Goal: Task Accomplishment & Management: Manage account settings

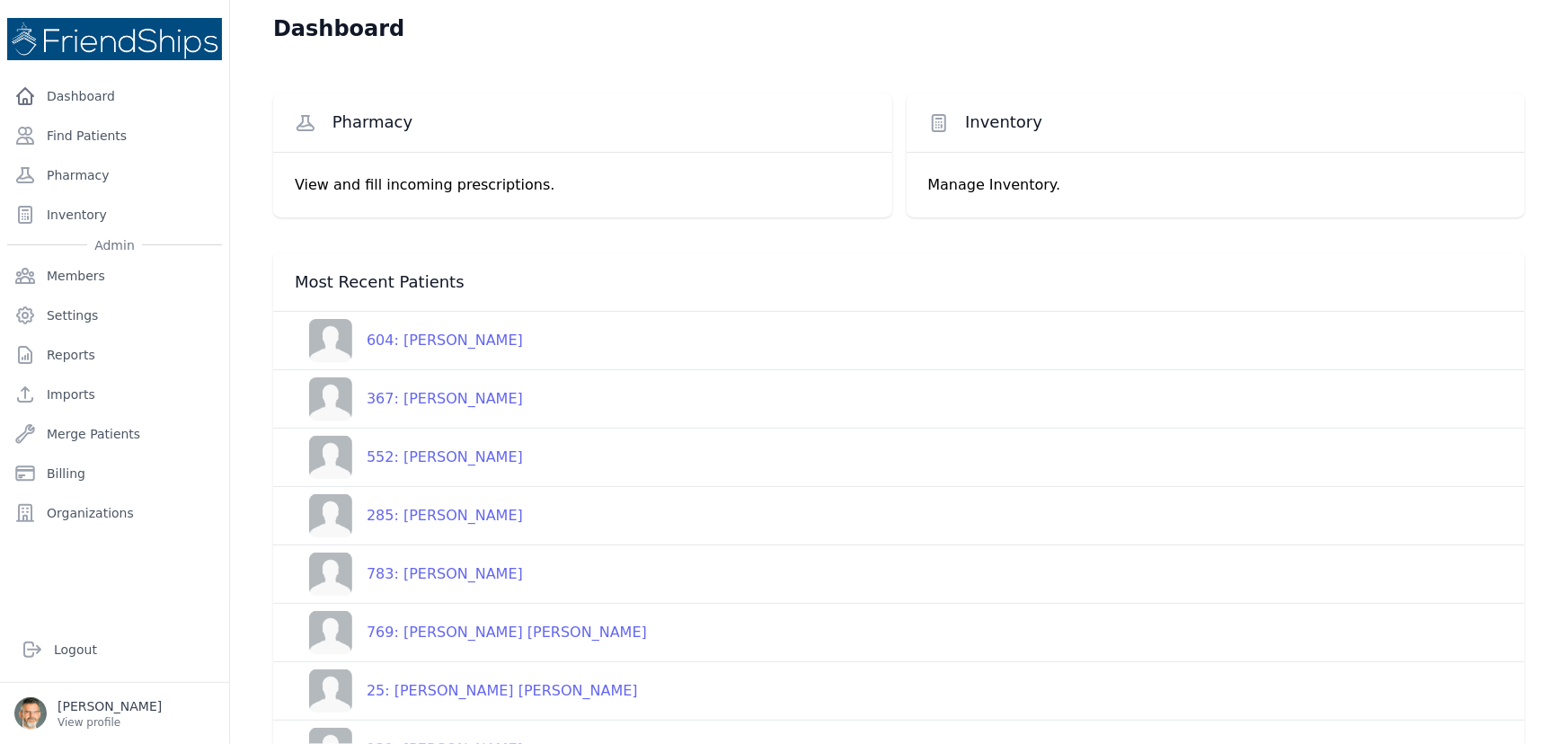
click at [438, 400] on div "367: [PERSON_NAME]" at bounding box center [438, 399] width 171 height 22
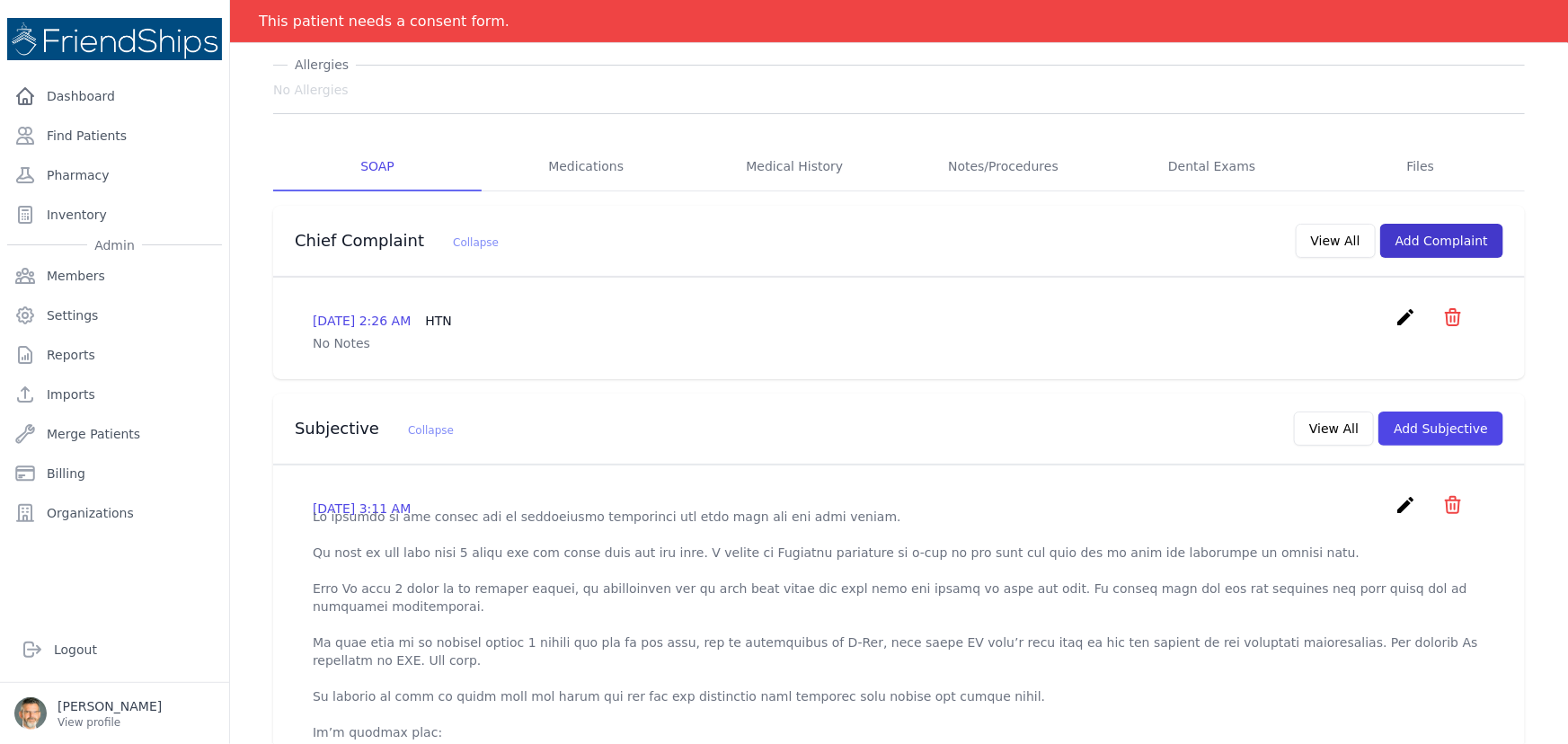
scroll to position [162, 0]
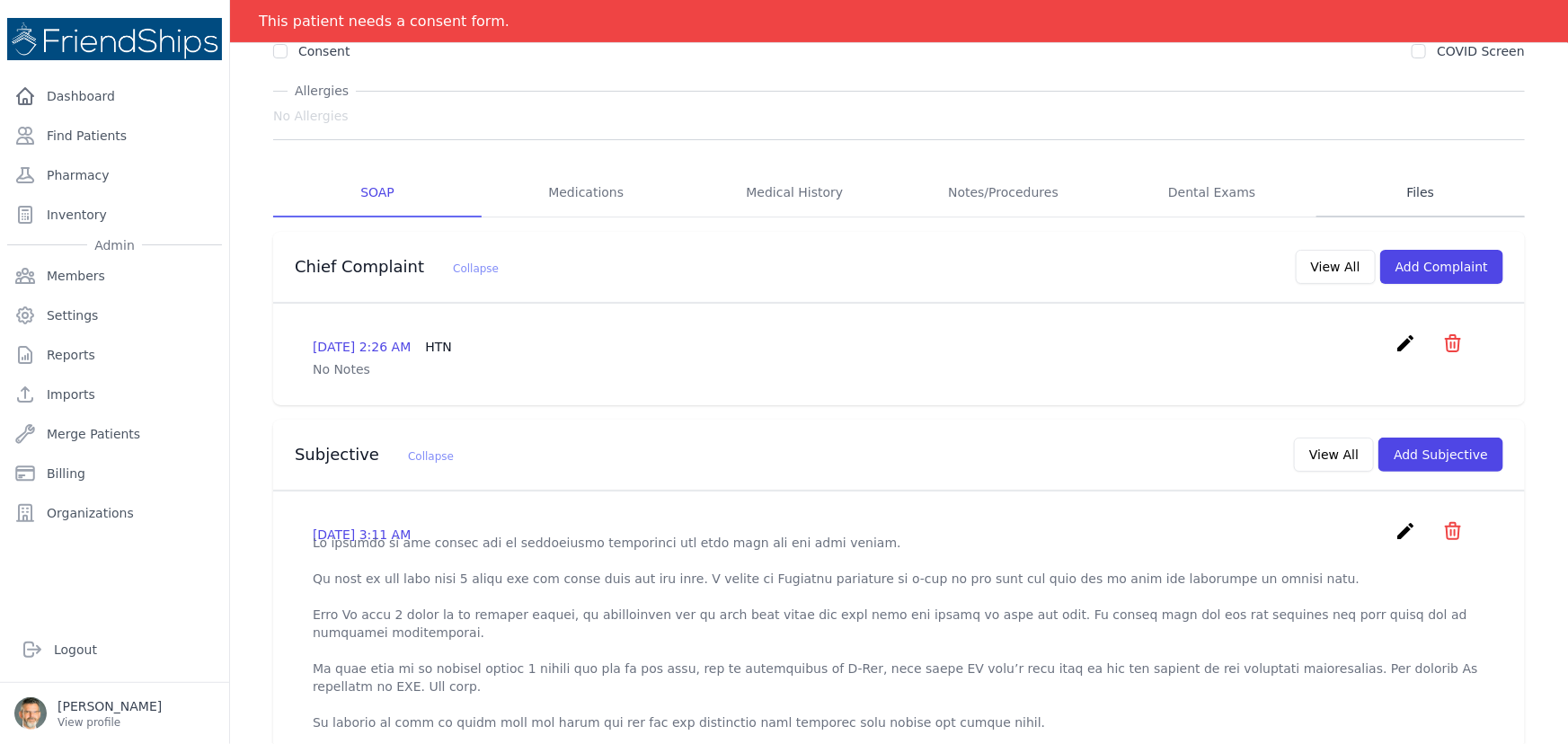
click at [1412, 193] on link "Files" at bounding box center [1420, 193] width 208 height 48
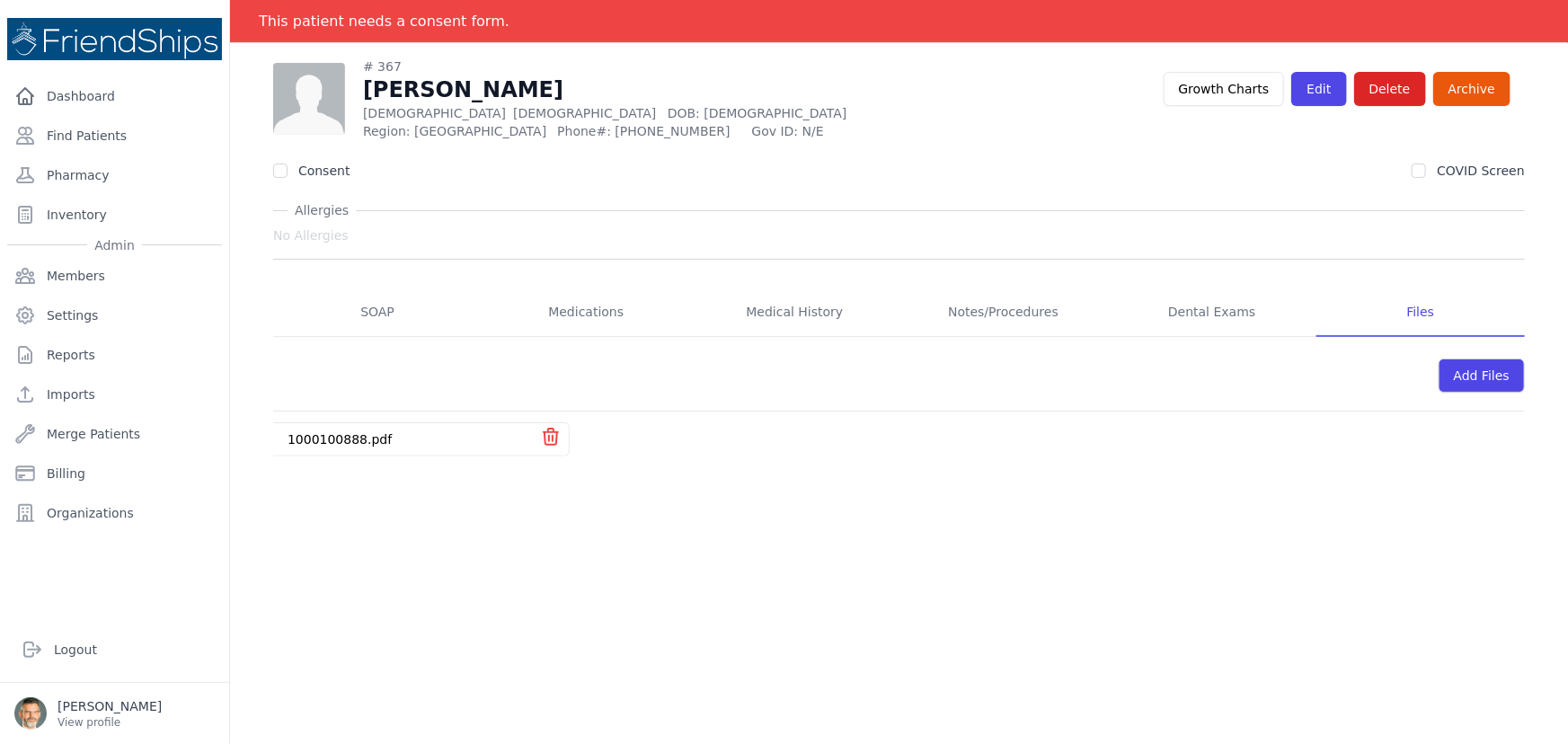
scroll to position [86, 0]
click at [352, 435] on link "1000100888.pdf" at bounding box center [340, 439] width 104 height 14
click at [368, 312] on link "SOAP" at bounding box center [377, 313] width 208 height 48
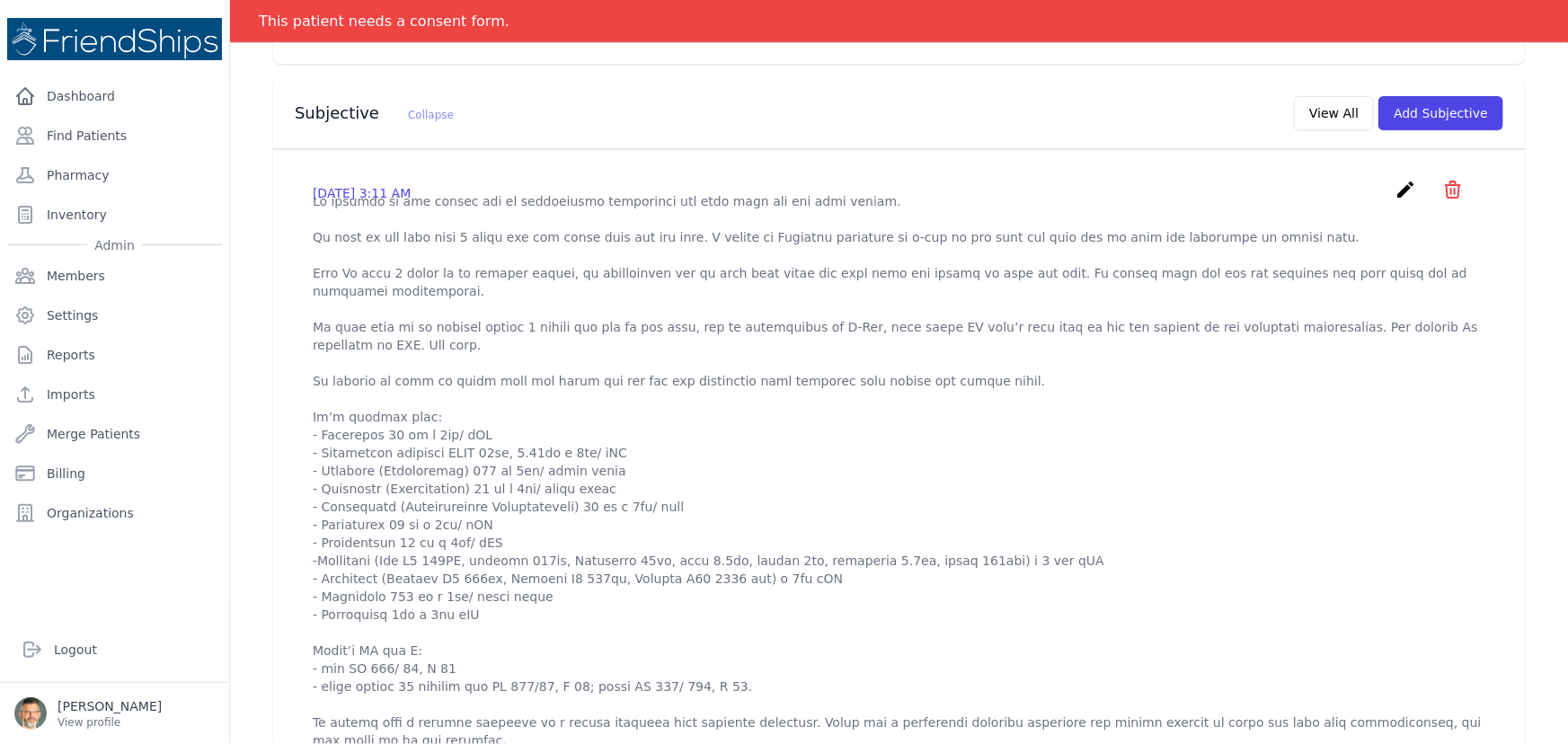
scroll to position [572, 0]
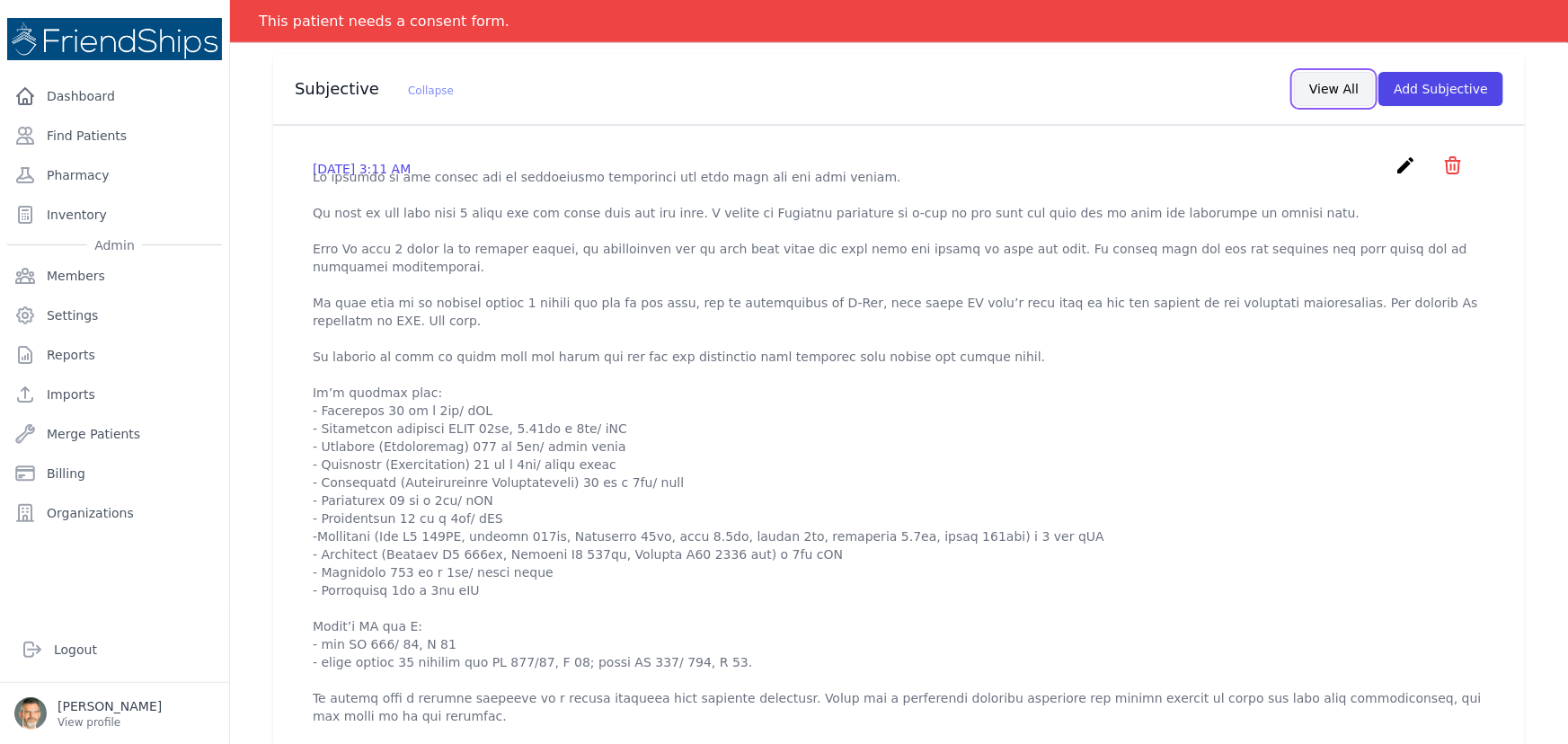
click at [1328, 90] on button "View All" at bounding box center [1333, 89] width 80 height 34
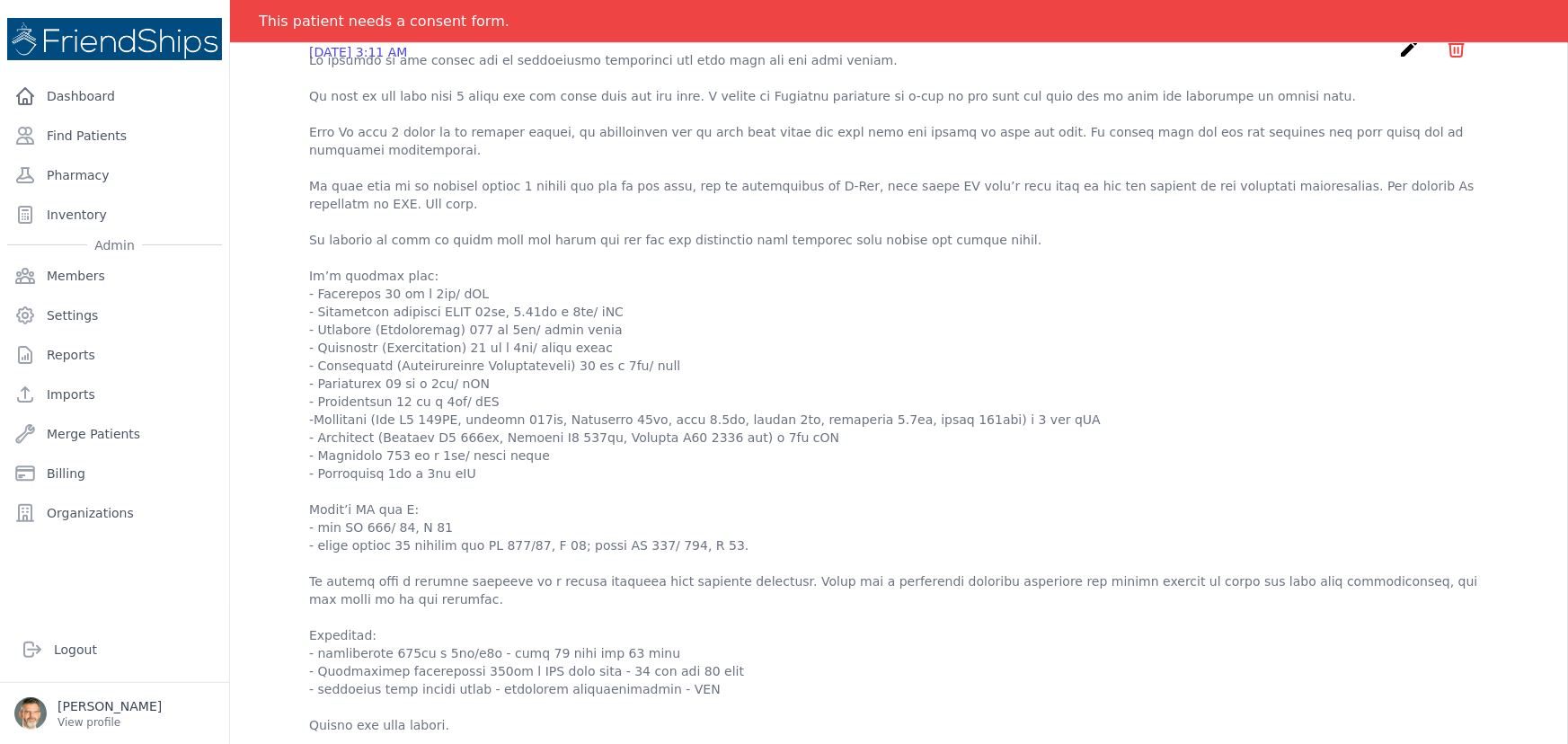
scroll to position [0, 0]
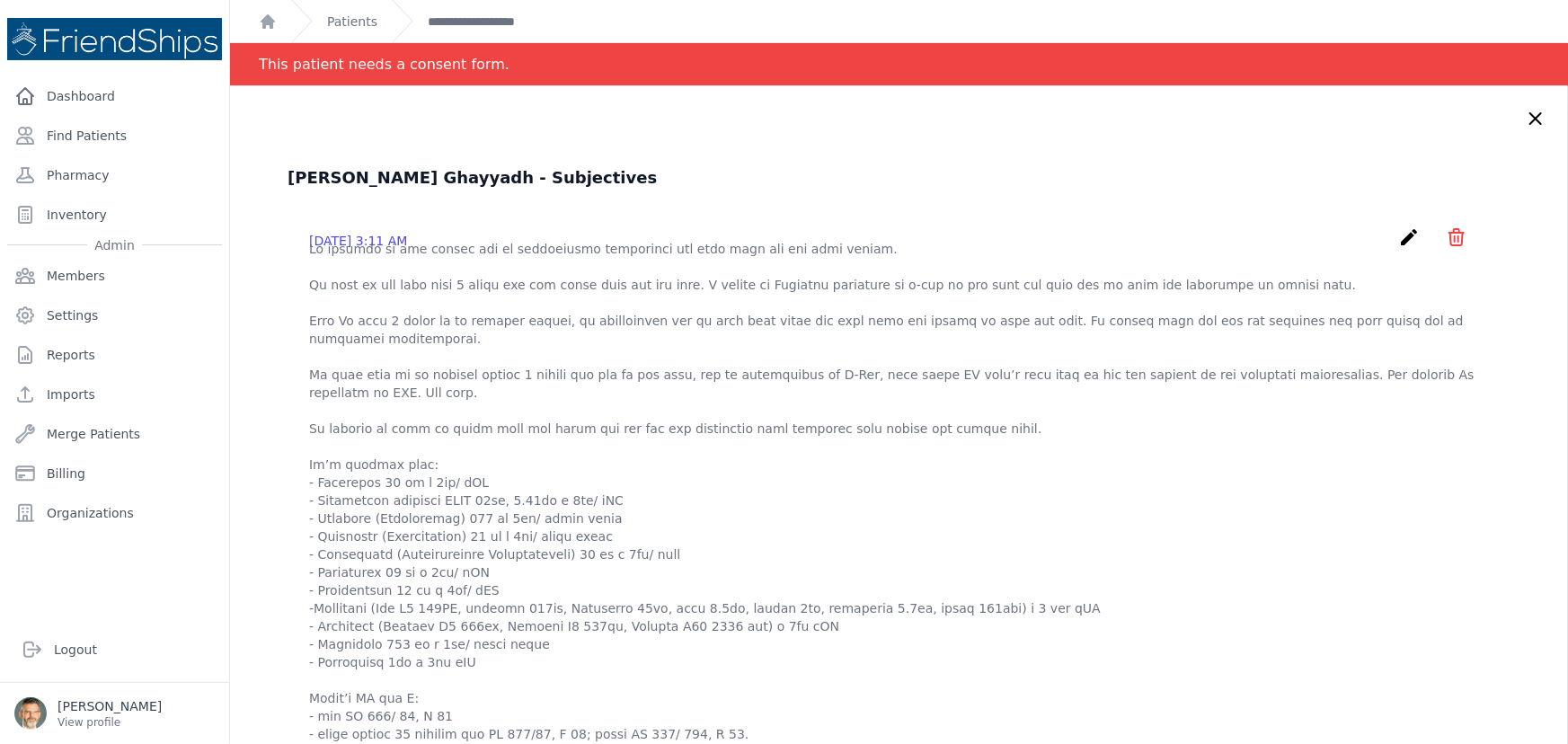
drag, startPoint x: 1491, startPoint y: 117, endPoint x: 1475, endPoint y: 125, distance: 17.9
click at [1525, 118] on icon at bounding box center [1536, 119] width 22 height 22
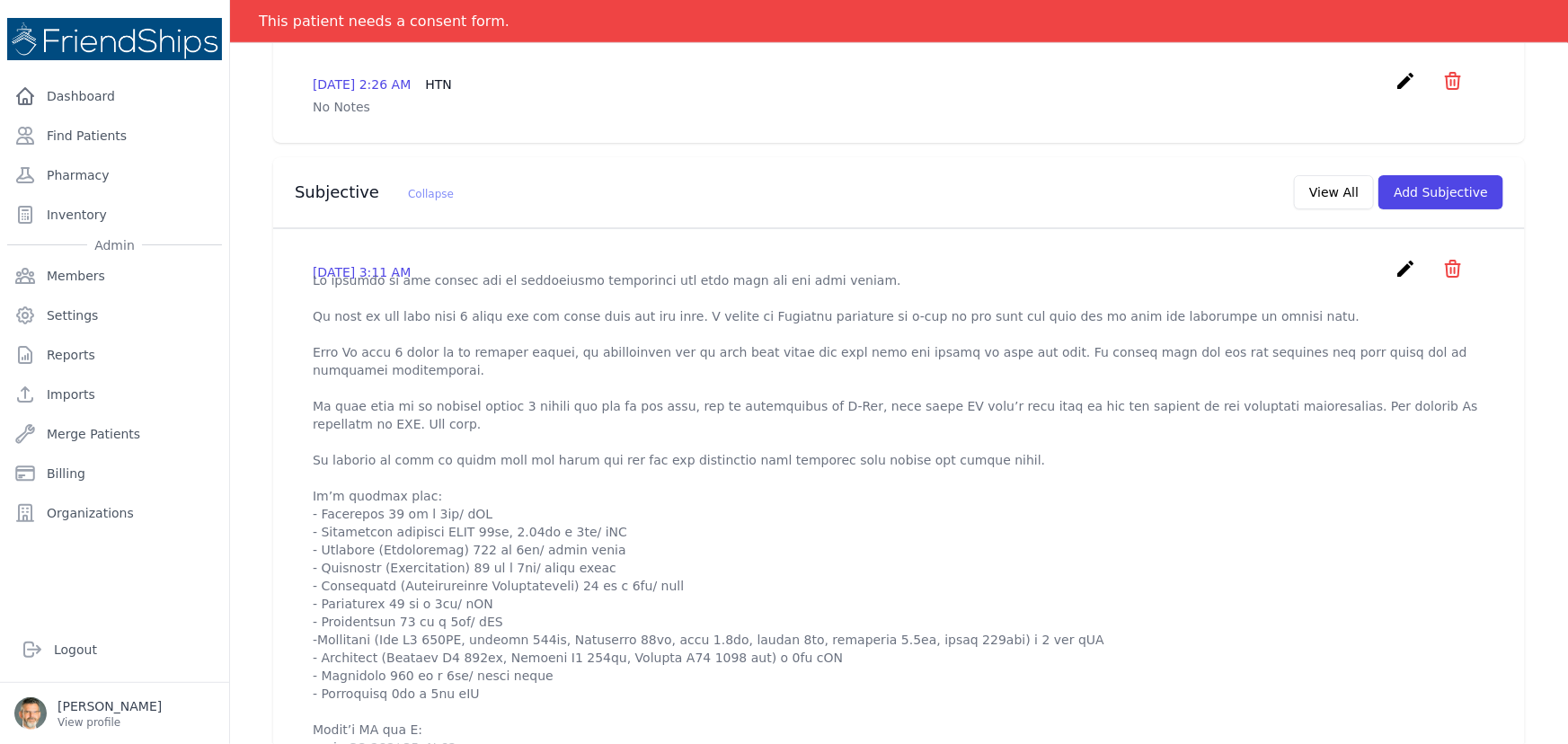
scroll to position [572, 0]
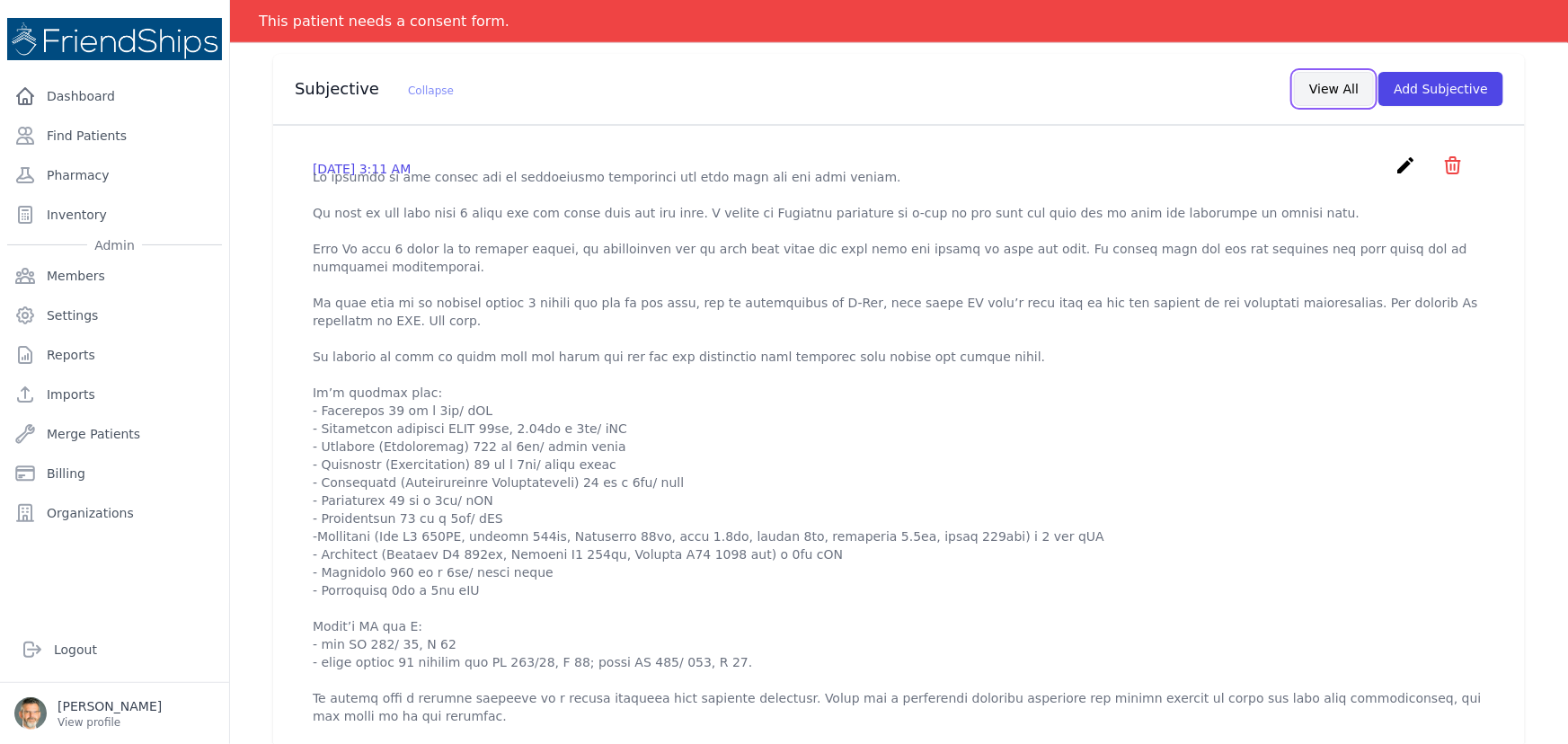
click at [1339, 89] on button "View All" at bounding box center [1333, 89] width 80 height 34
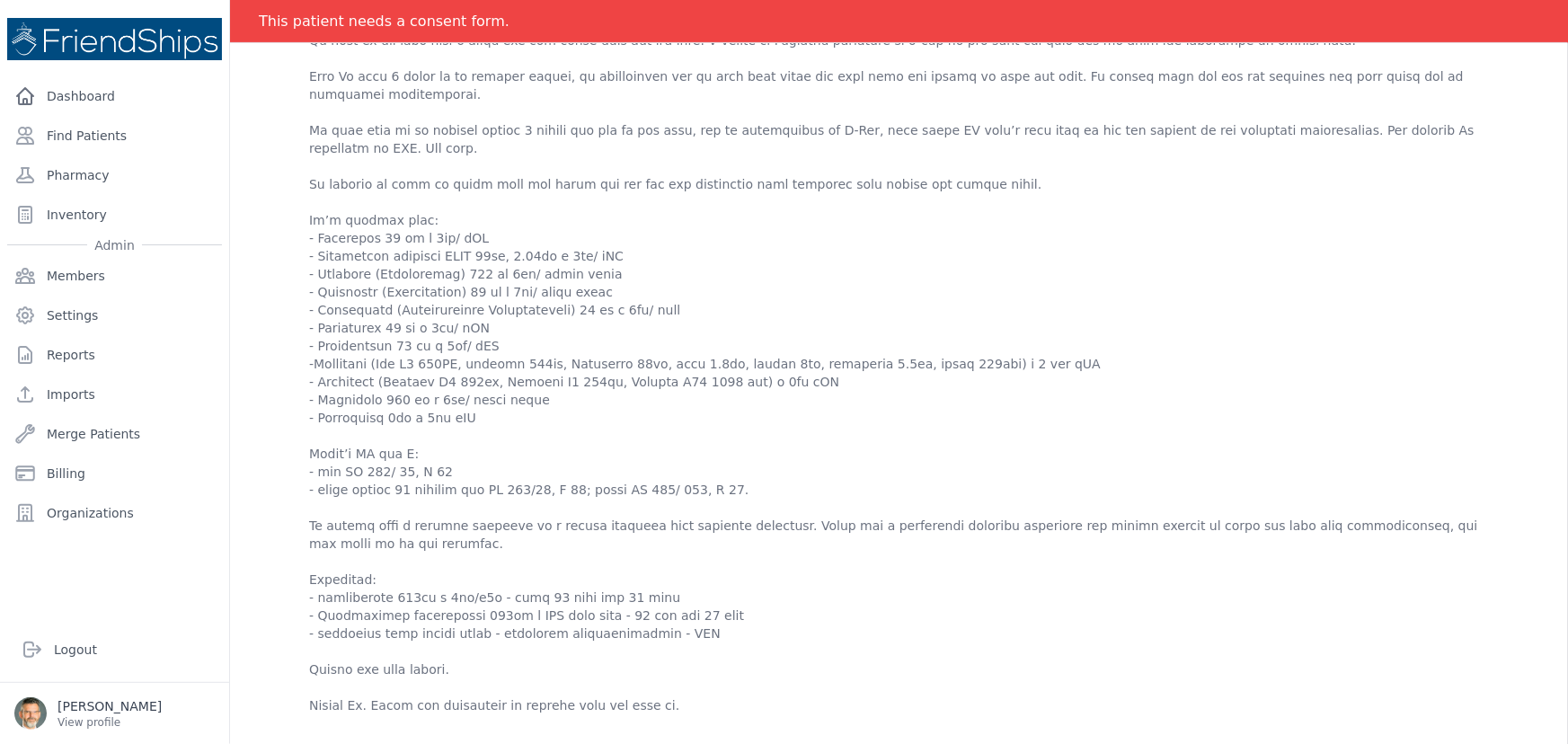
scroll to position [0, 0]
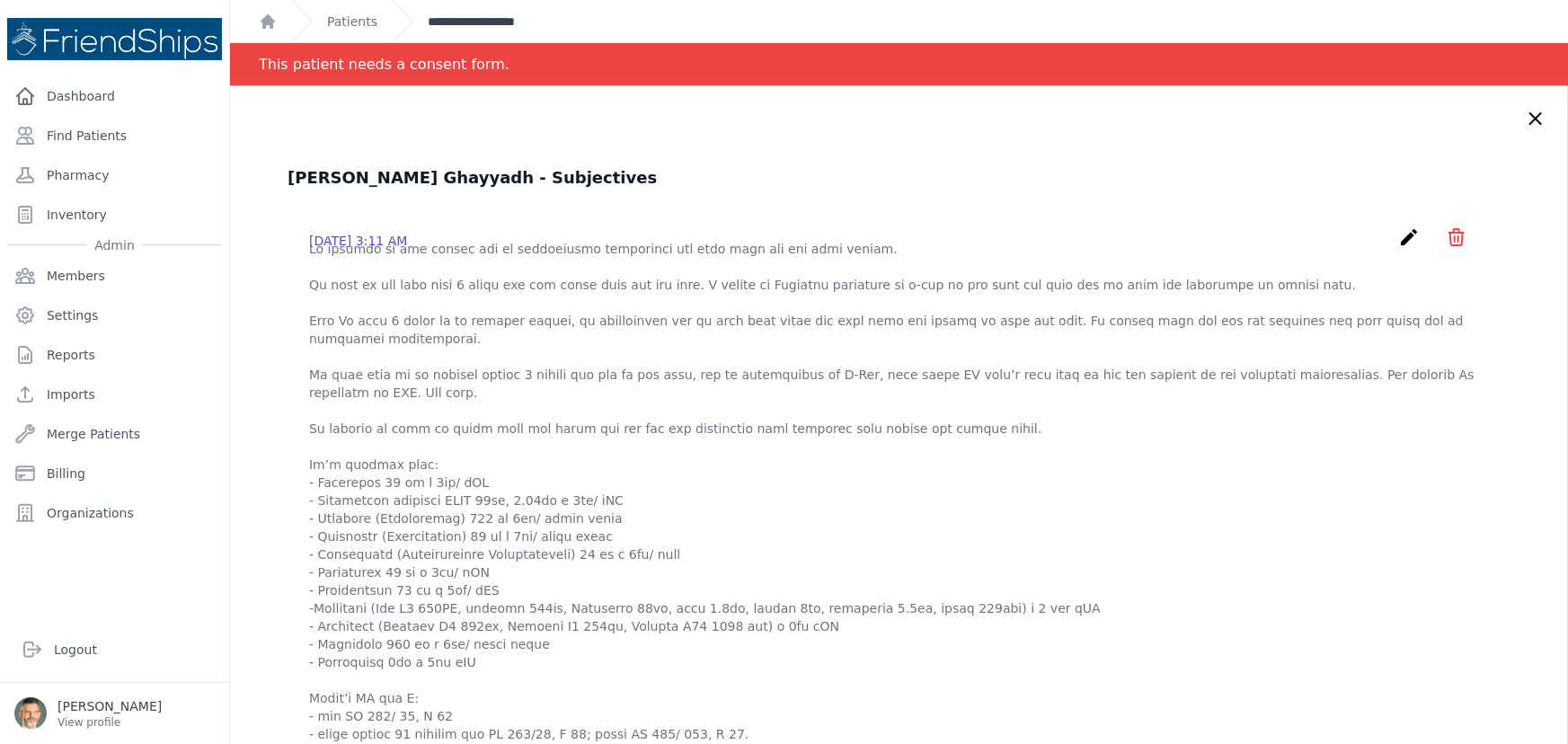
click at [453, 18] on link "**********" at bounding box center [489, 21] width 124 height 18
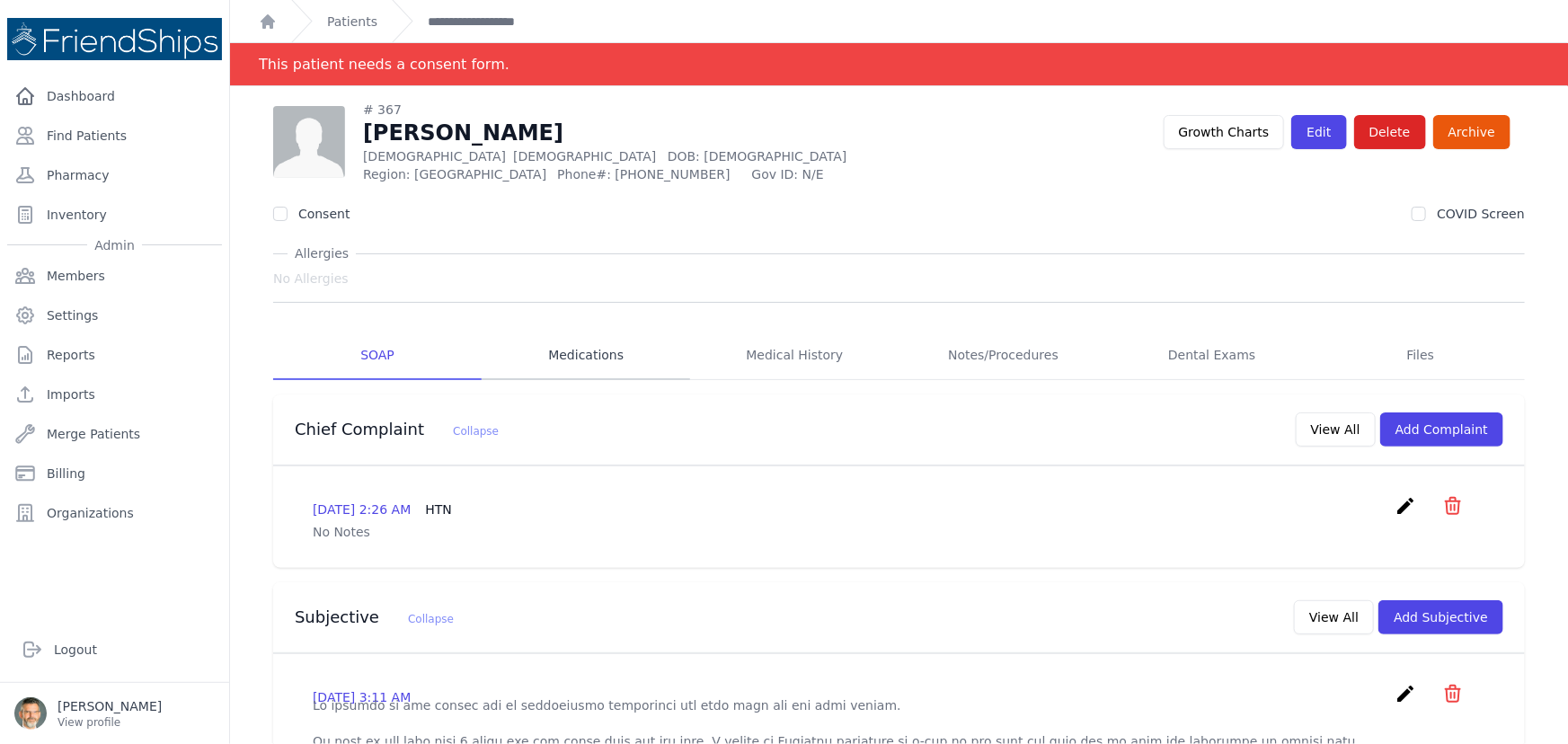
click at [582, 374] on link "Medications" at bounding box center [585, 355] width 208 height 48
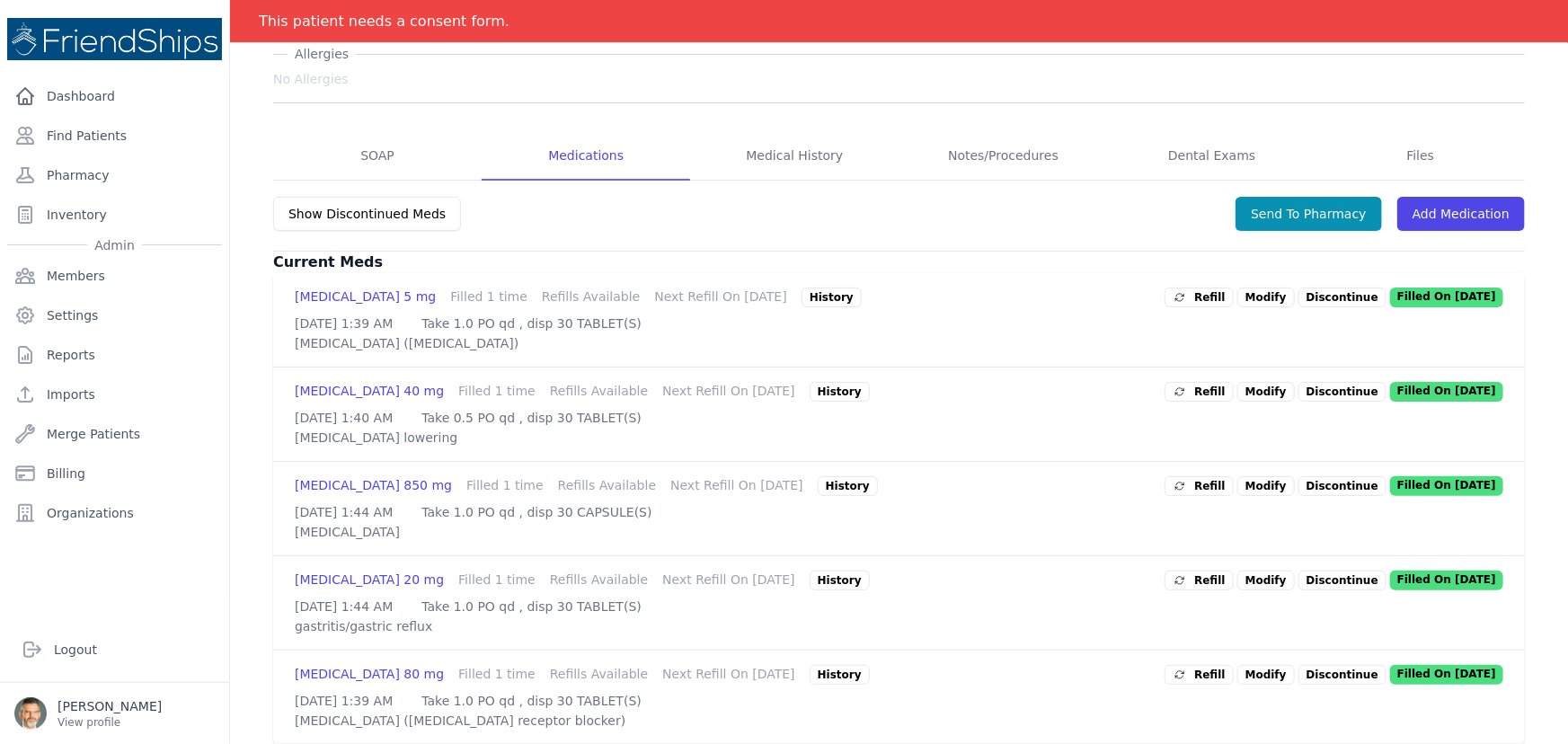
scroll to position [244, 0]
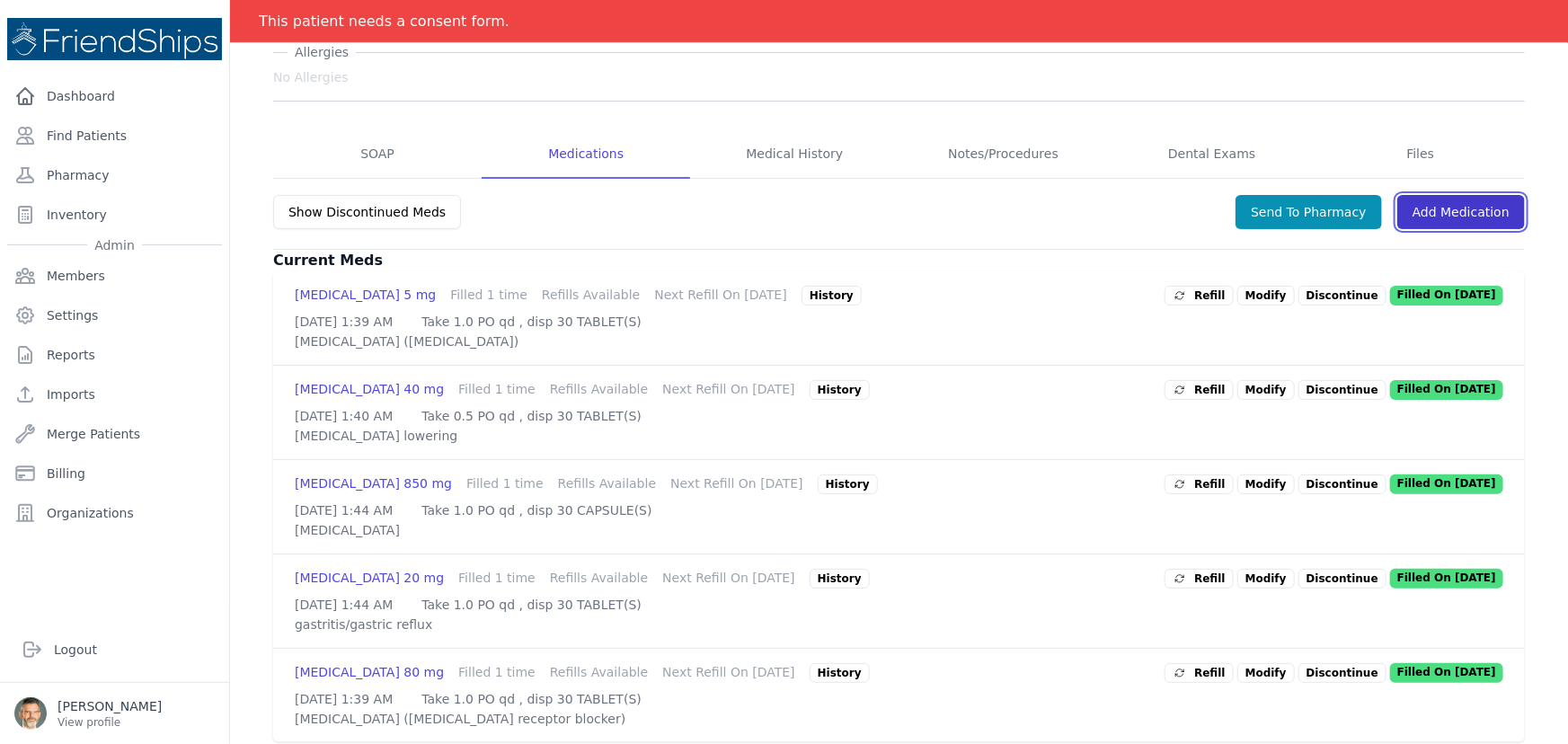
click at [1442, 209] on link "Add Medication" at bounding box center [1461, 212] width 127 height 34
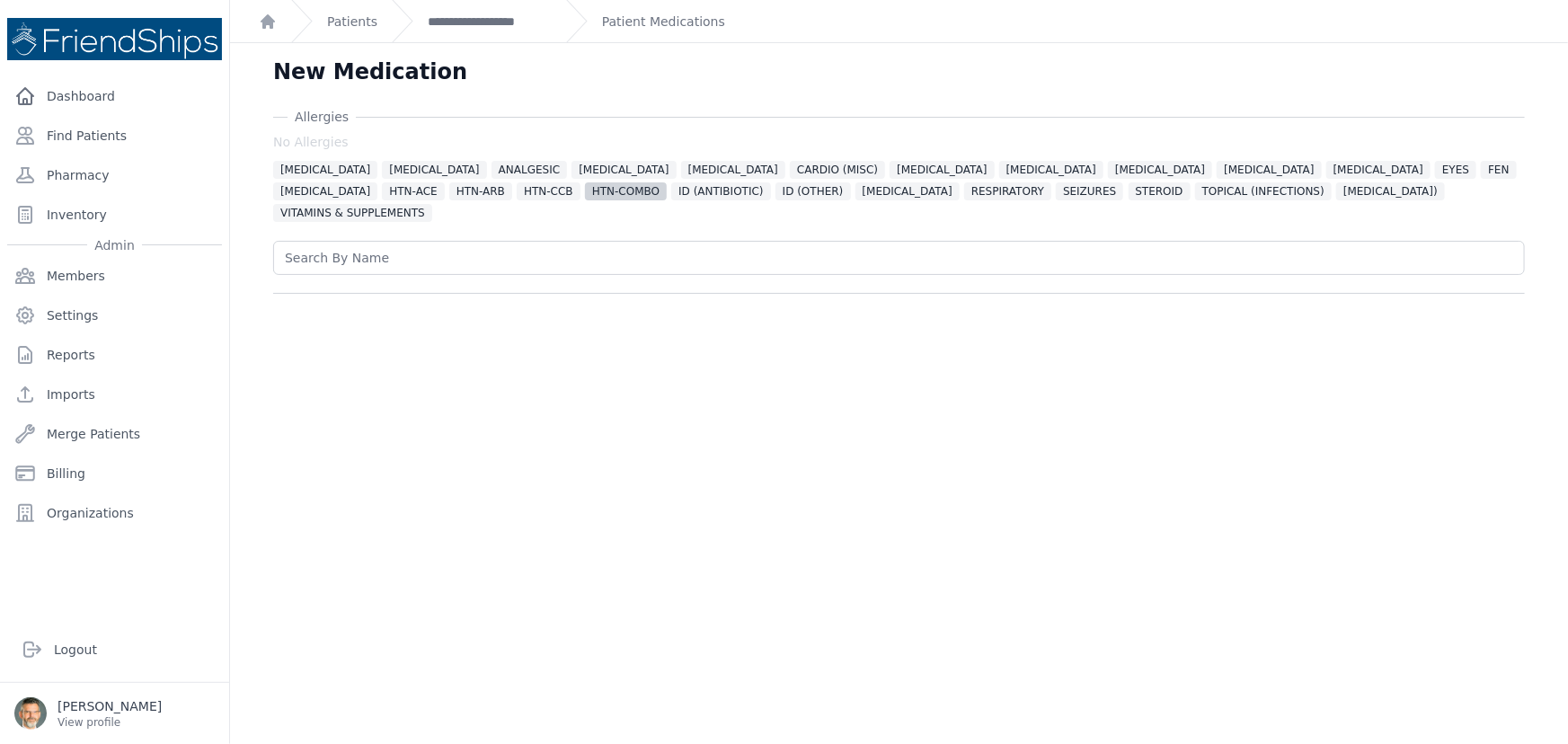
click at [585, 189] on span "HTN-COMBO" at bounding box center [626, 191] width 82 height 18
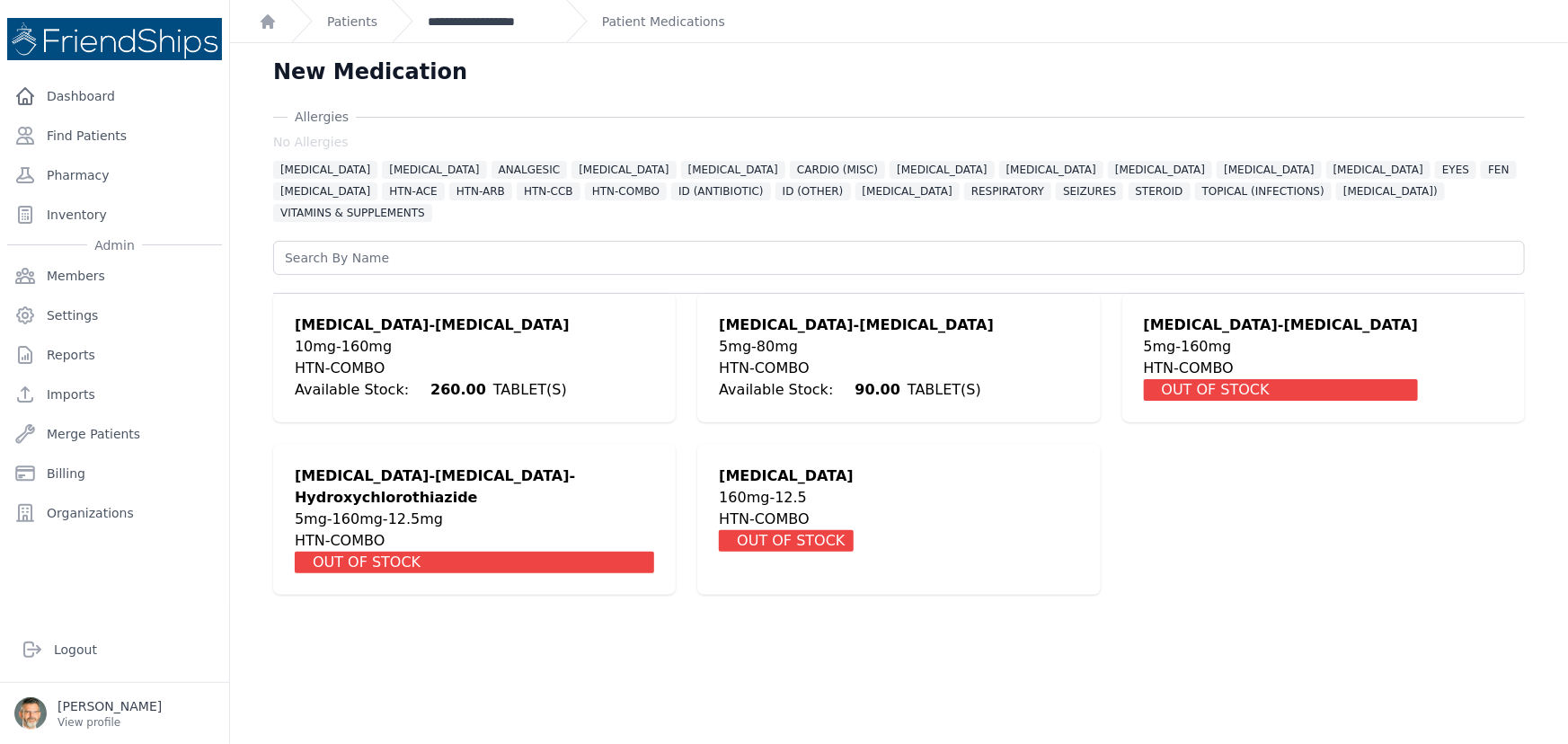
click at [466, 21] on link "**********" at bounding box center [489, 21] width 124 height 18
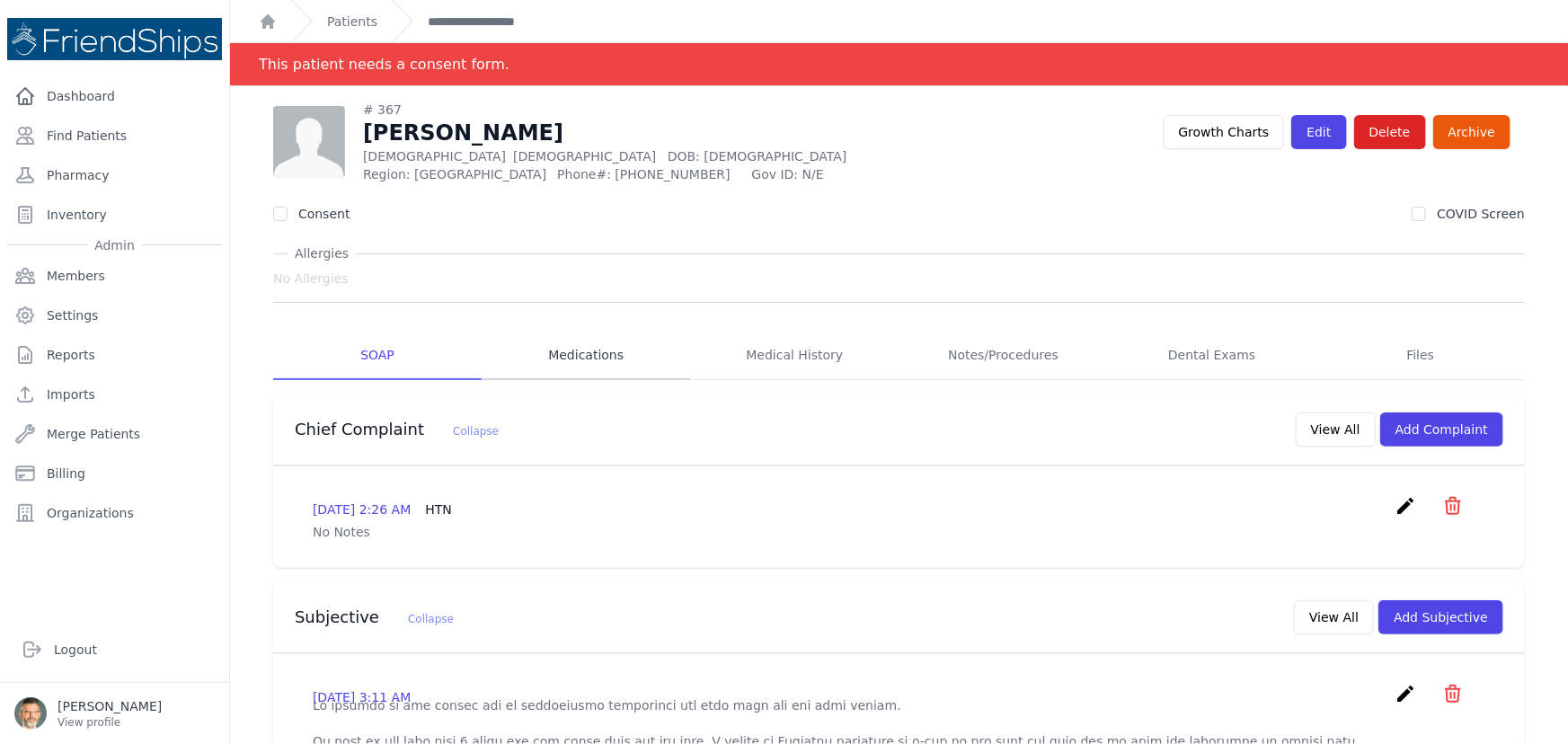
click at [587, 357] on link "Medications" at bounding box center [585, 355] width 208 height 48
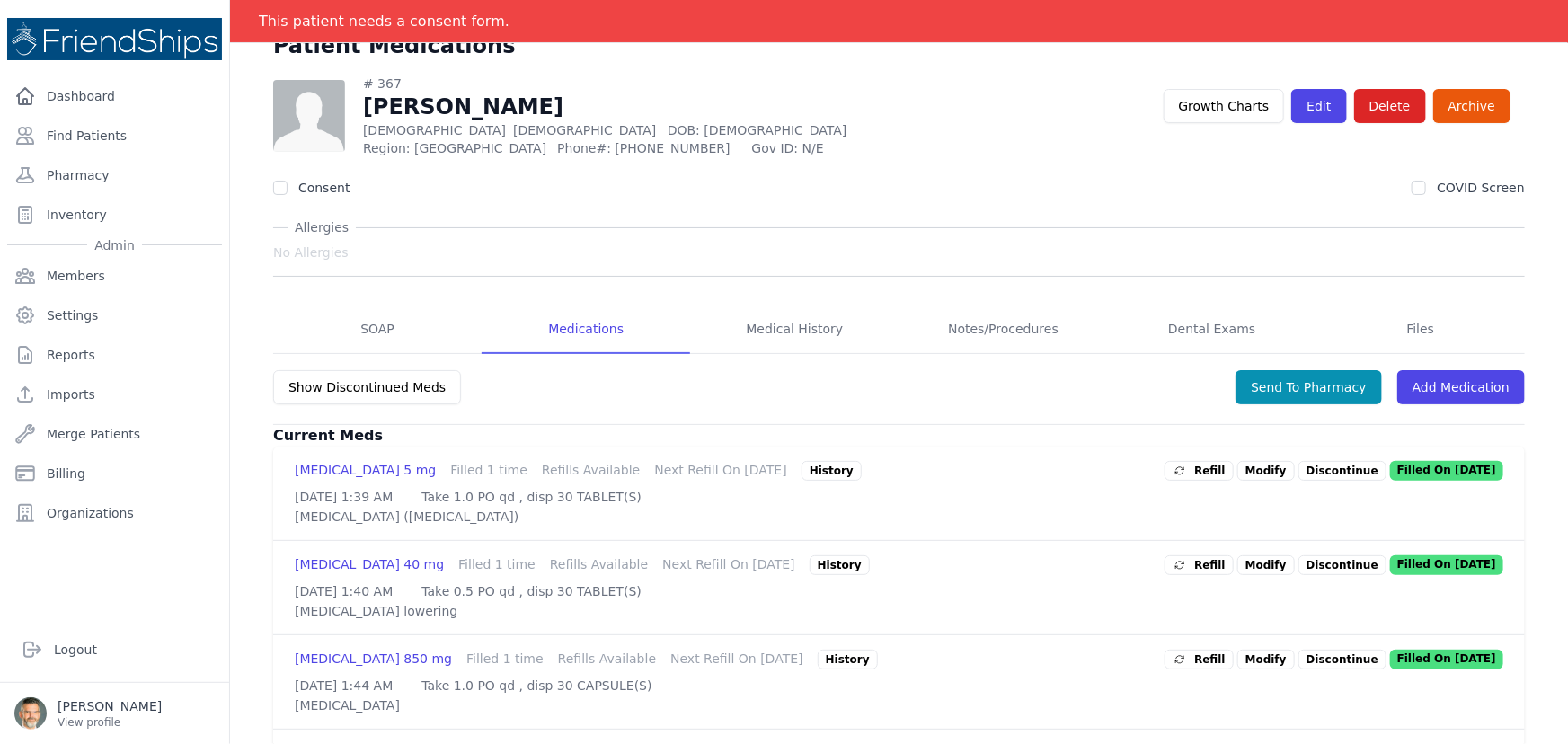
scroll to position [244, 0]
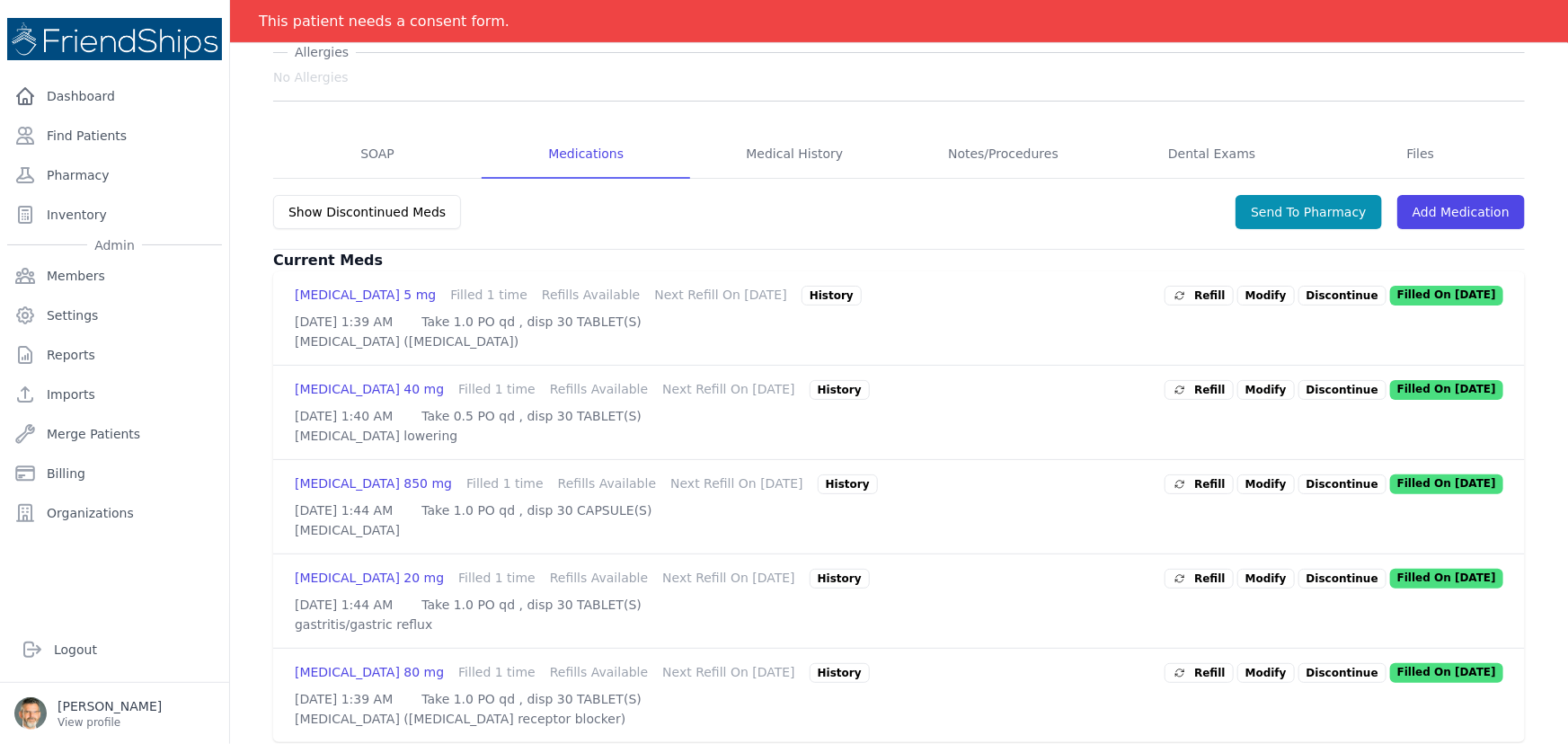
click at [572, 153] on link "Medications" at bounding box center [585, 154] width 208 height 48
click at [358, 150] on link "SOAP" at bounding box center [377, 154] width 208 height 48
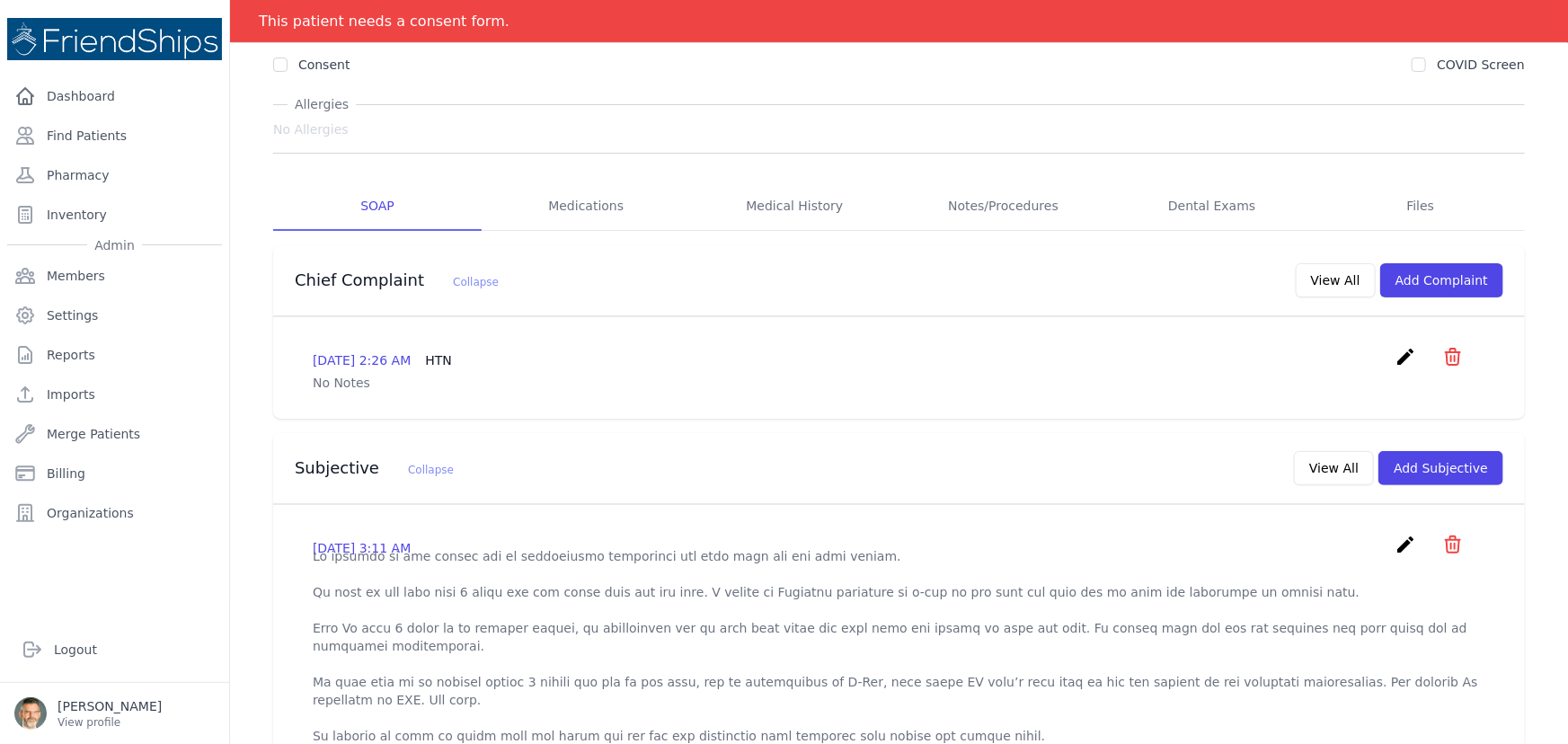
scroll to position [162, 0]
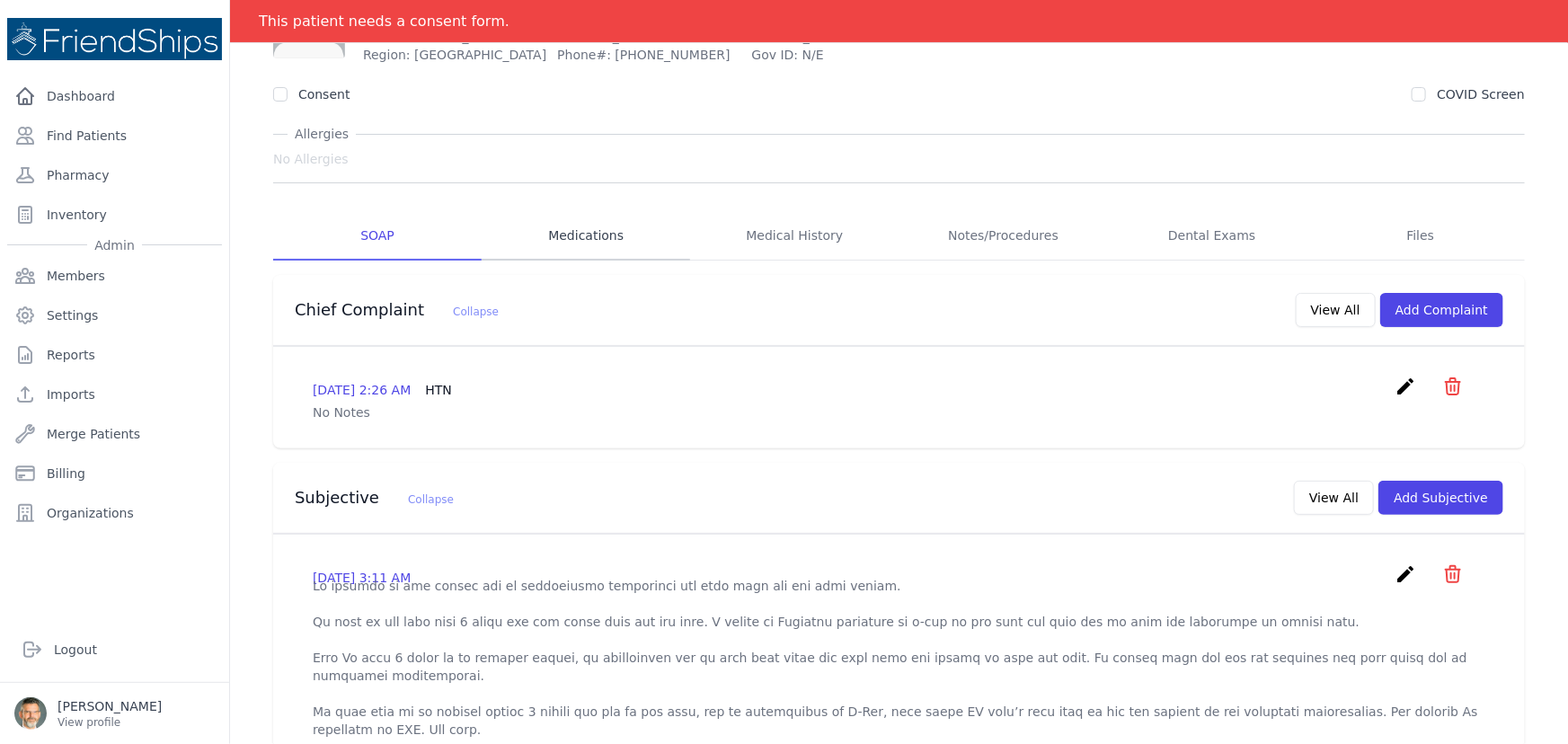
click at [570, 228] on link "Medications" at bounding box center [585, 236] width 208 height 48
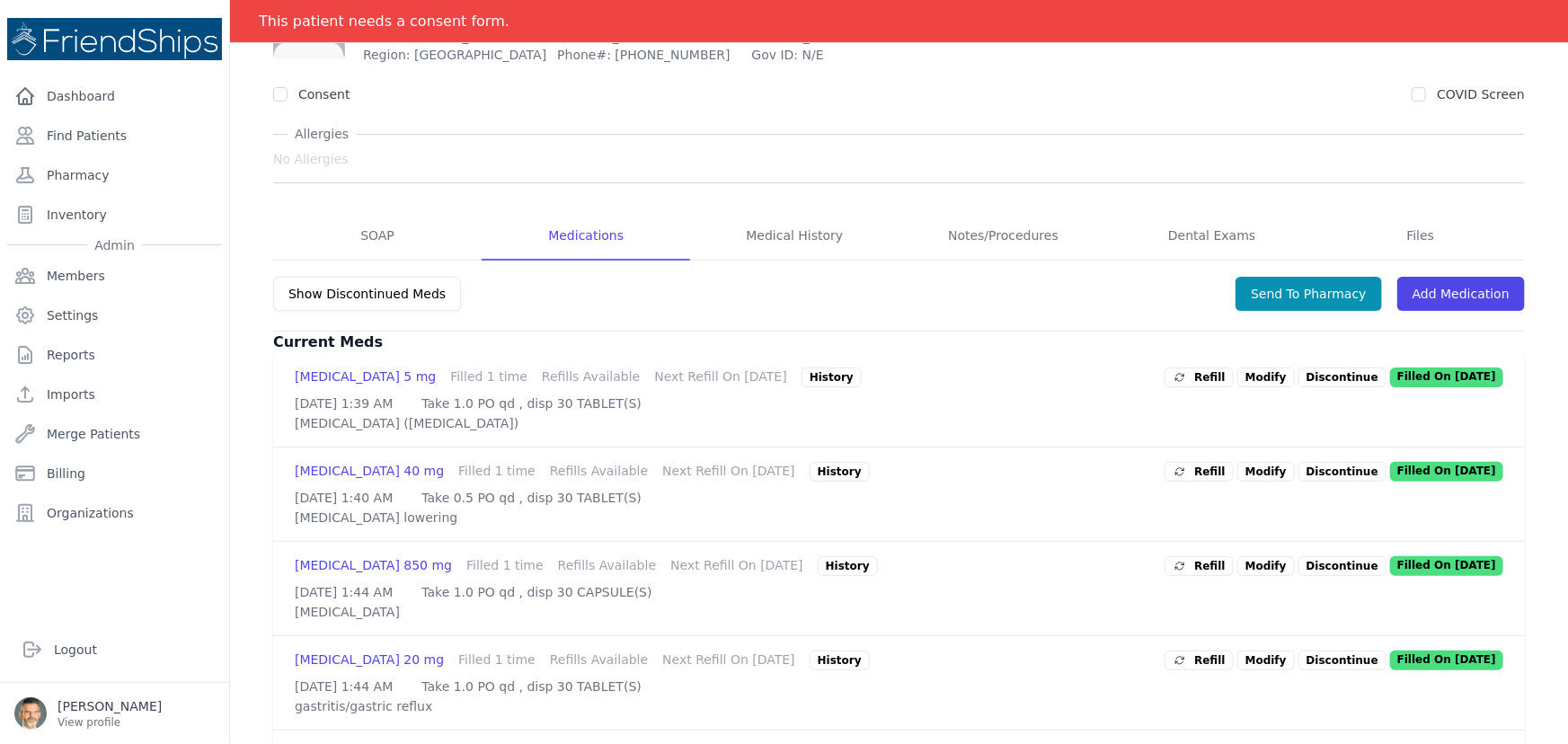
click at [1204, 481] on span "Refill" at bounding box center [1200, 471] width 53 height 18
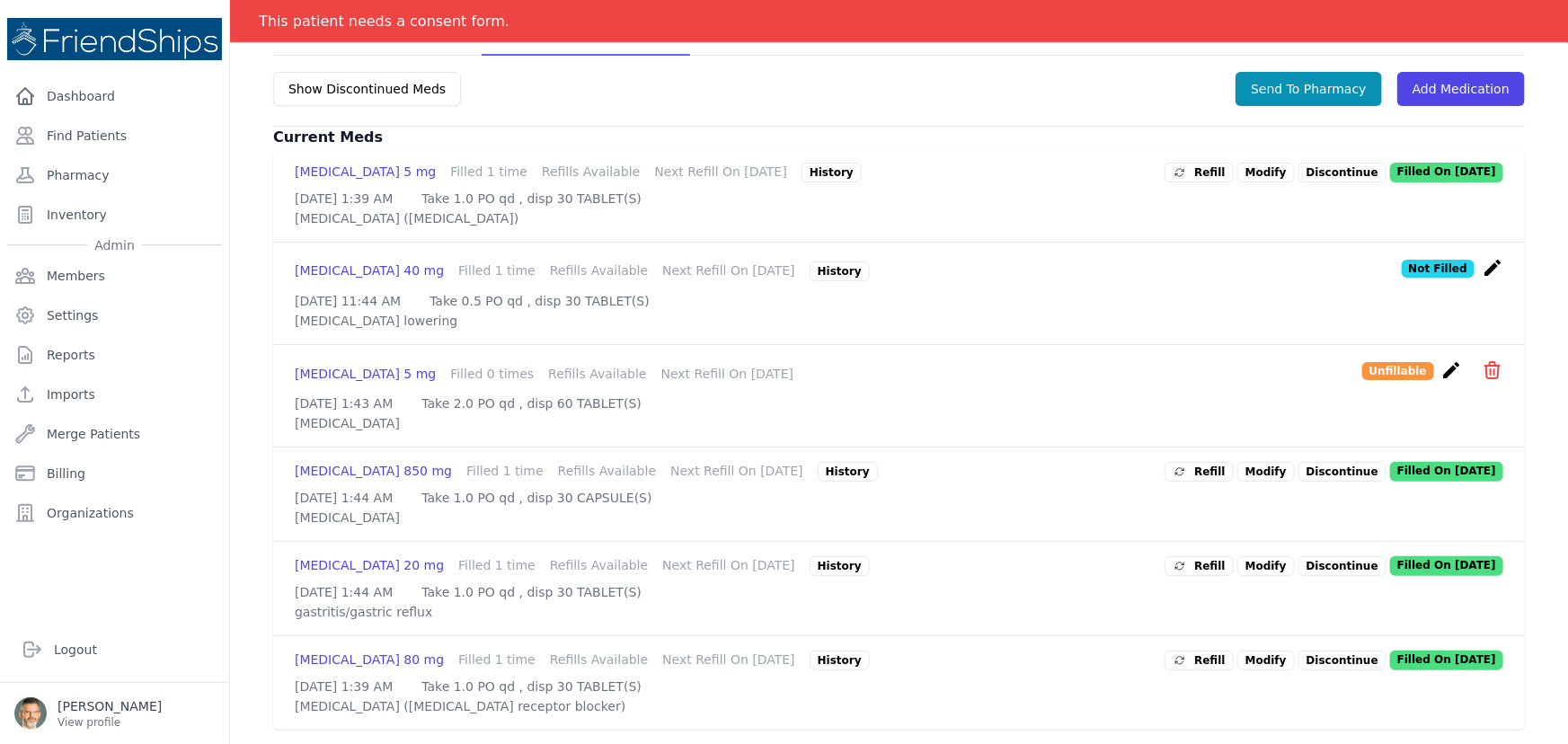
scroll to position [470, 0]
click at [1217, 463] on span "Refill" at bounding box center [1200, 471] width 53 height 18
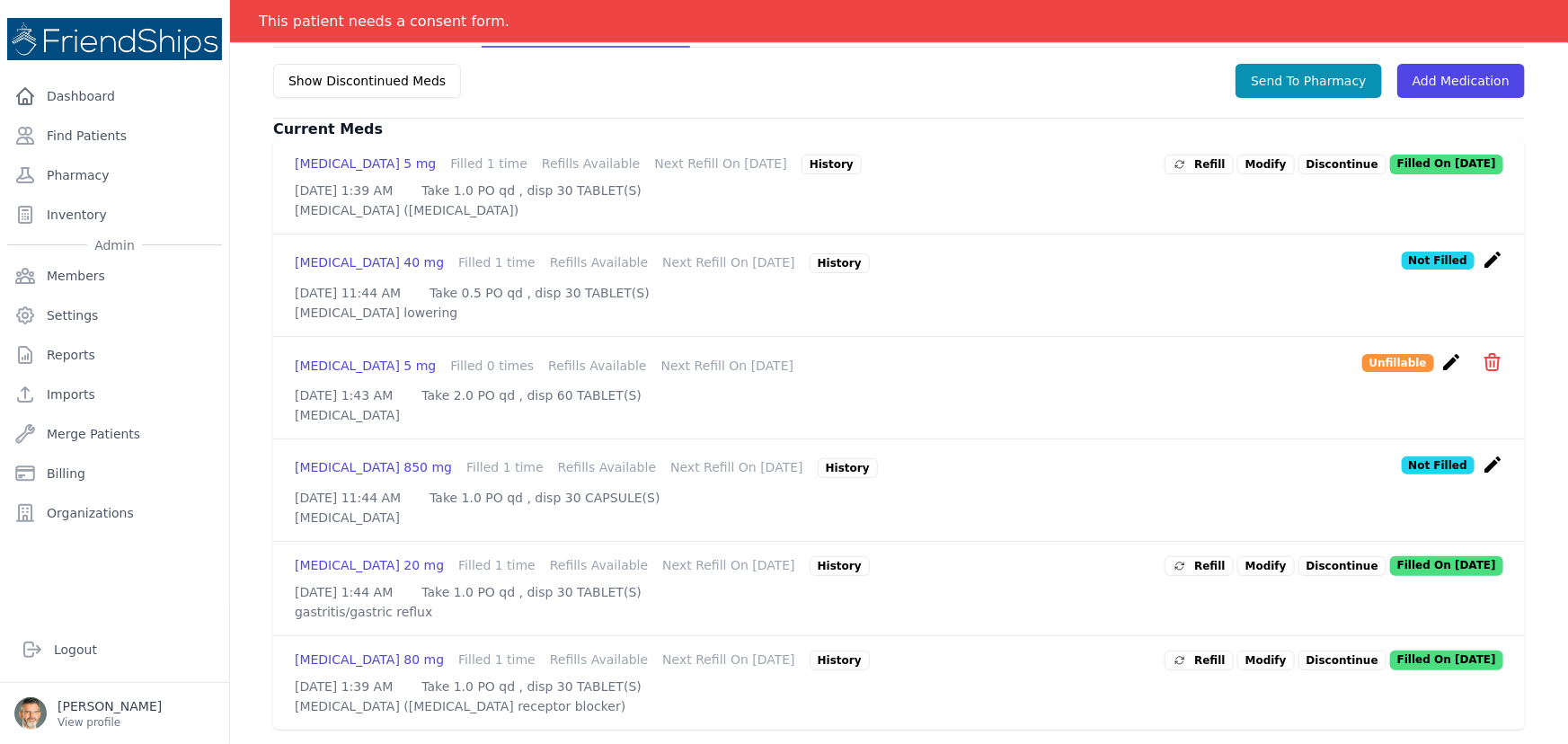
scroll to position [477, 0]
click at [1214, 558] on span "Refill" at bounding box center [1200, 566] width 53 height 18
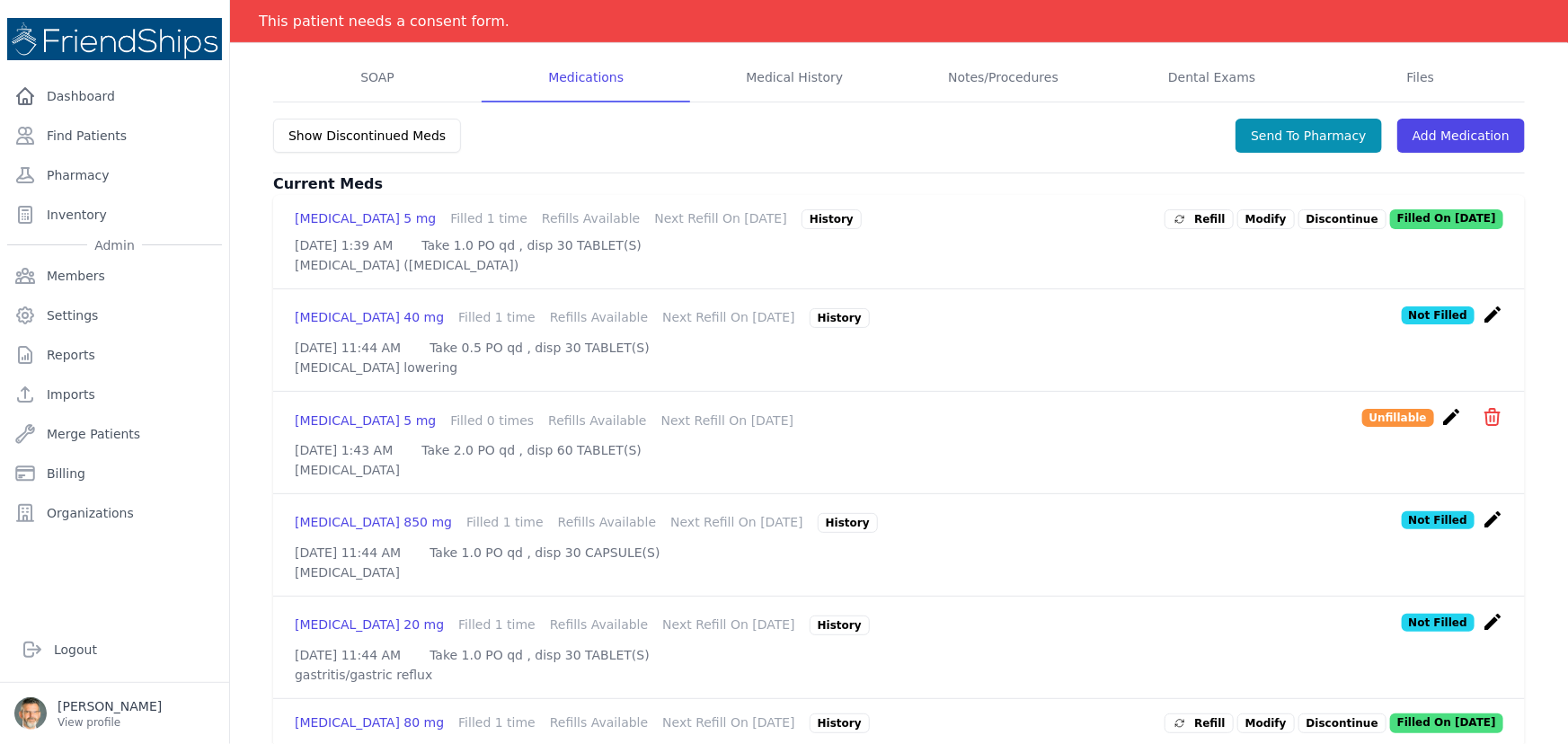
scroll to position [158, 0]
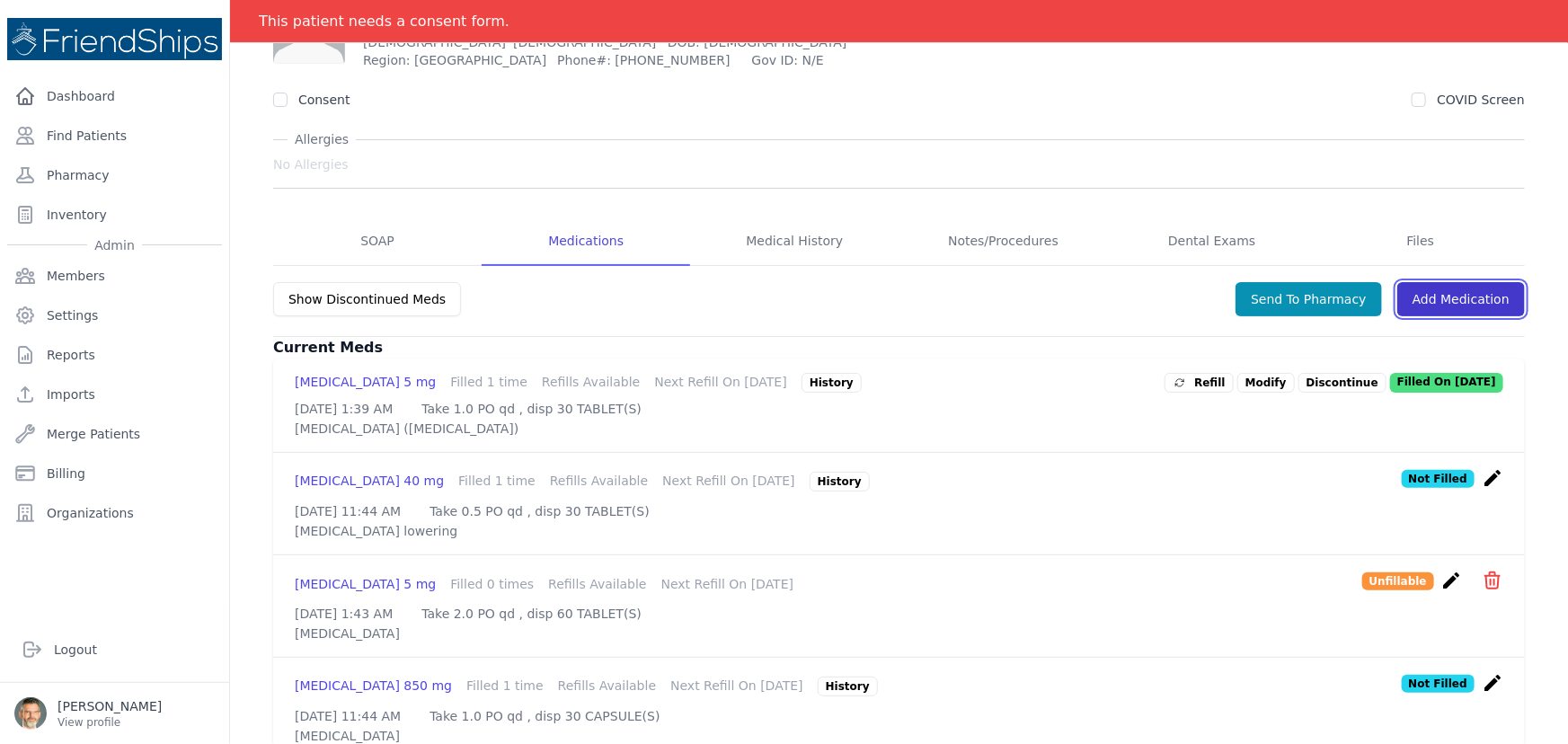
click at [1458, 303] on link "Add Medication" at bounding box center [1461, 299] width 127 height 34
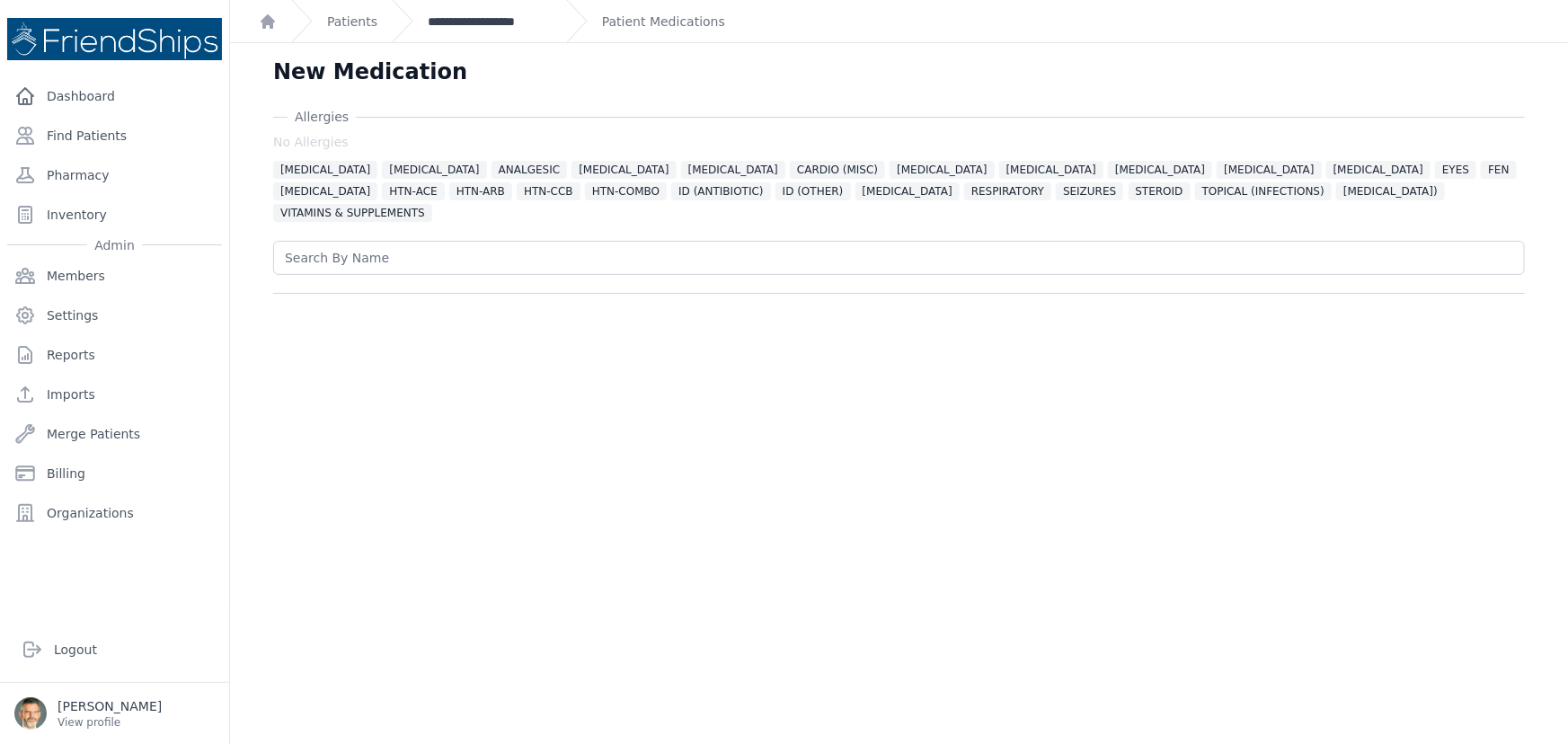
click at [463, 17] on link "**********" at bounding box center [489, 21] width 124 height 18
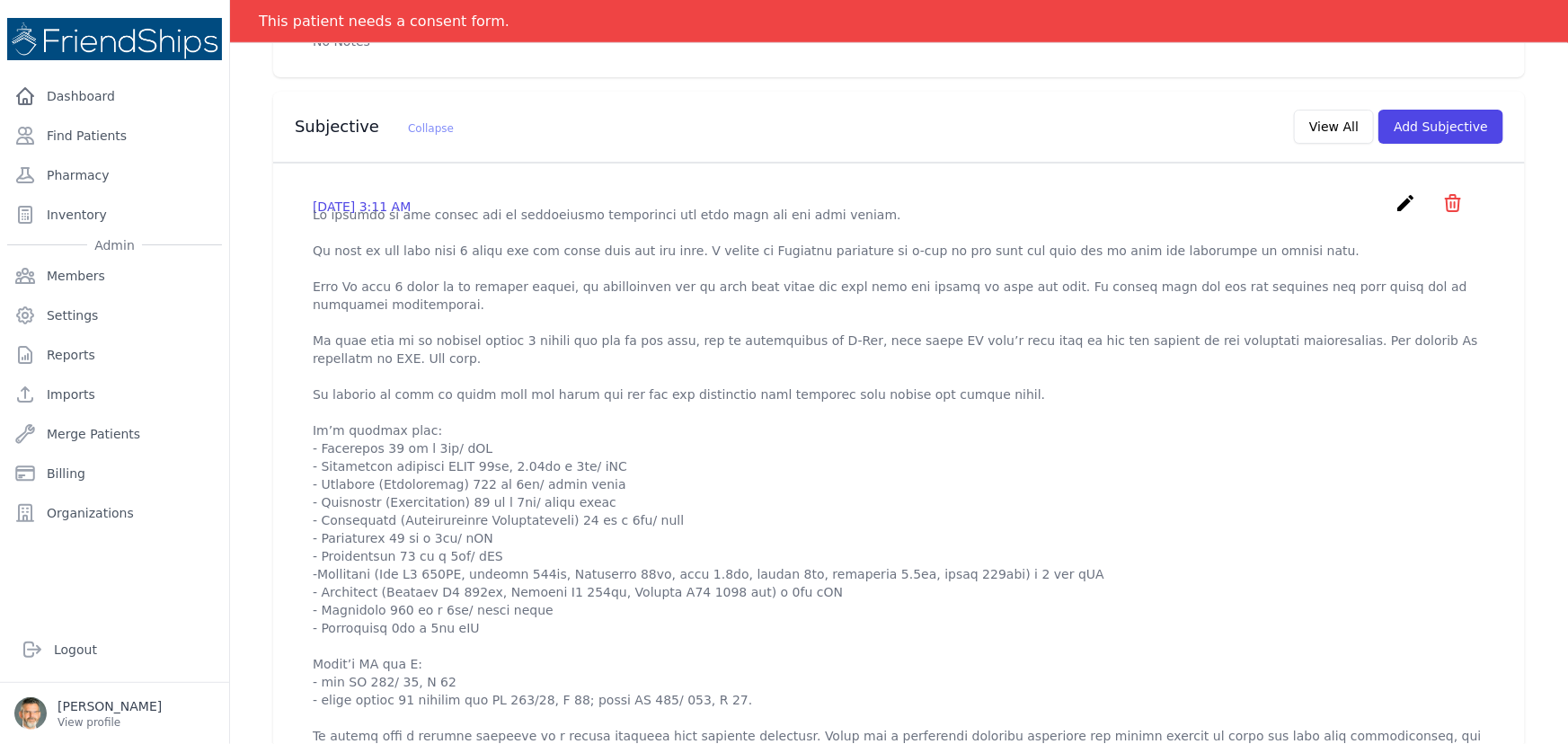
scroll to position [490, 0]
click at [1394, 200] on icon "create" at bounding box center [1405, 203] width 22 height 22
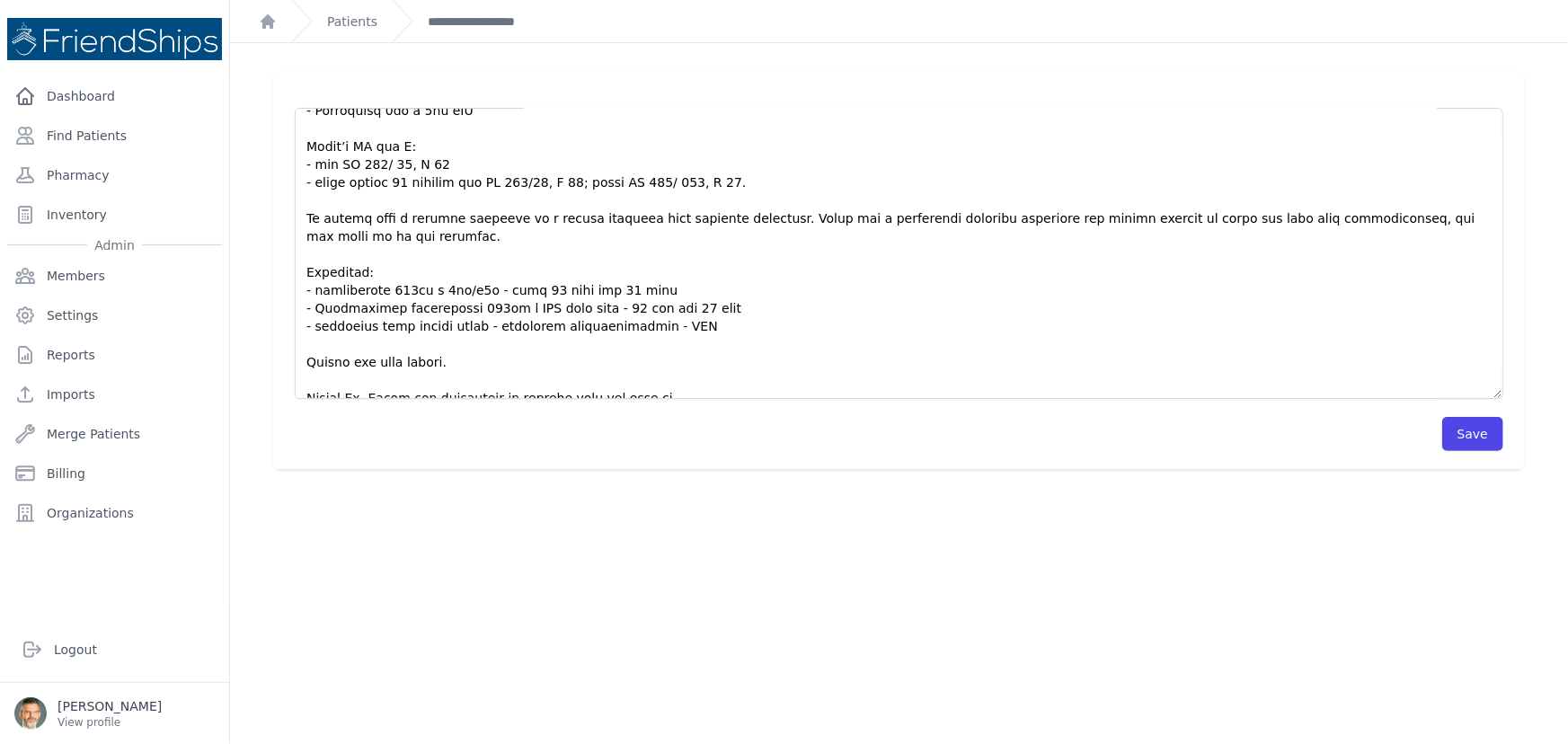
scroll to position [377, 0]
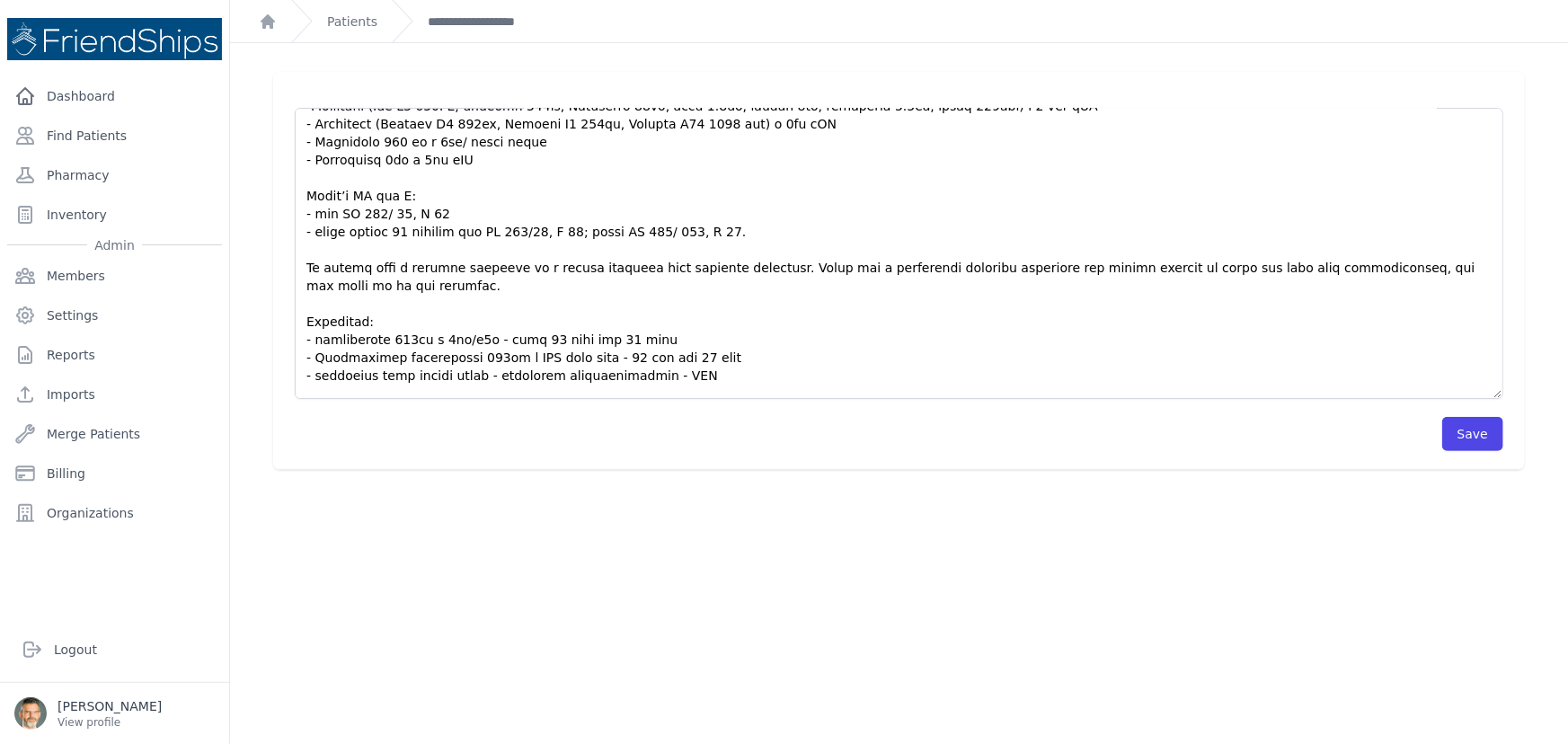
drag, startPoint x: 1490, startPoint y: 192, endPoint x: 1479, endPoint y: 425, distance: 233.3
click at [1479, 399] on textarea at bounding box center [898, 254] width 1208 height 292
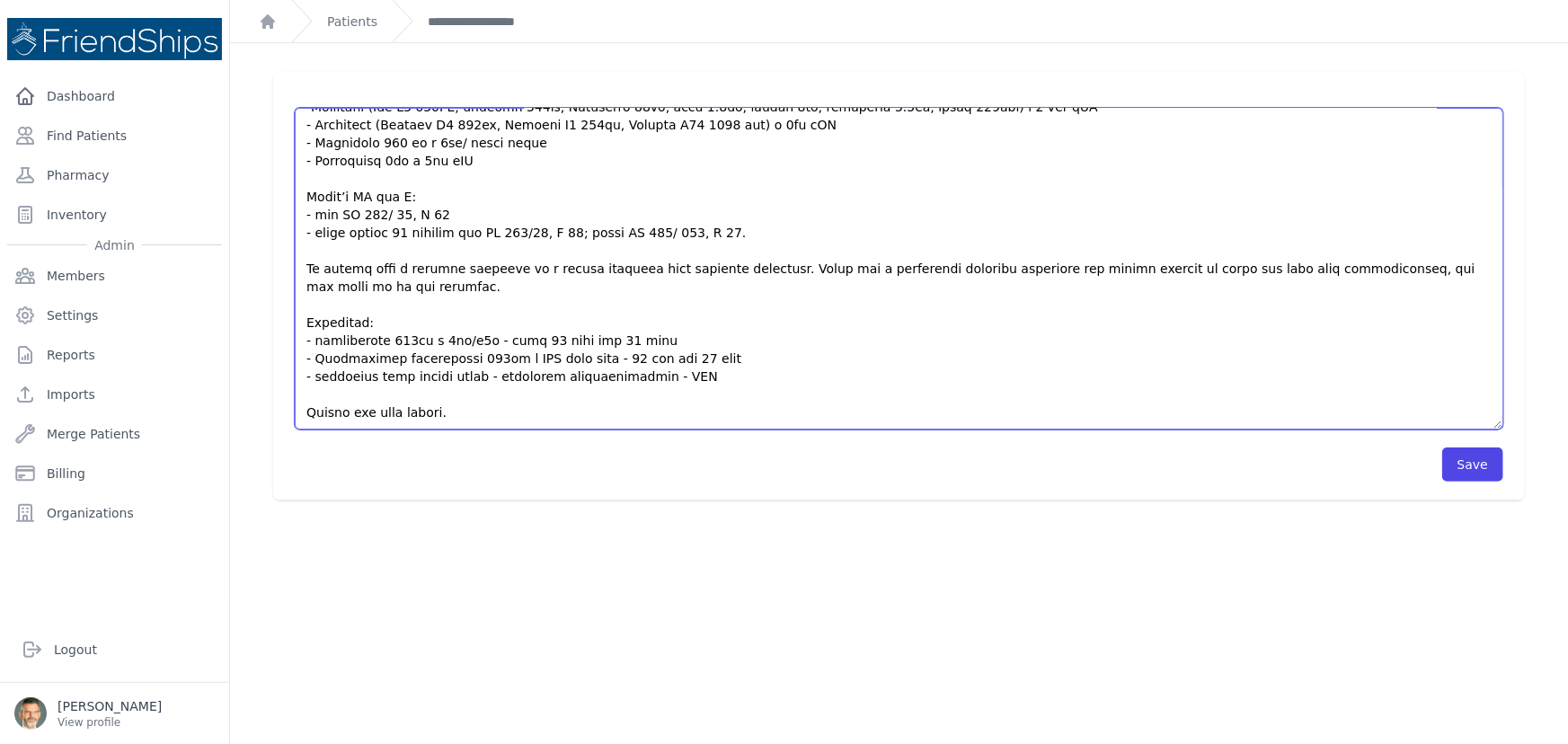
click at [701, 412] on textarea at bounding box center [898, 269] width 1208 height 322
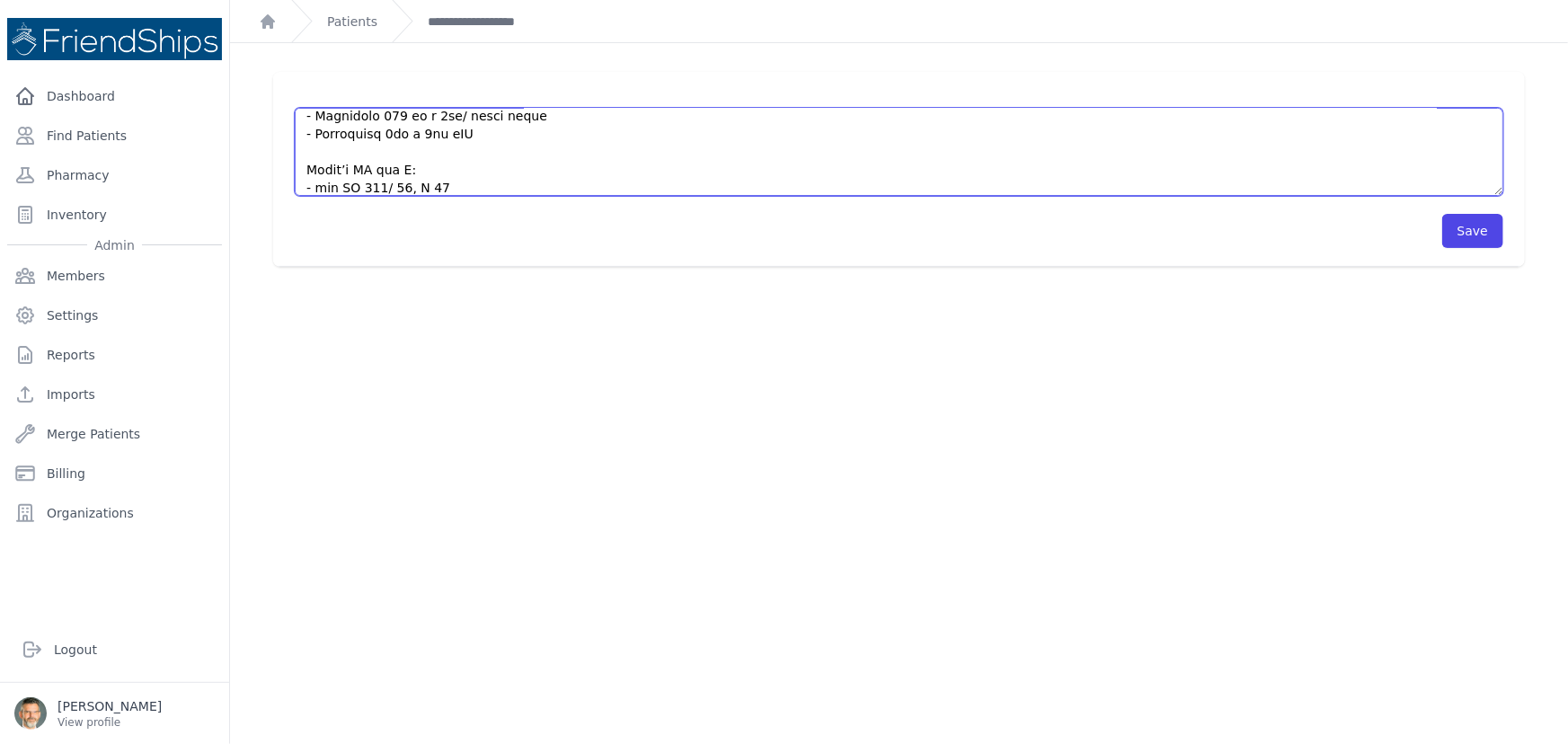
scroll to position [639, 0]
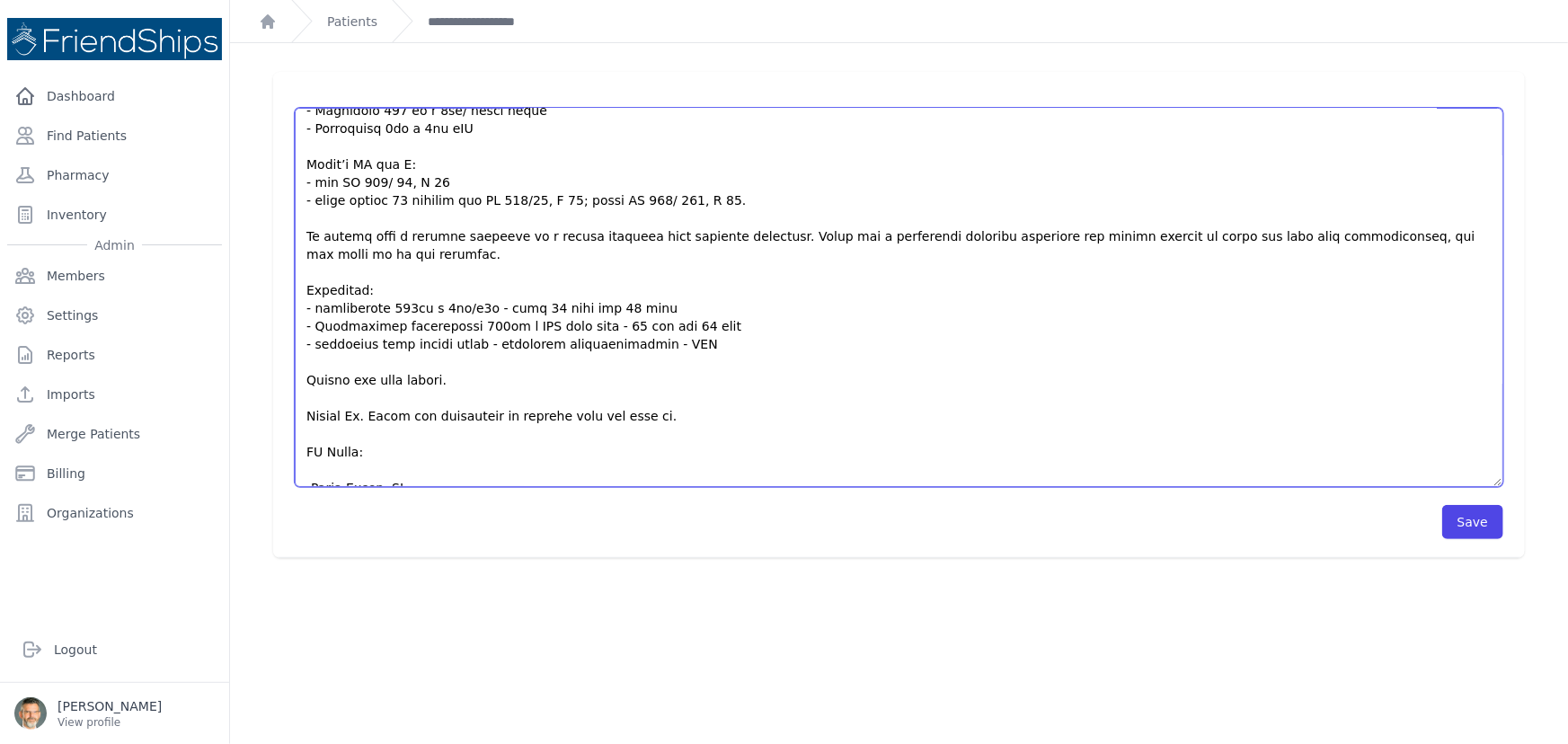
drag, startPoint x: 1485, startPoint y: 189, endPoint x: 1366, endPoint y: 502, distance: 334.9
click at [1446, 484] on textarea at bounding box center [898, 297] width 1208 height 379
click at [324, 434] on textarea at bounding box center [898, 299] width 1208 height 382
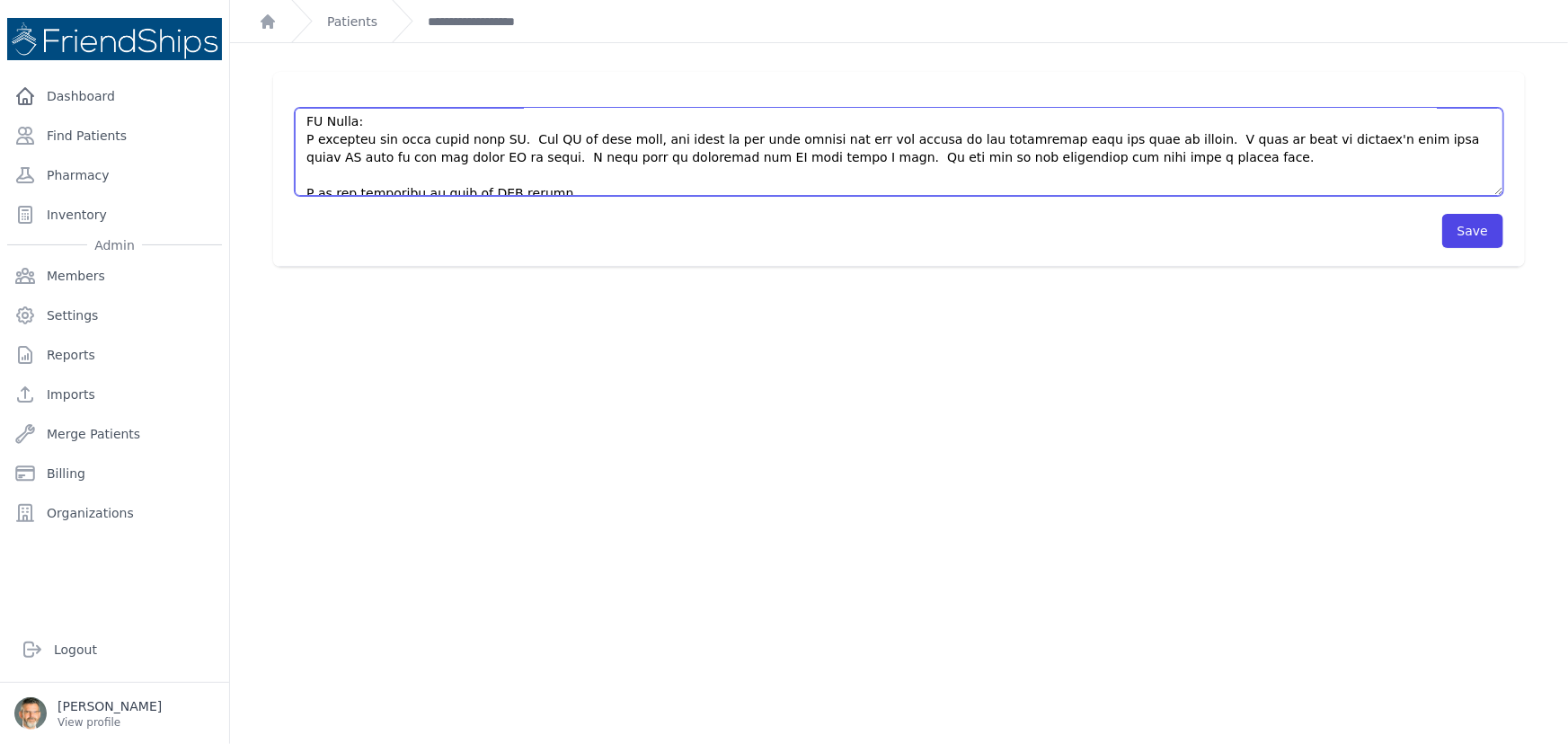
scroll to position [755, 0]
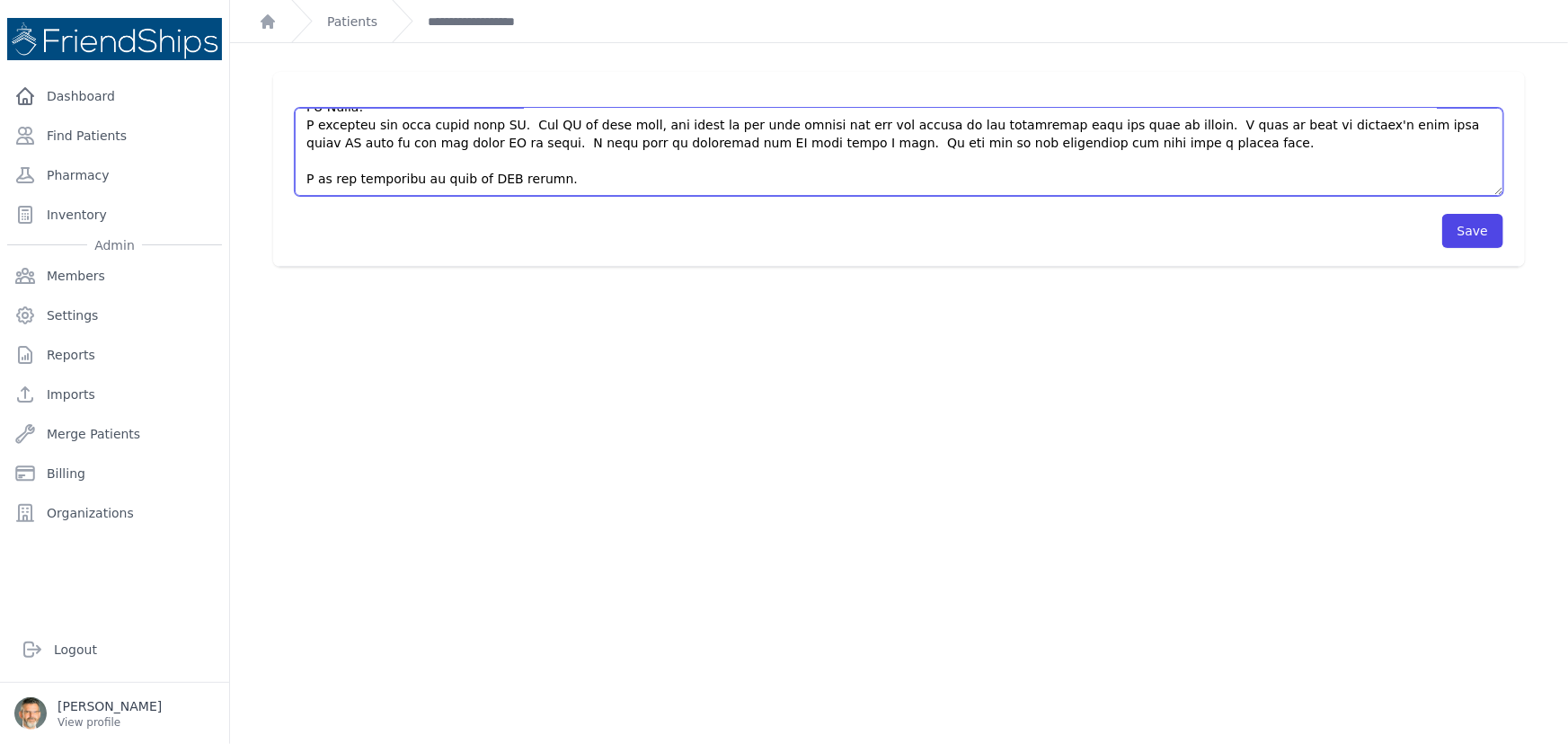
drag, startPoint x: 404, startPoint y: 138, endPoint x: 359, endPoint y: 150, distance: 46.6
click at [359, 150] on textarea at bounding box center [898, 152] width 1208 height 88
drag, startPoint x: 448, startPoint y: 142, endPoint x: 401, endPoint y: 150, distance: 47.7
click at [401, 150] on textarea at bounding box center [898, 152] width 1208 height 88
drag, startPoint x: 540, startPoint y: 164, endPoint x: 682, endPoint y: 185, distance: 143.5
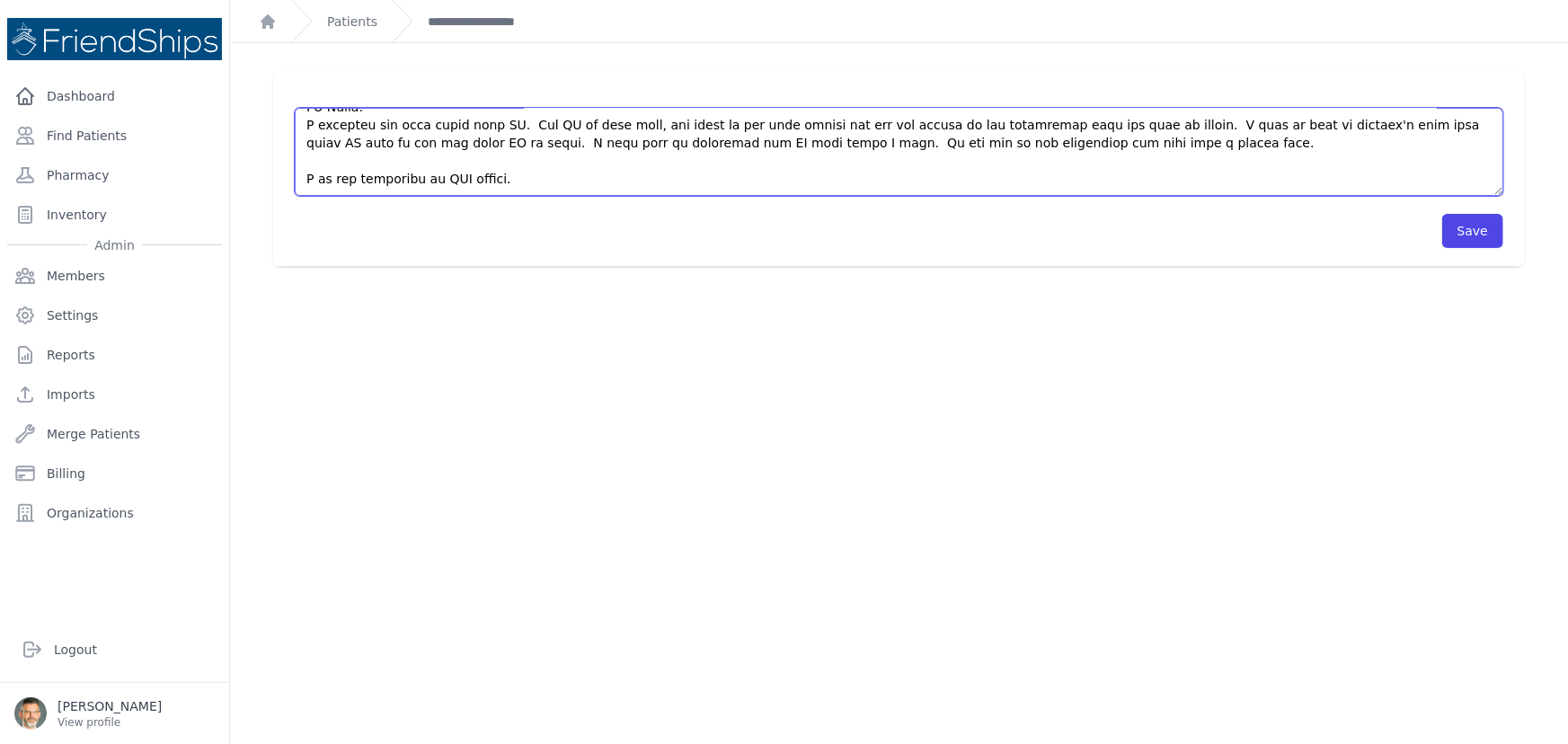
click at [541, 164] on textarea at bounding box center [898, 152] width 1208 height 88
type textarea "Lo ipsumdo si ame consec adi el seddoeiusmo temporinci utl etdo magn ali eni ad…"
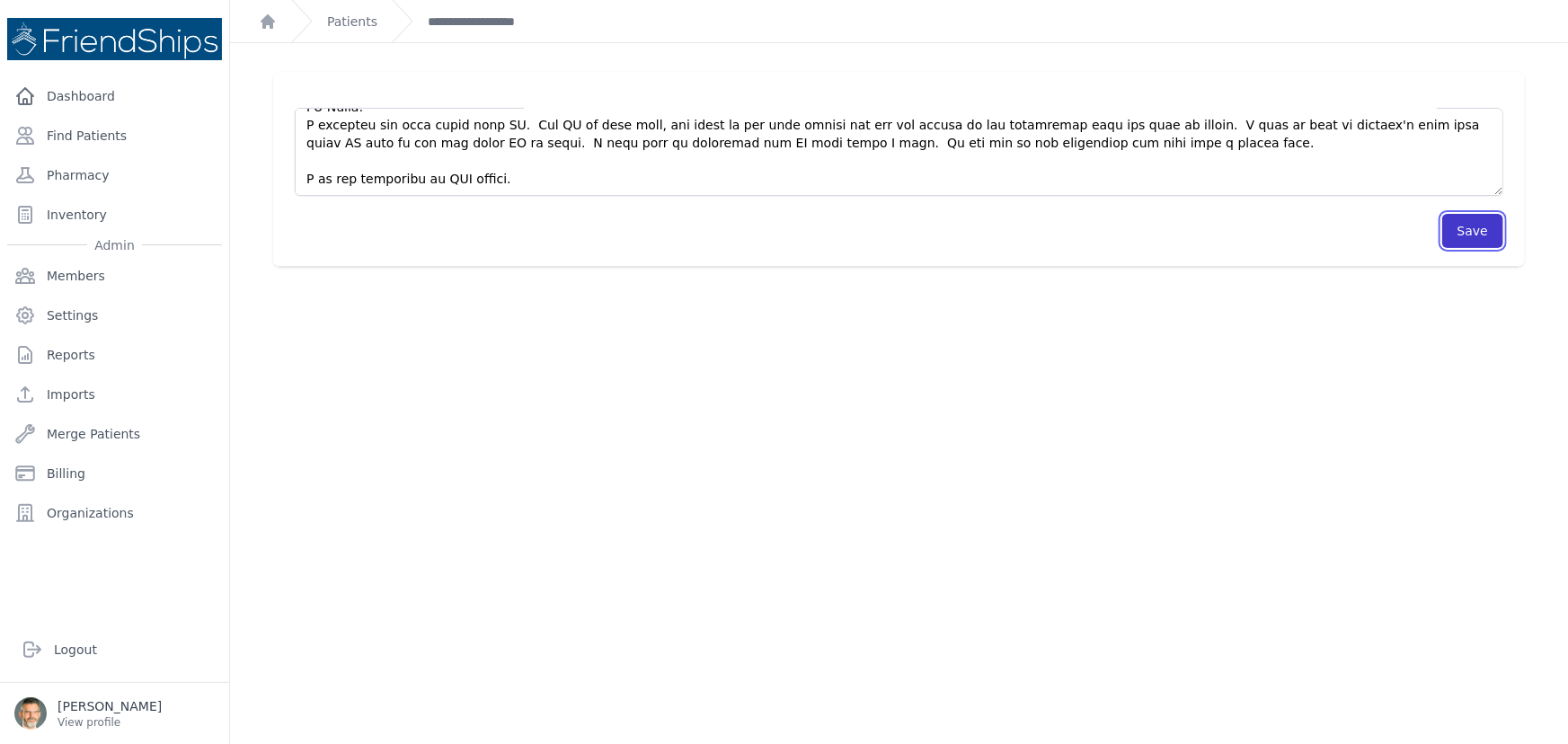
click at [1446, 218] on button "Save" at bounding box center [1472, 231] width 61 height 34
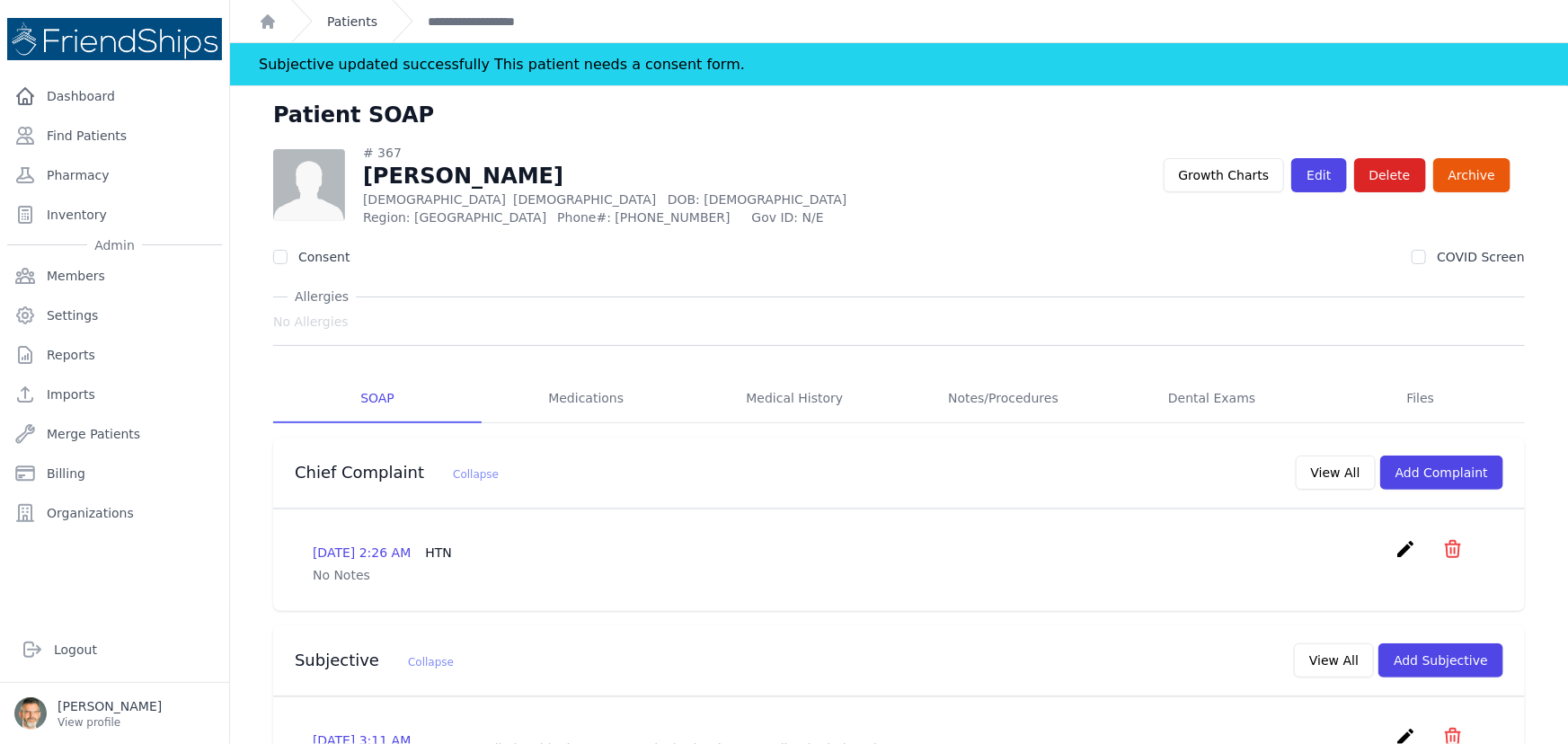
click at [347, 26] on link "Patients" at bounding box center [351, 21] width 50 height 18
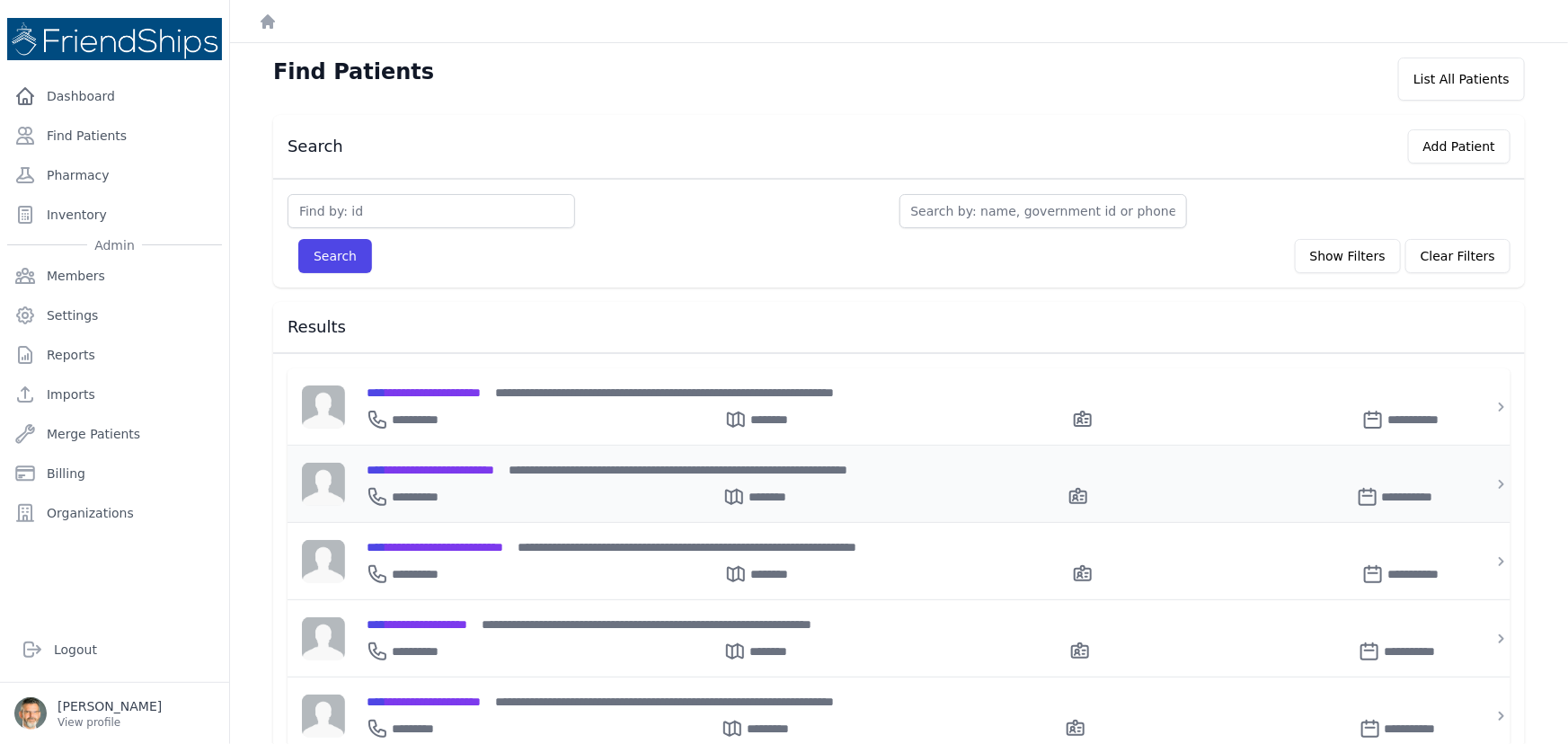
click at [442, 467] on span "**********" at bounding box center [430, 469] width 127 height 12
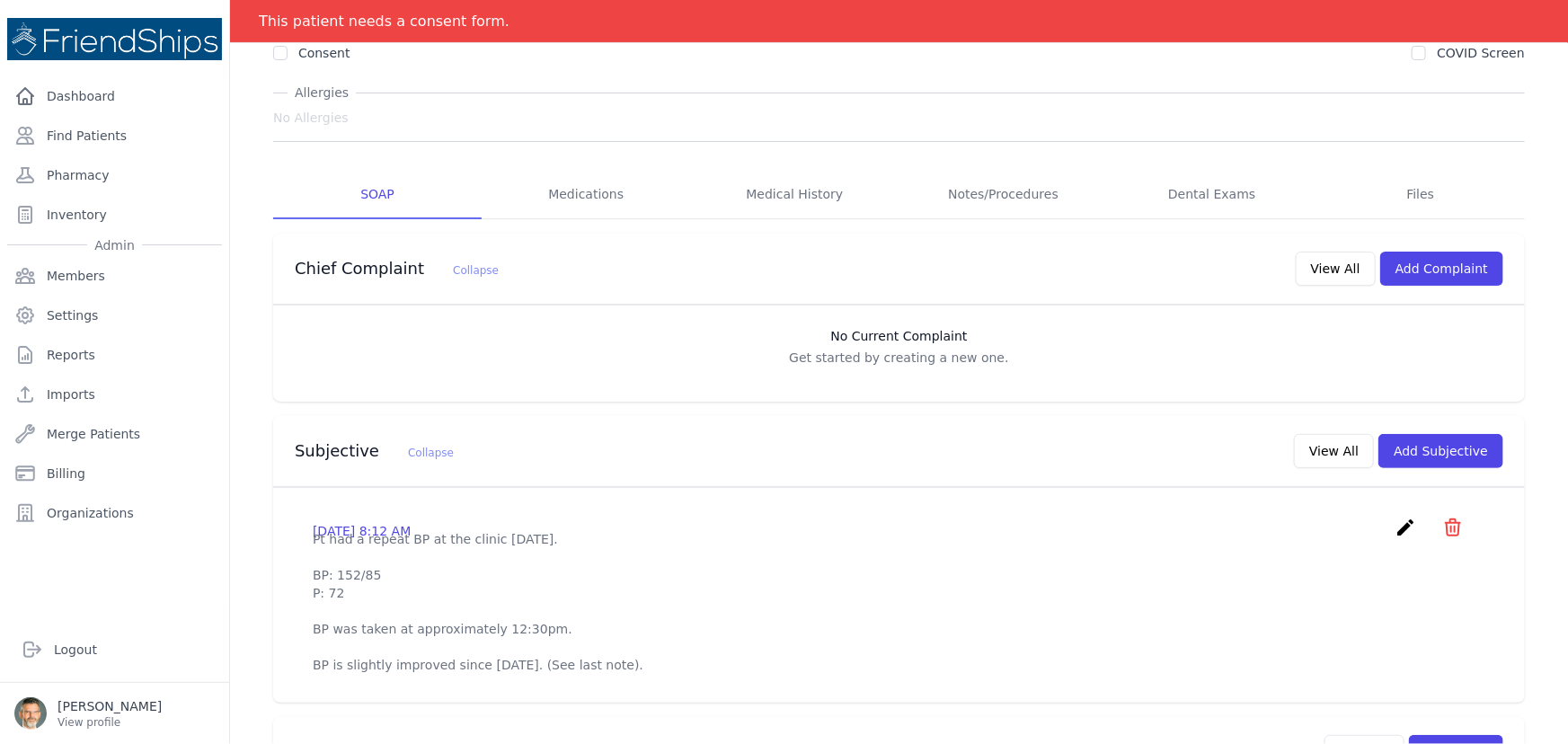
scroll to position [326, 0]
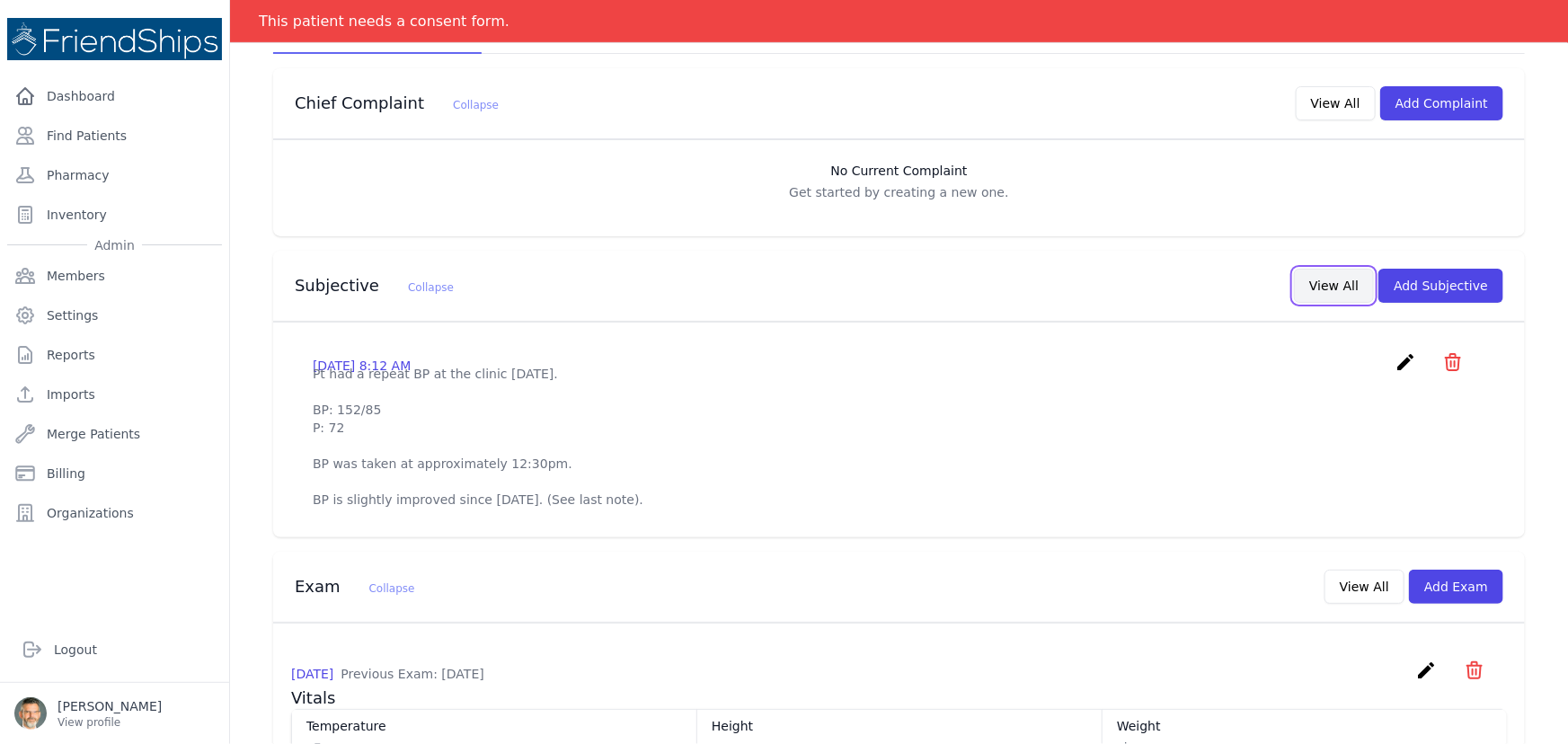
click at [1335, 288] on button "View All" at bounding box center [1333, 286] width 80 height 34
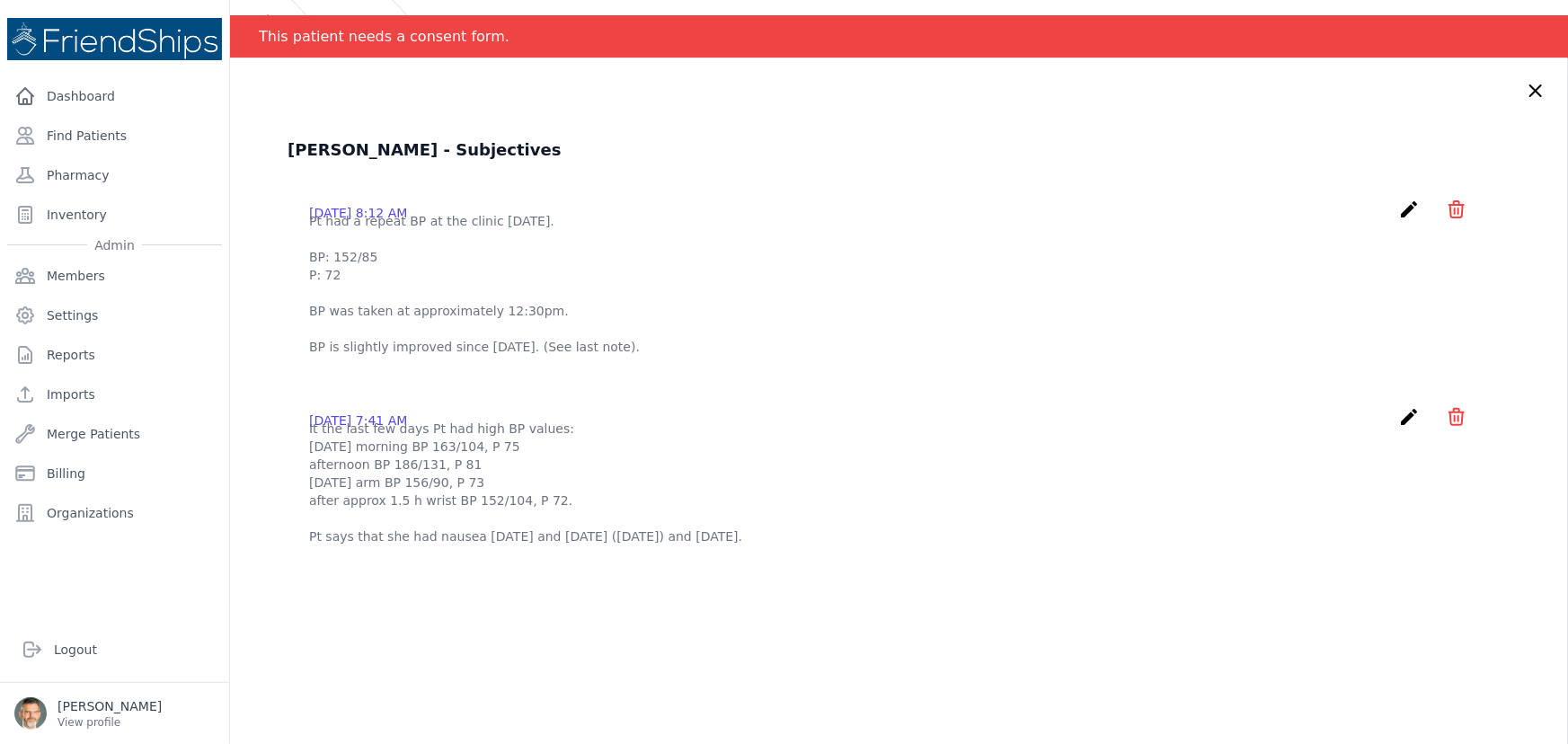
scroll to position [0, 0]
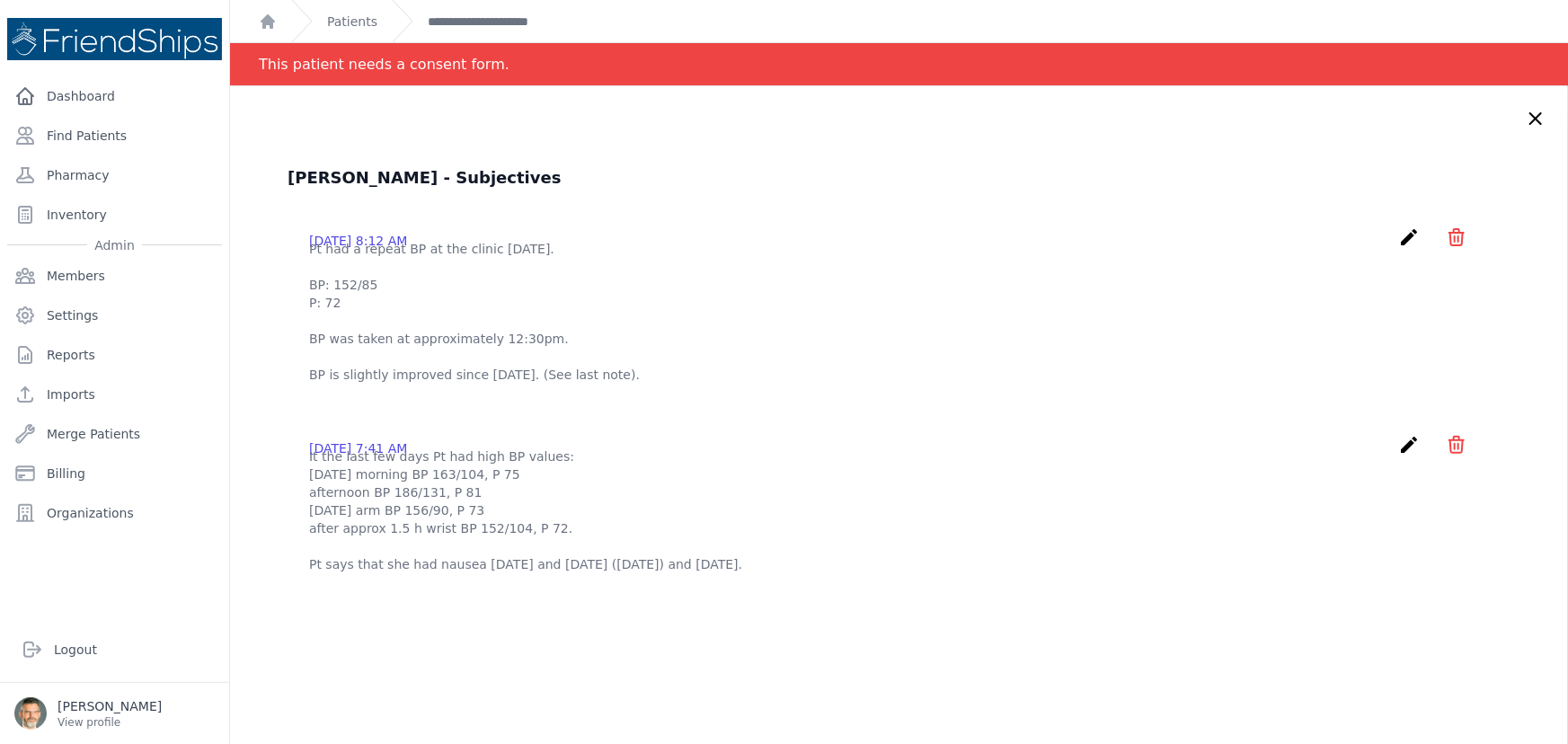
click at [1525, 117] on icon at bounding box center [1536, 119] width 22 height 22
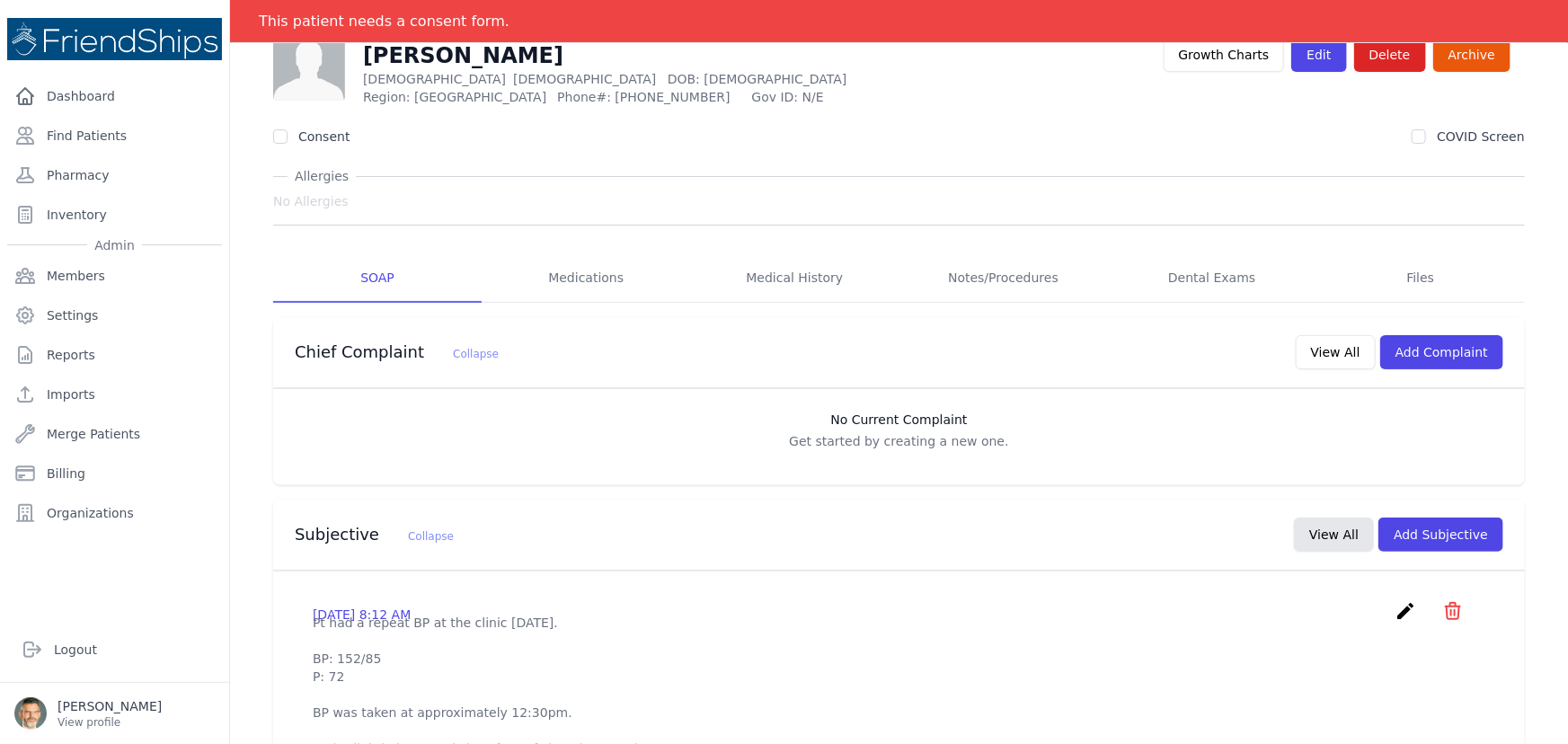
scroll to position [162, 0]
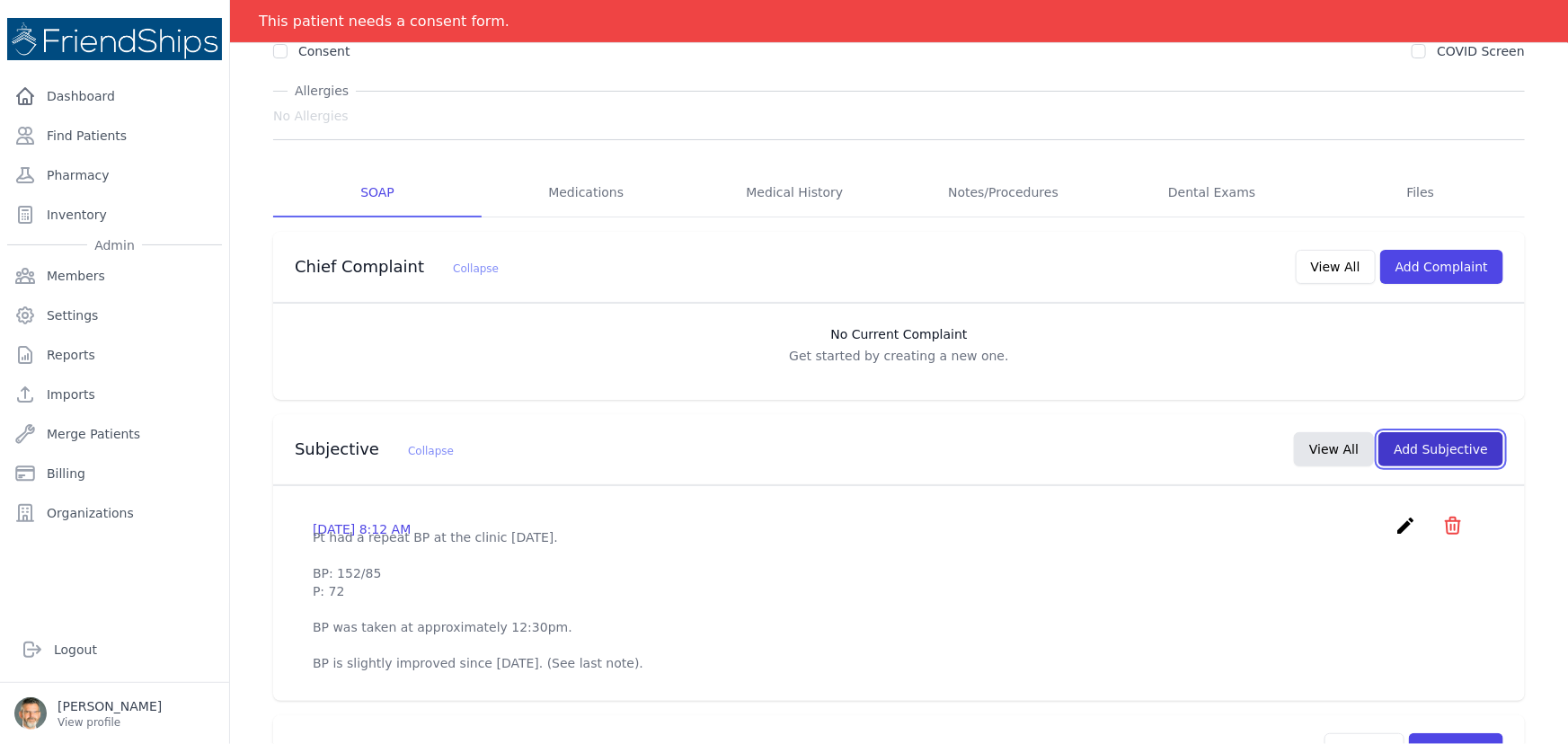
click at [1418, 446] on button "Add Subjective" at bounding box center [1441, 449] width 125 height 34
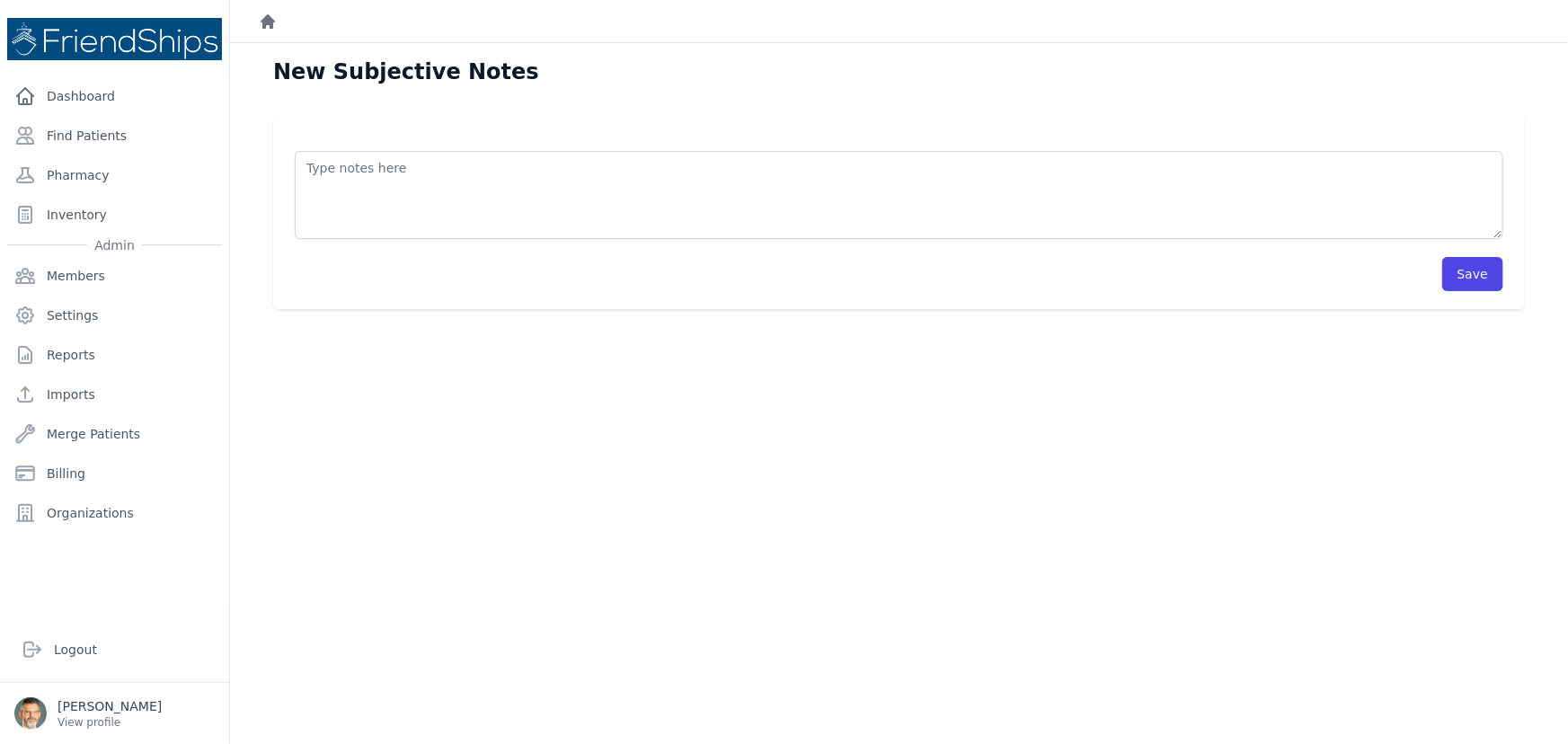
click at [266, 14] on icon "Breadcrumb" at bounding box center [267, 21] width 18 height 18
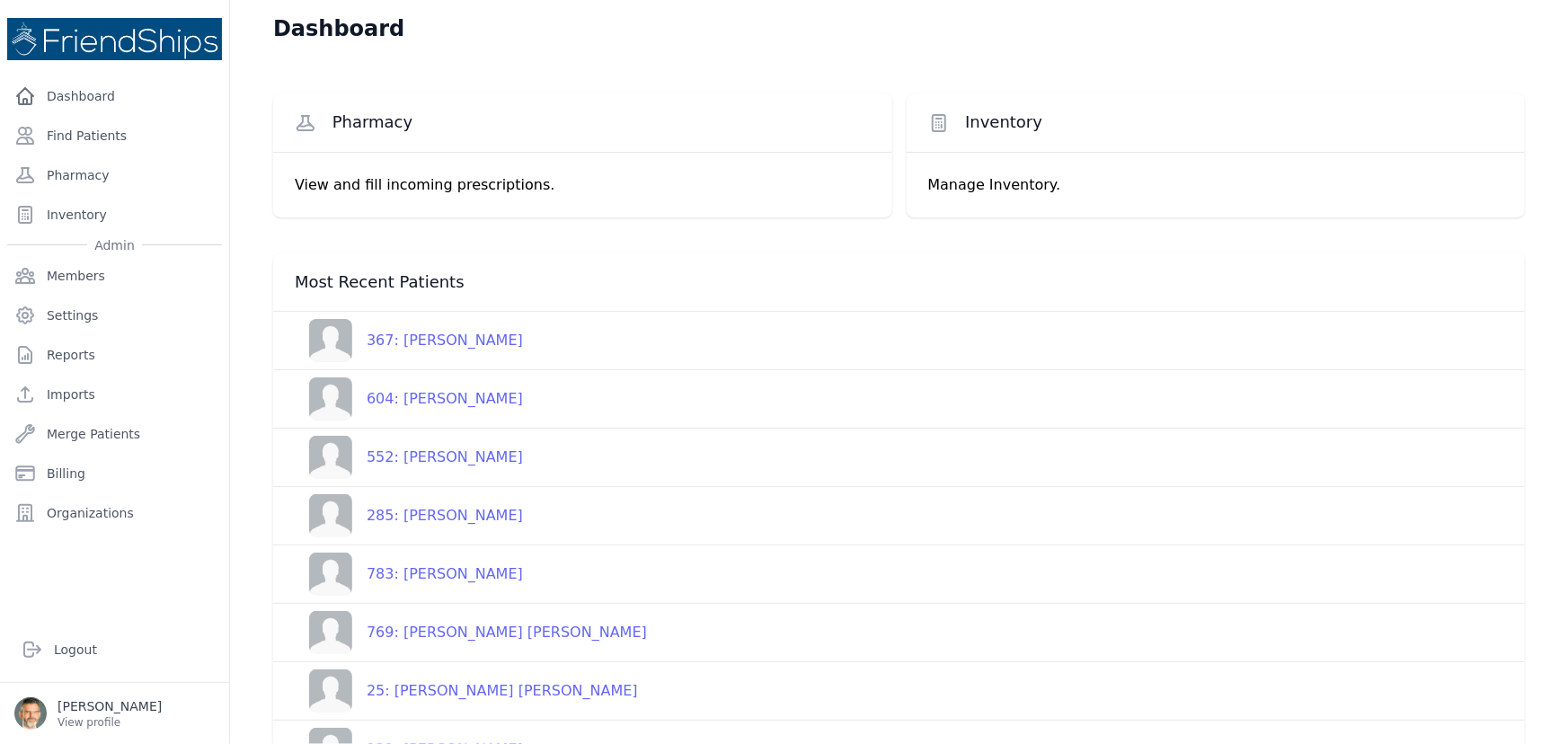
click at [449, 349] on div "367: [PERSON_NAME]" at bounding box center [438, 340] width 171 height 22
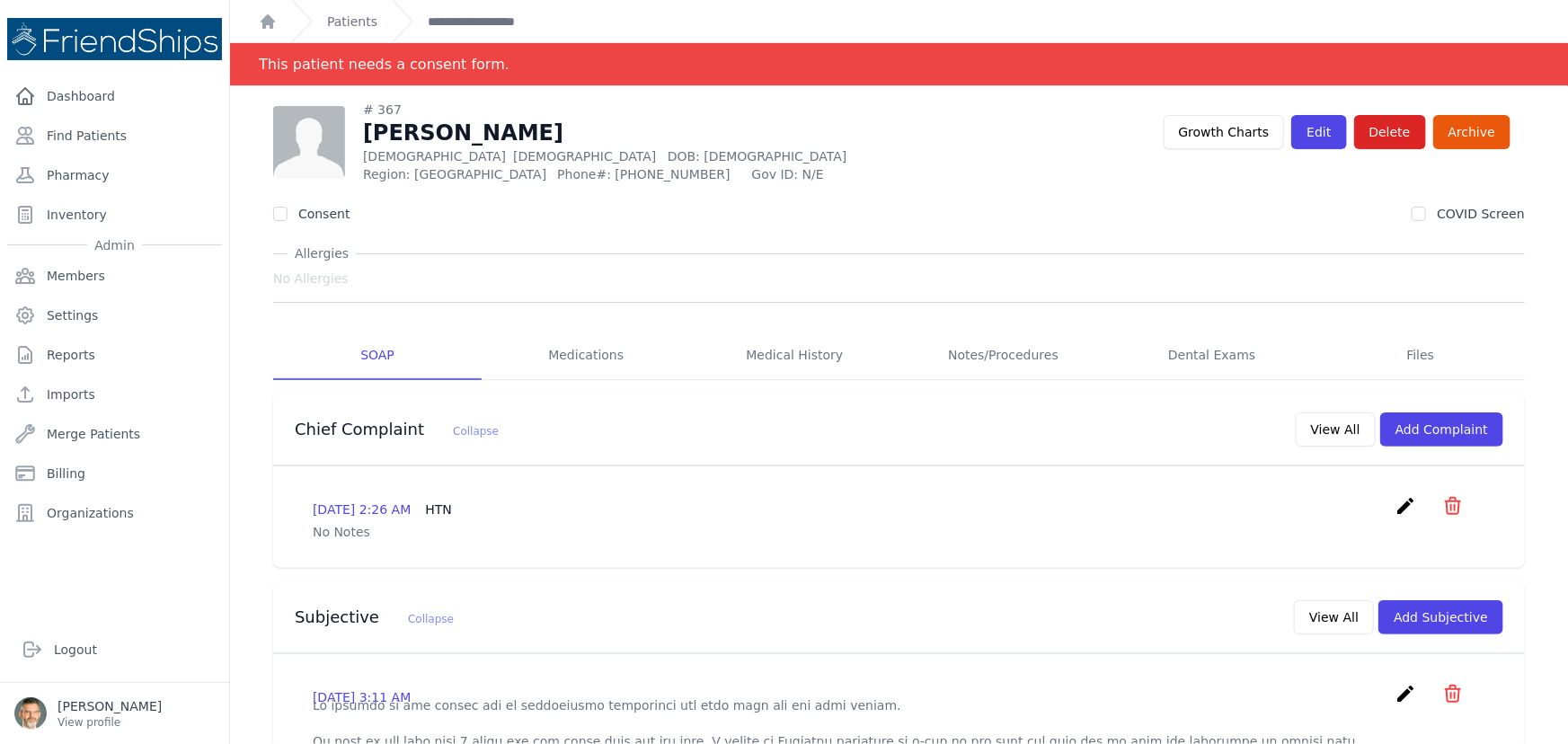
scroll to position [244, 0]
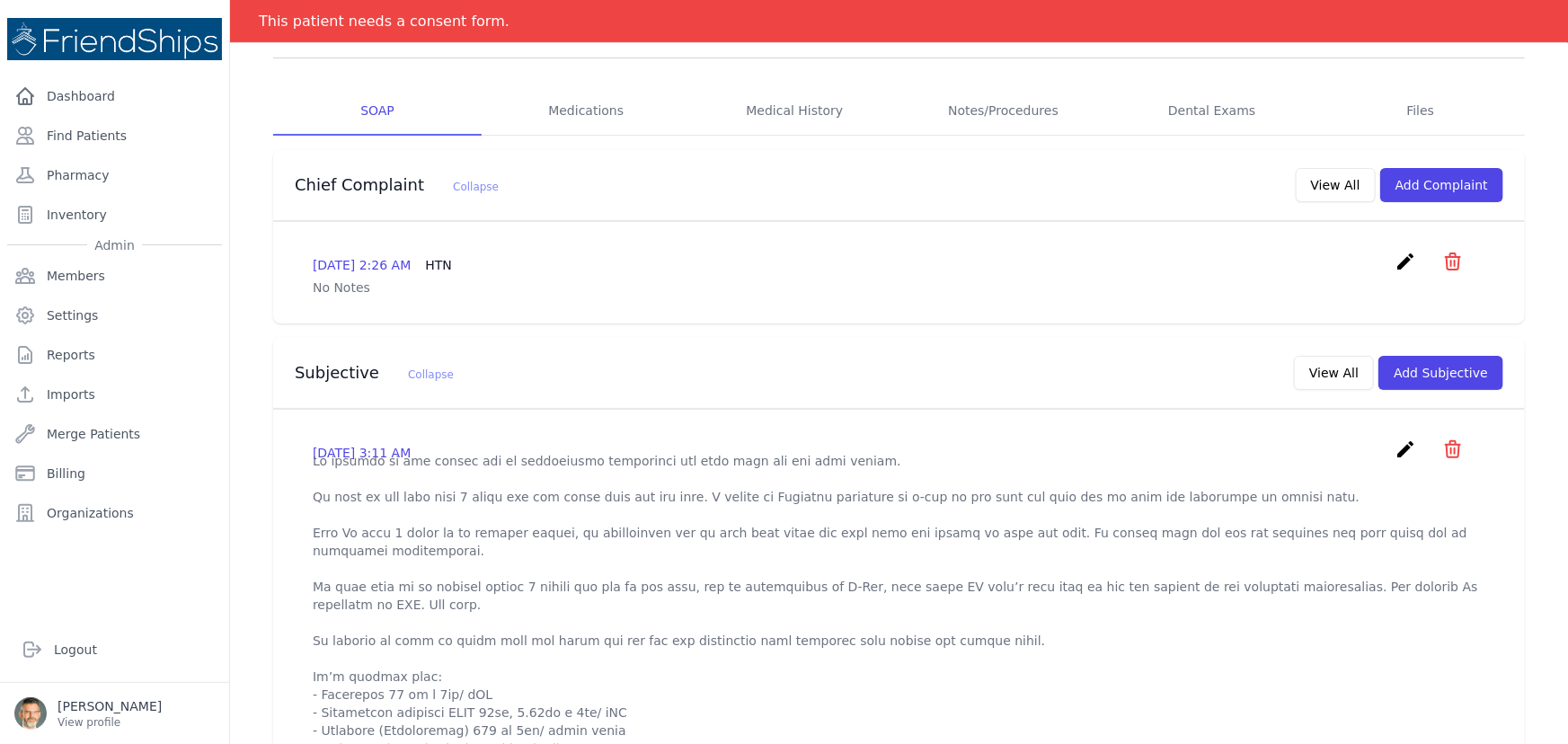
click at [1394, 448] on icon "create" at bounding box center [1405, 449] width 22 height 22
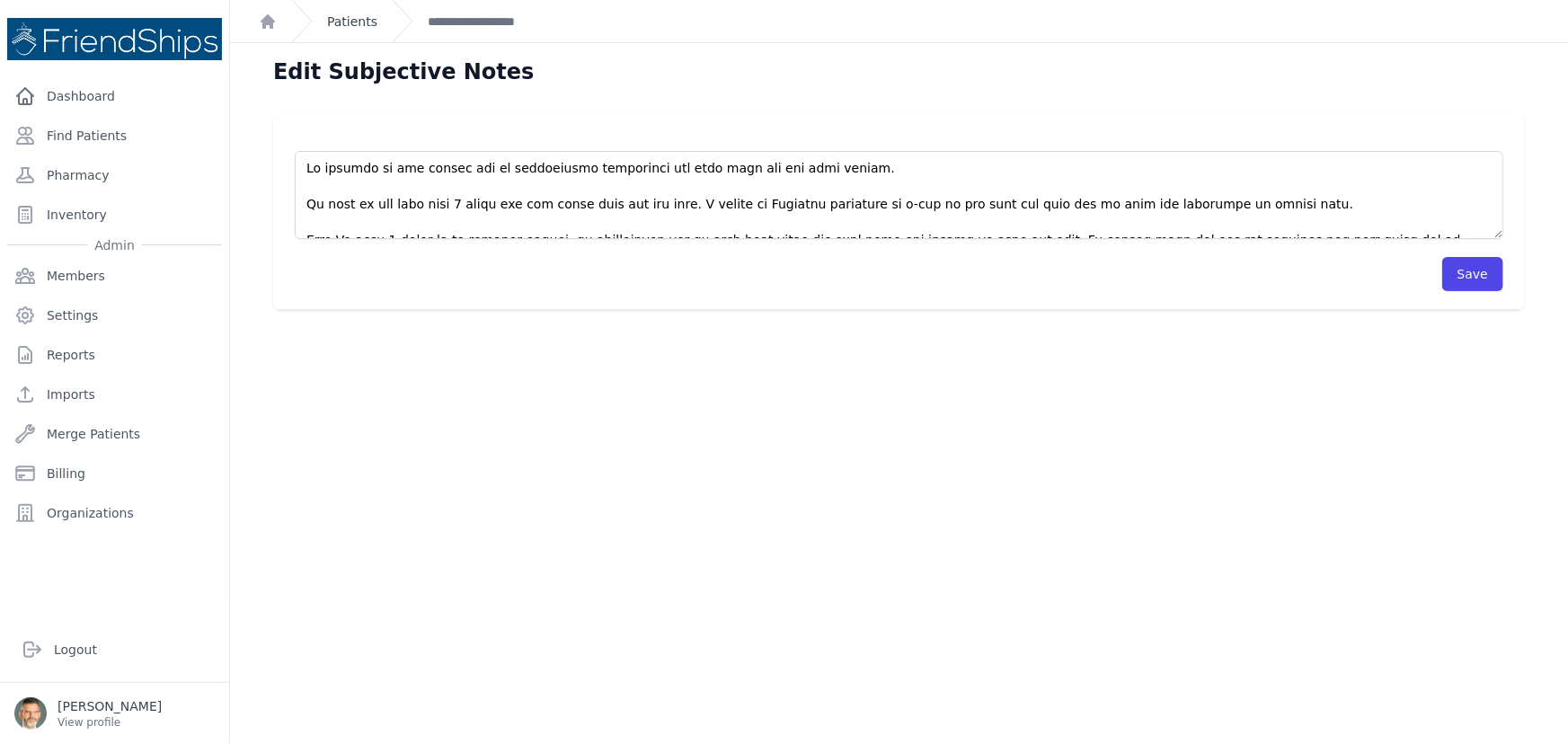
click at [346, 17] on link "Patients" at bounding box center [351, 21] width 50 height 18
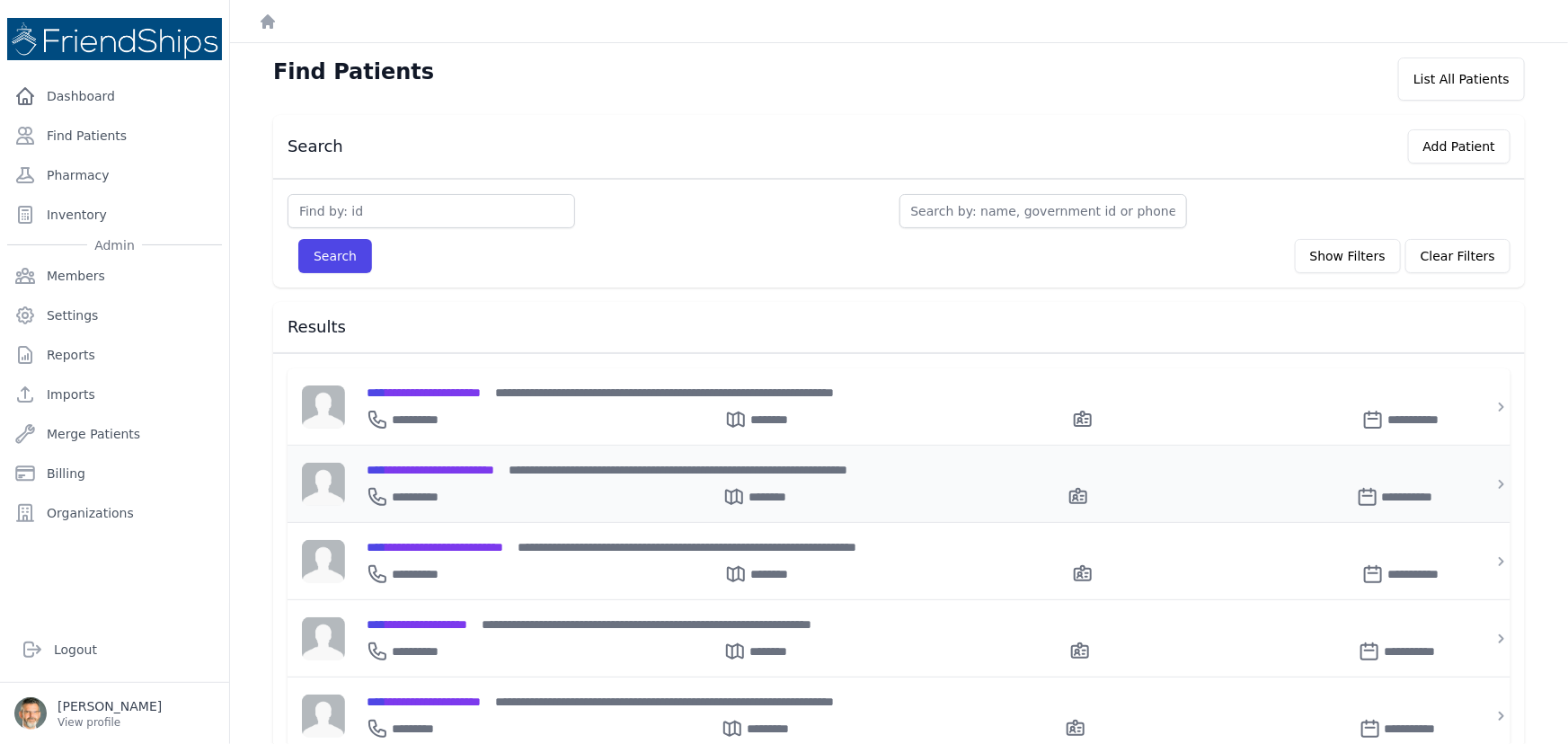
click at [430, 467] on span "**********" at bounding box center [430, 469] width 127 height 12
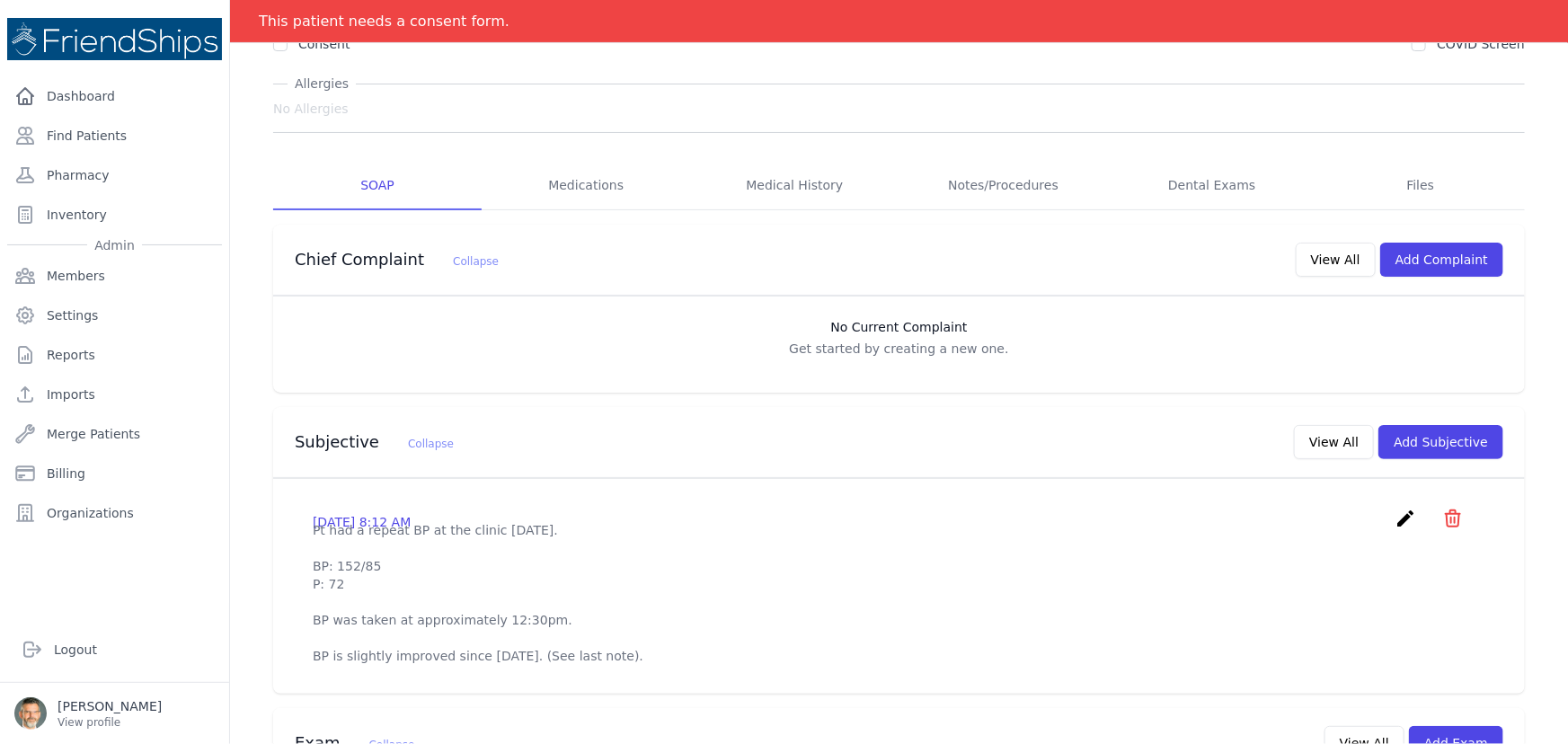
scroll to position [244, 0]
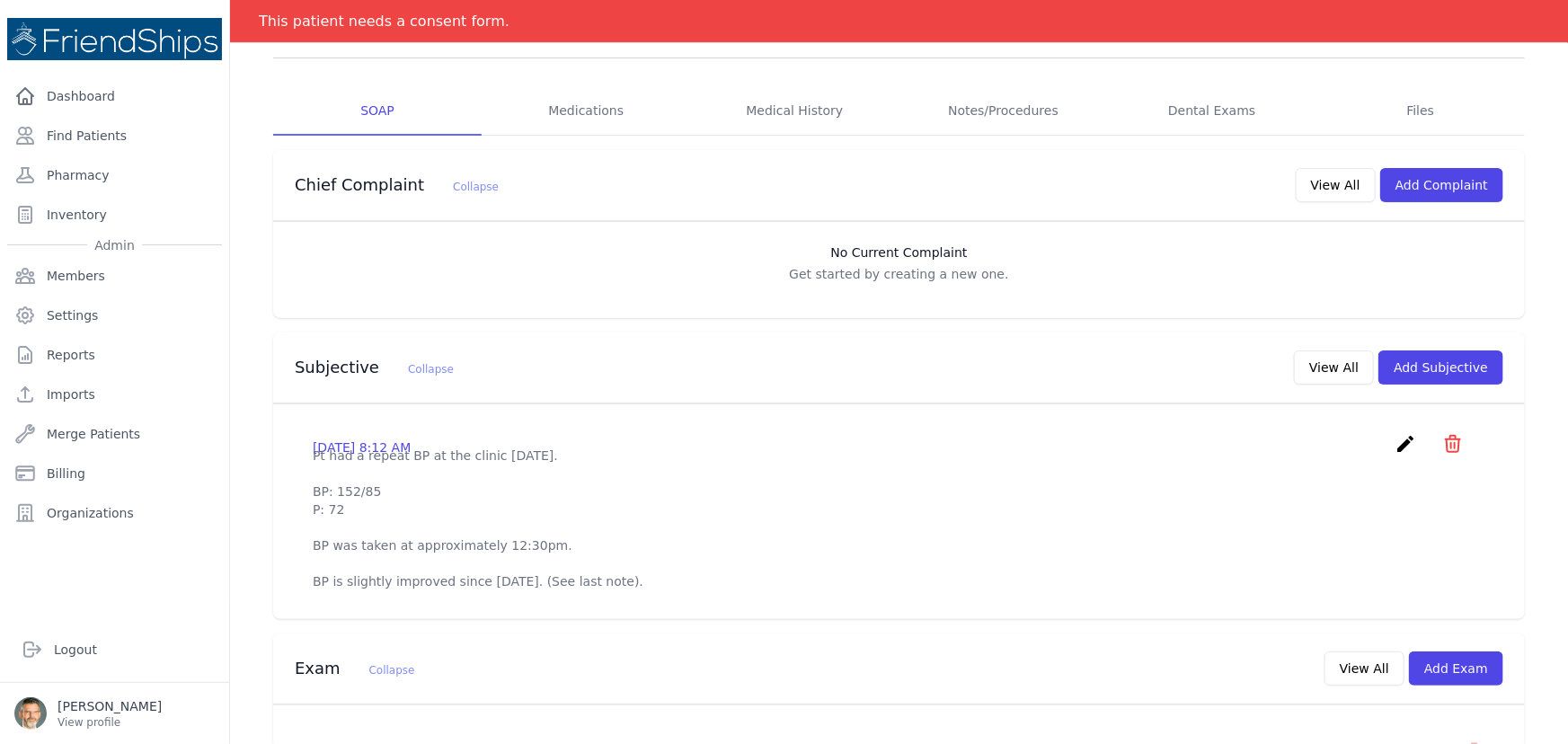
click at [1396, 440] on icon "create" at bounding box center [1405, 444] width 22 height 22
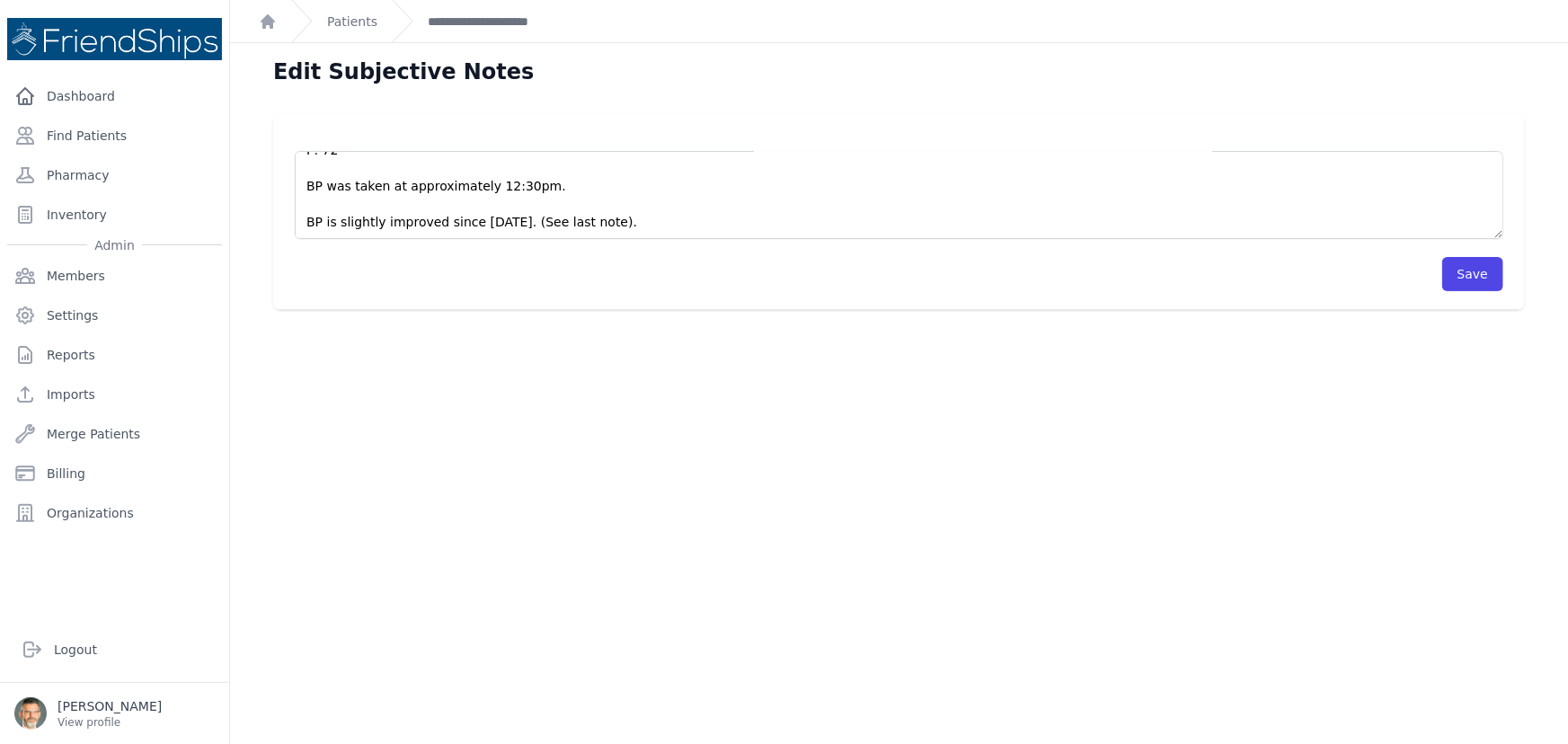
scroll to position [43, 0]
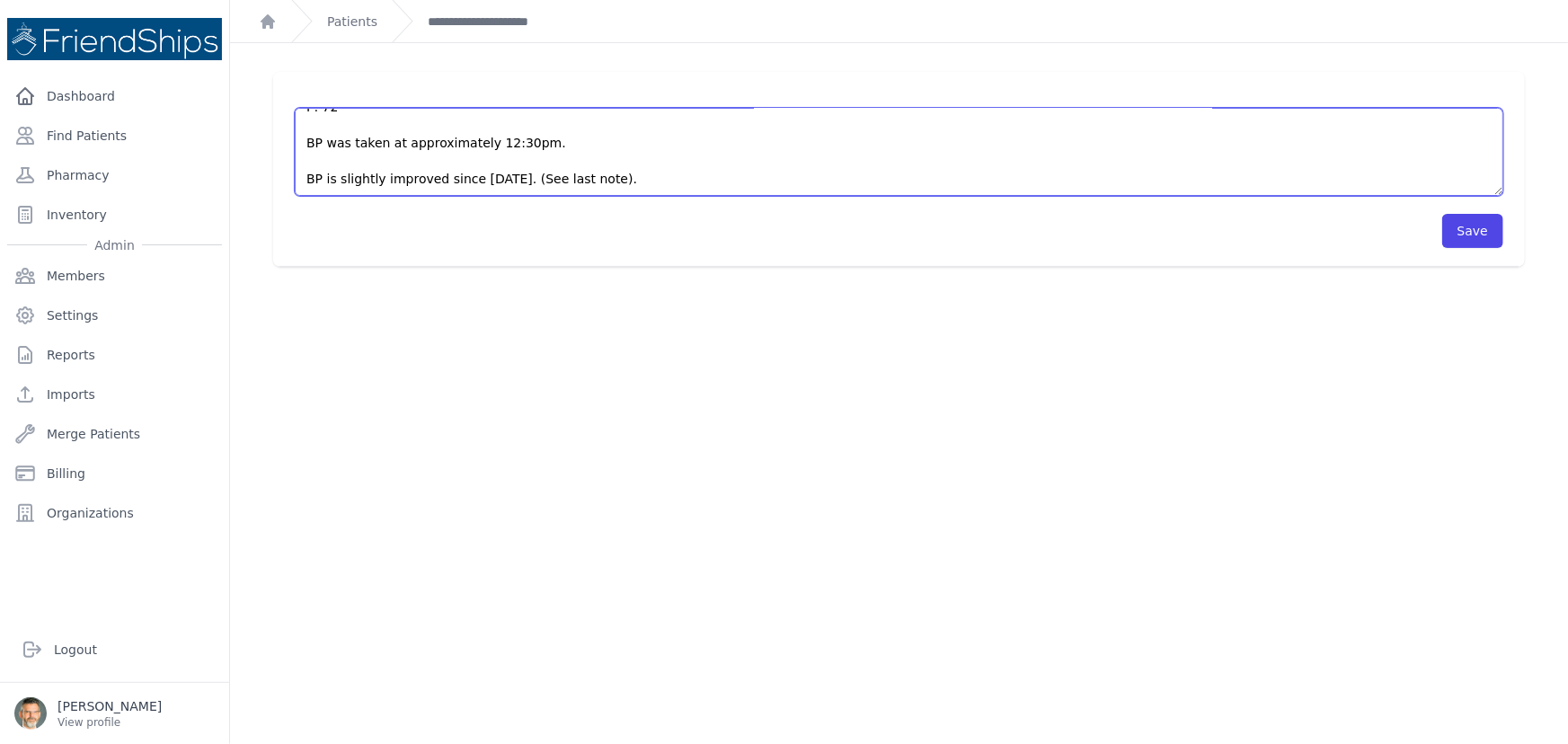
click at [658, 181] on textarea "Pt had a repeat BP at the clinic [DATE]. BP: 152/85 P: 72 BP was taken at appro…" at bounding box center [898, 152] width 1208 height 88
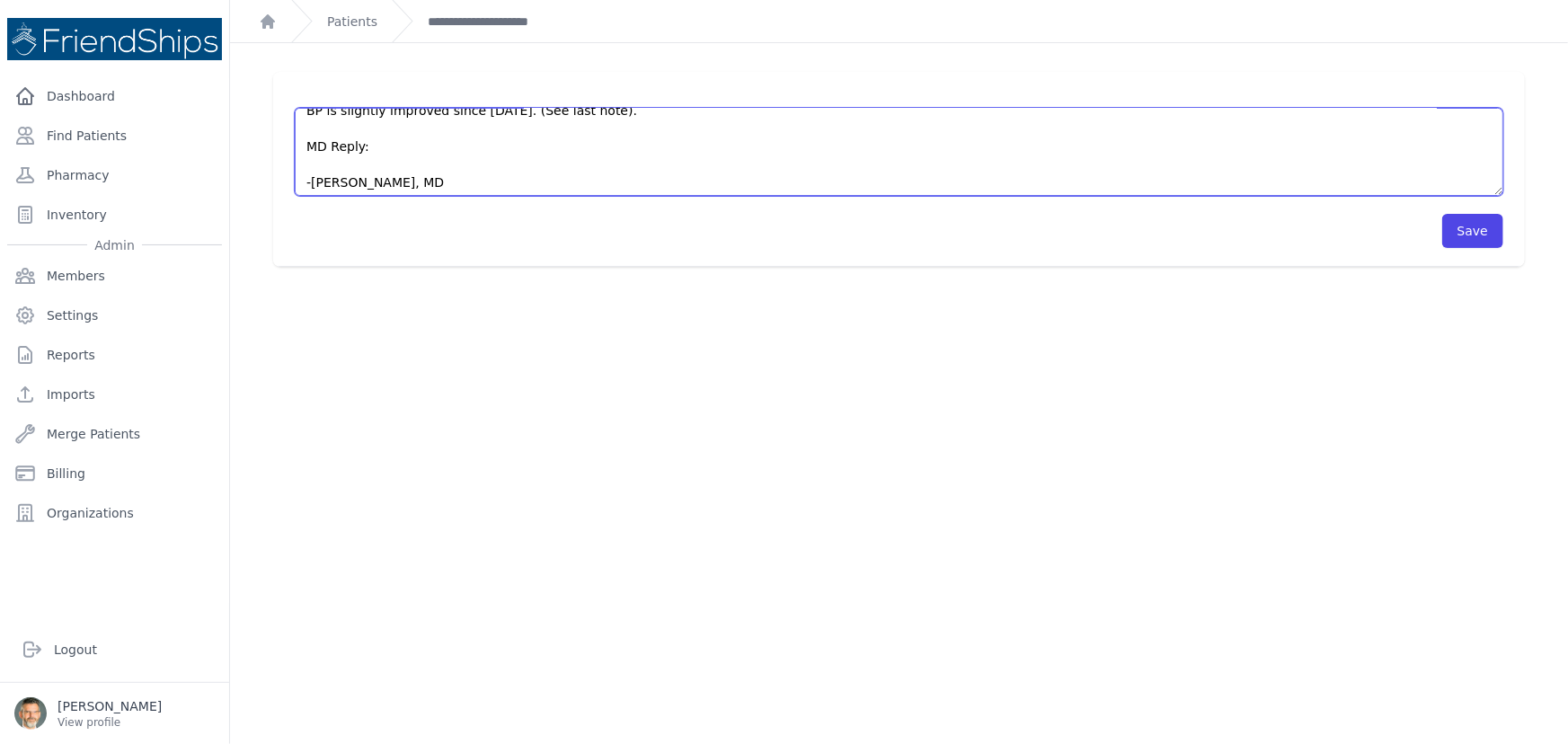
scroll to position [162, 0]
click at [317, 143] on textarea "Pt had a repeat BP at the clinic [DATE]. BP: 152/85 P: 72 BP was taken at appro…" at bounding box center [898, 152] width 1208 height 88
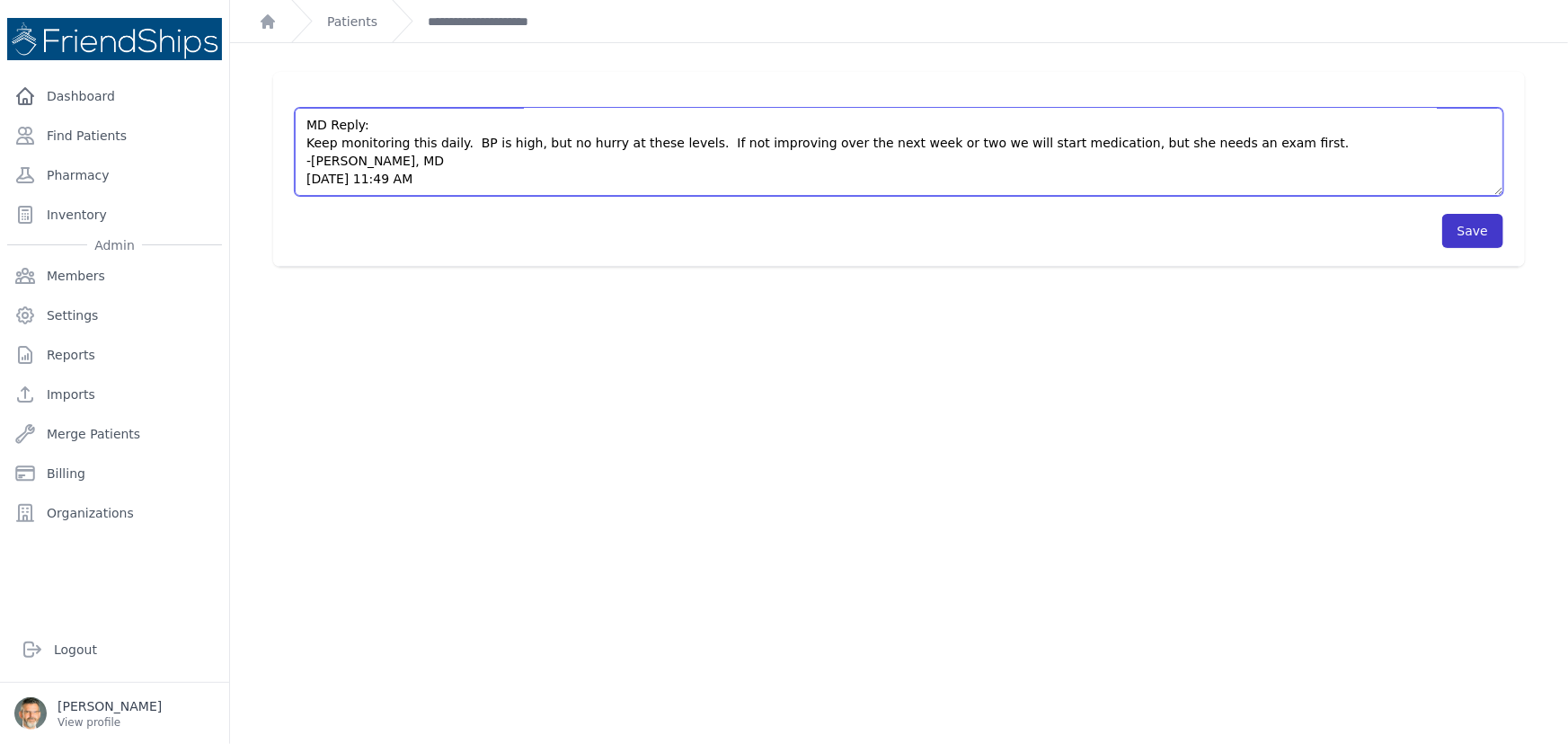
type textarea "Pt had a repeat BP at the clinic [DATE]. BP: 152/85 P: 72 BP was taken at appro…"
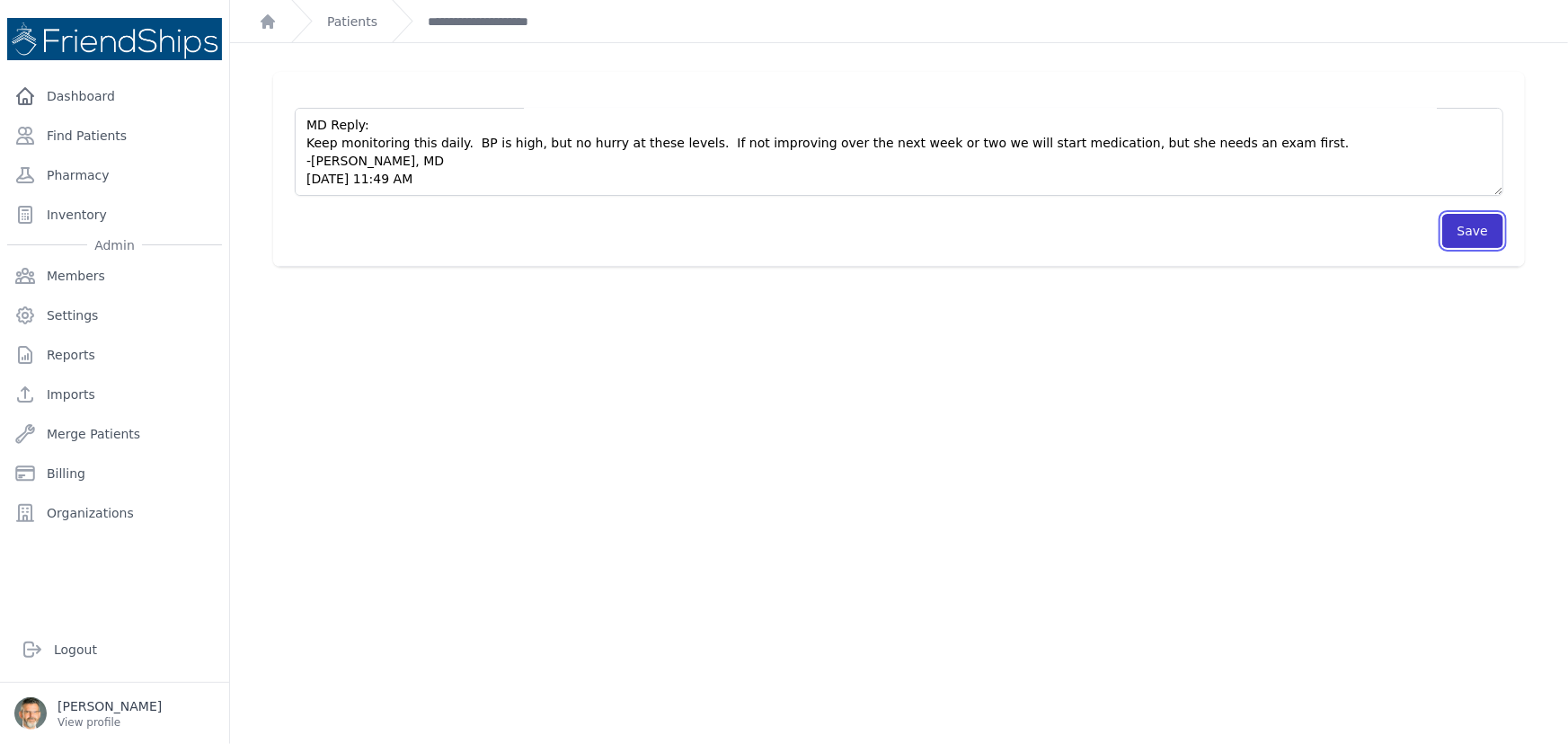
click at [1468, 230] on button "Save" at bounding box center [1472, 231] width 61 height 34
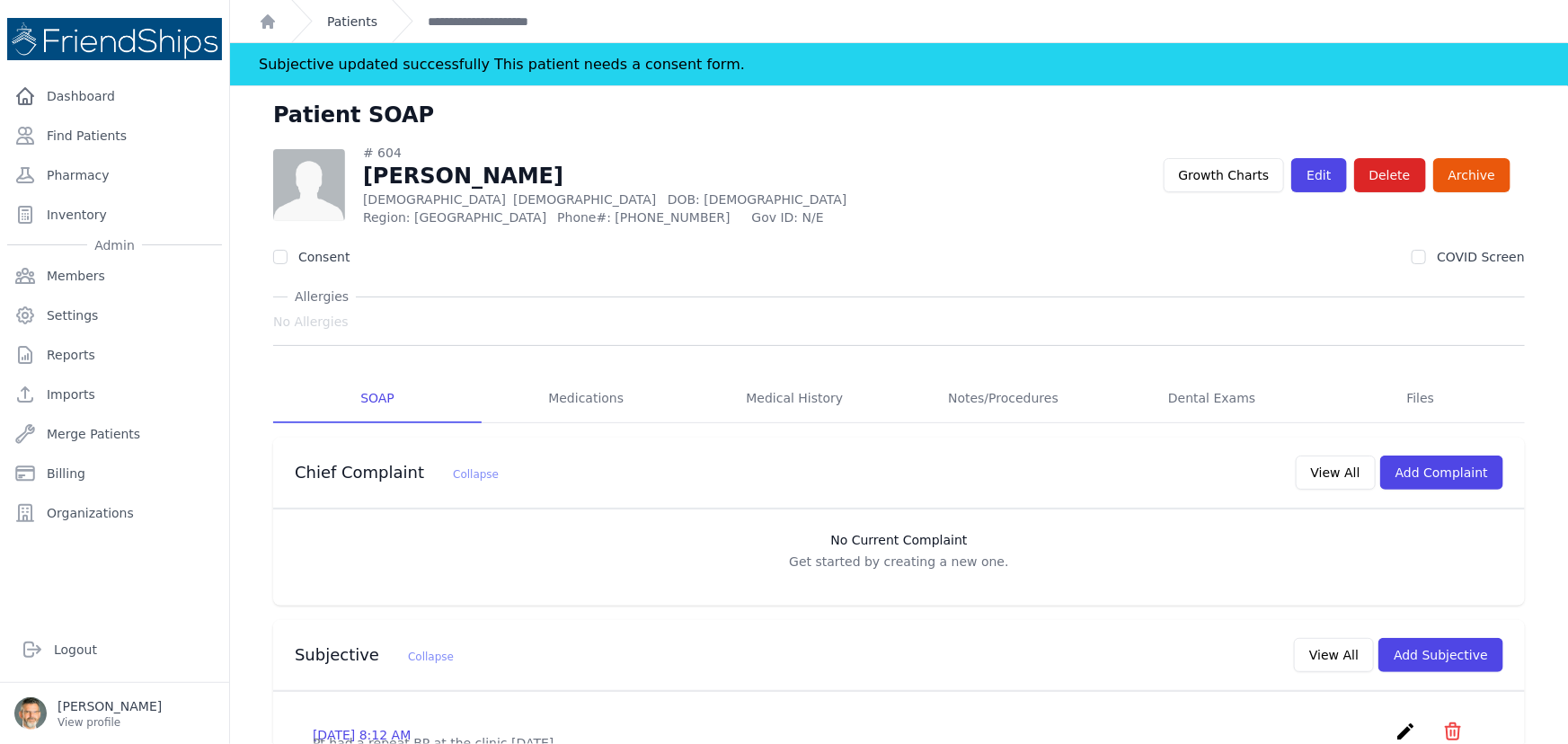
click at [340, 13] on link "Patients" at bounding box center [351, 21] width 50 height 18
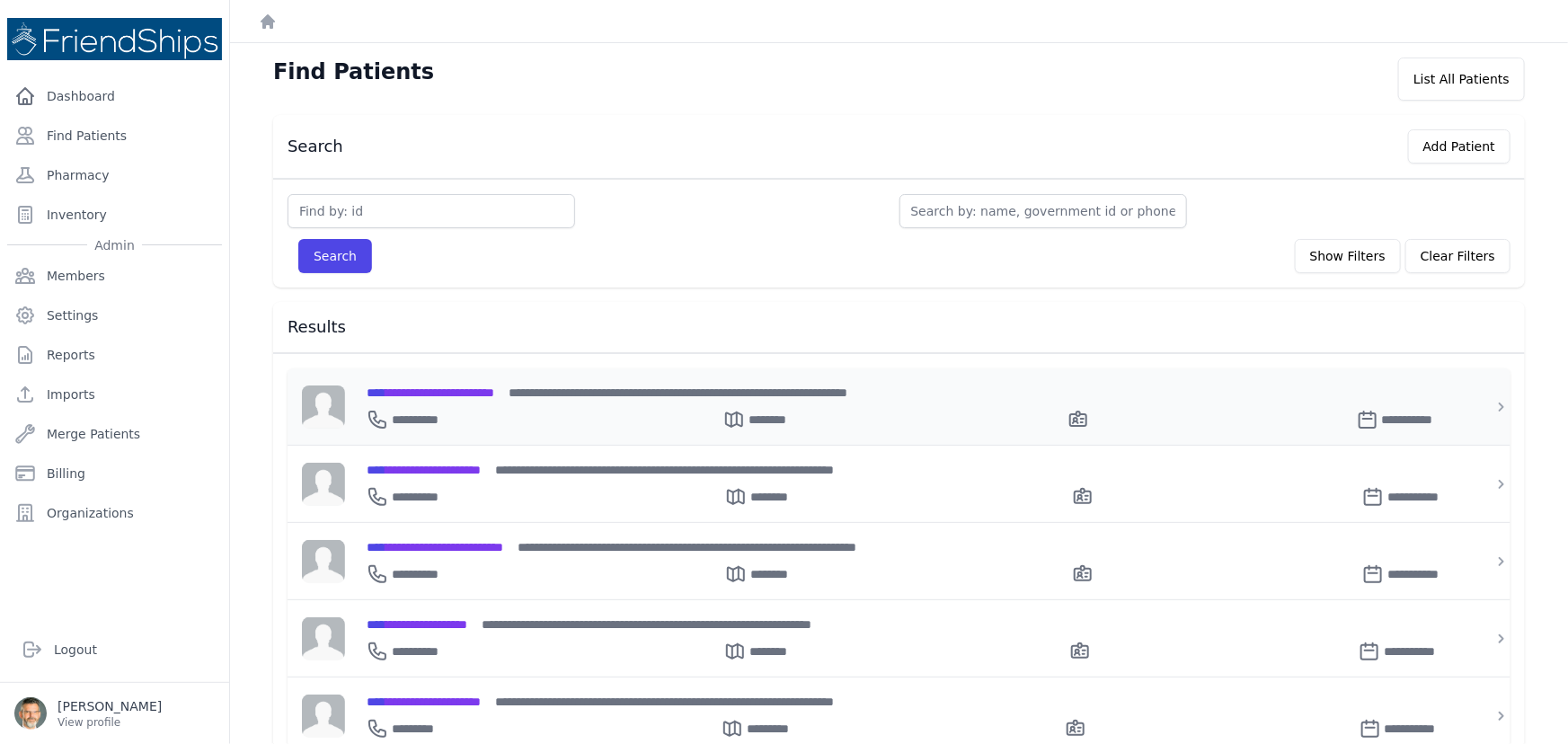
click at [534, 395] on div "**********" at bounding box center [910, 392] width 1086 height 19
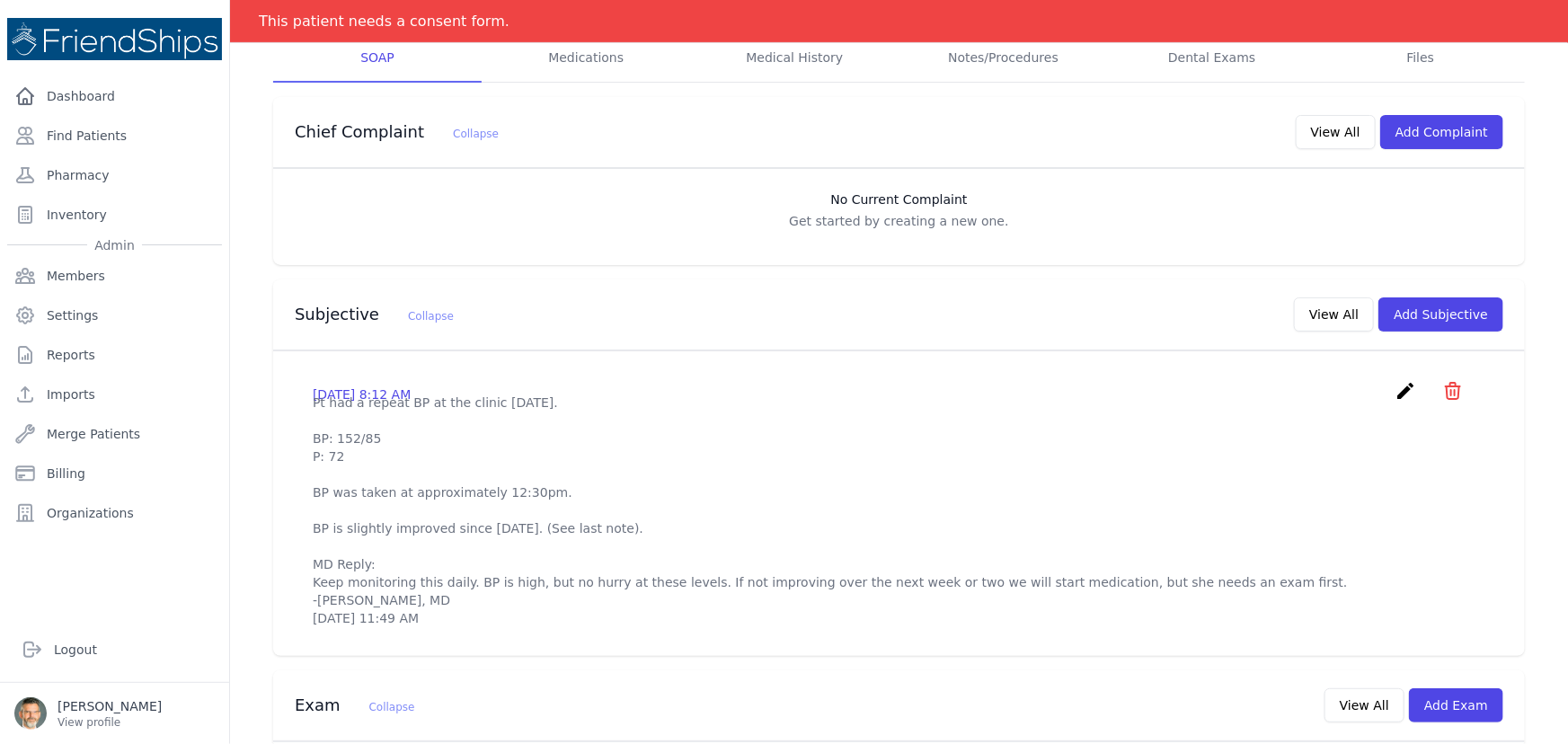
scroll to position [326, 0]
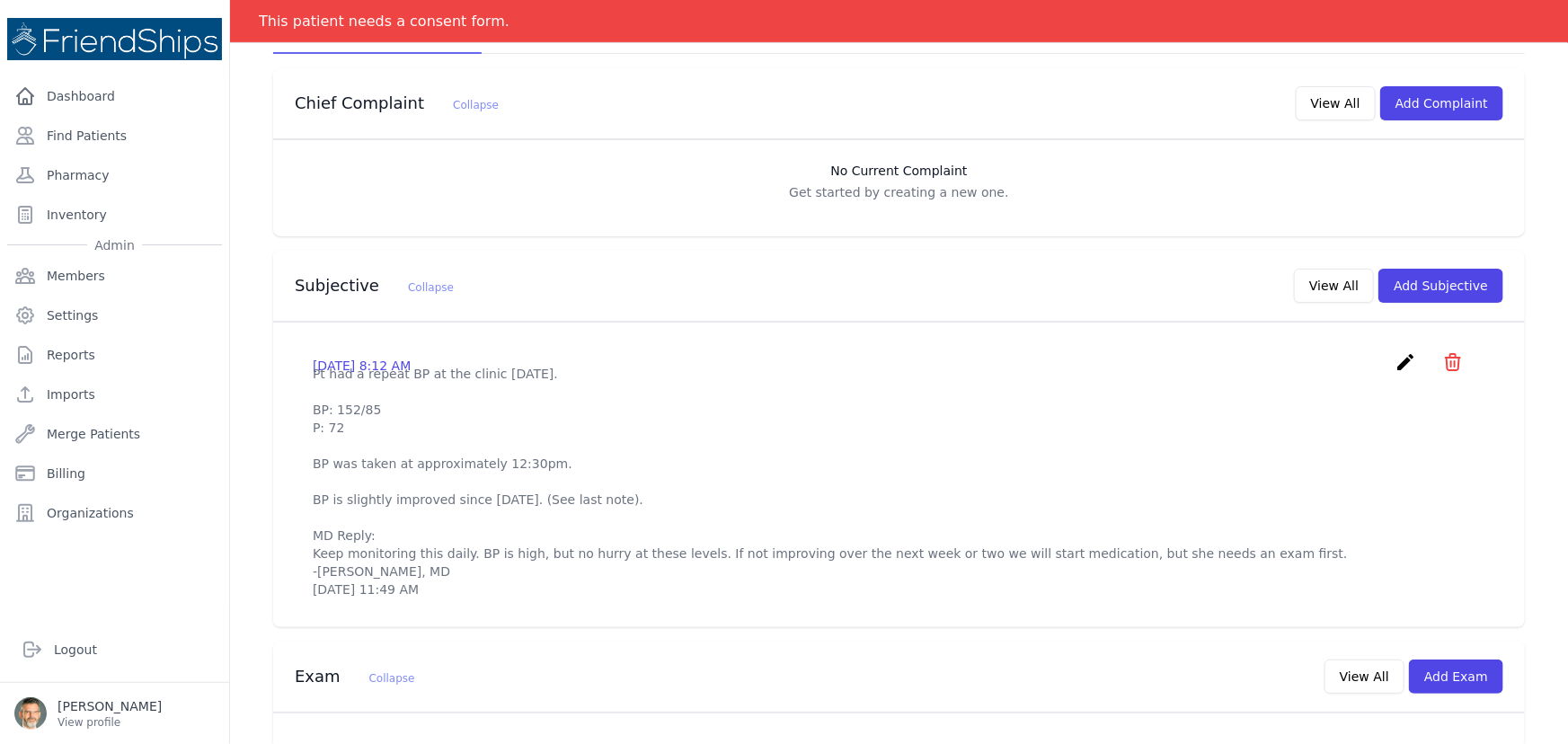
click at [1394, 360] on icon "create" at bounding box center [1405, 362] width 22 height 22
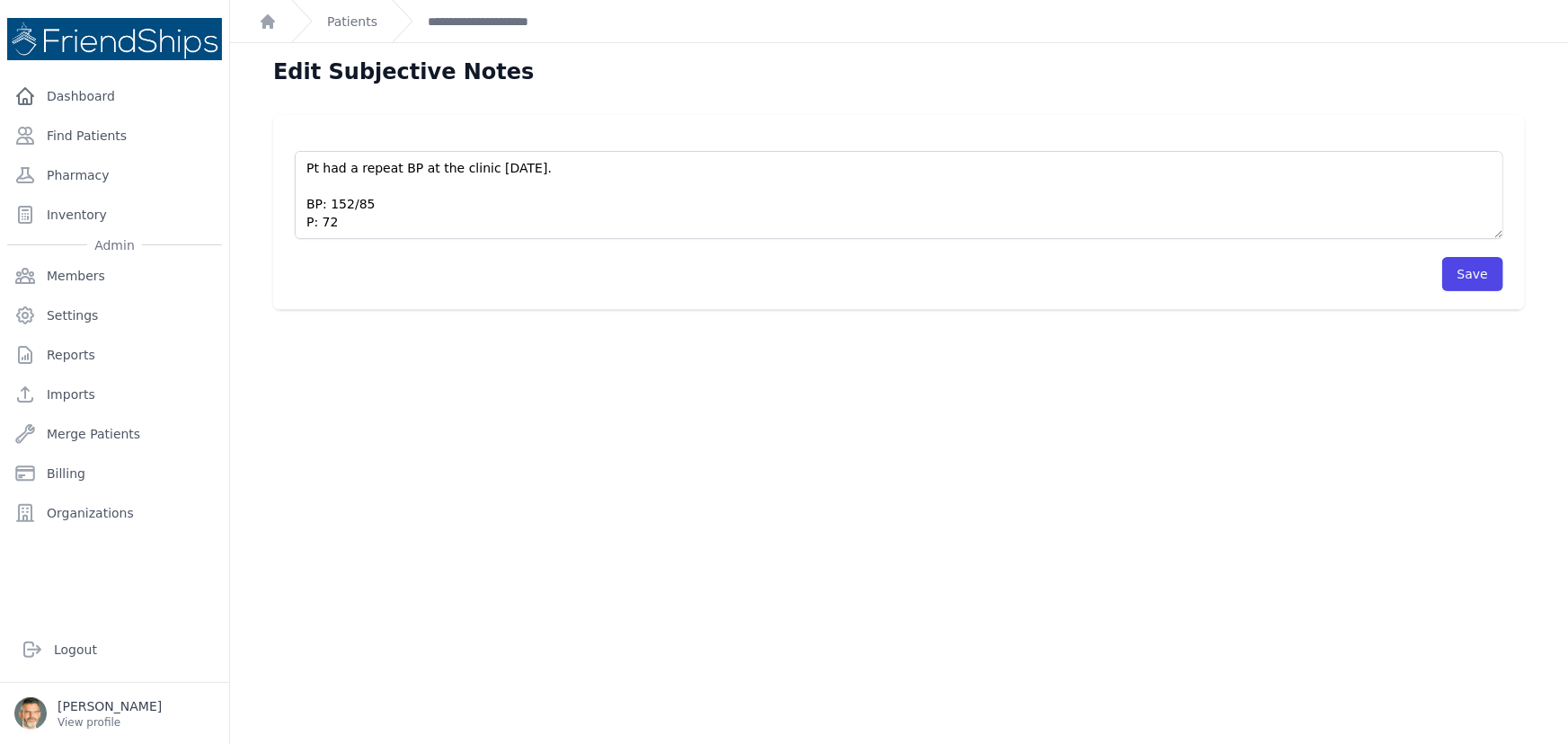
scroll to position [162, 0]
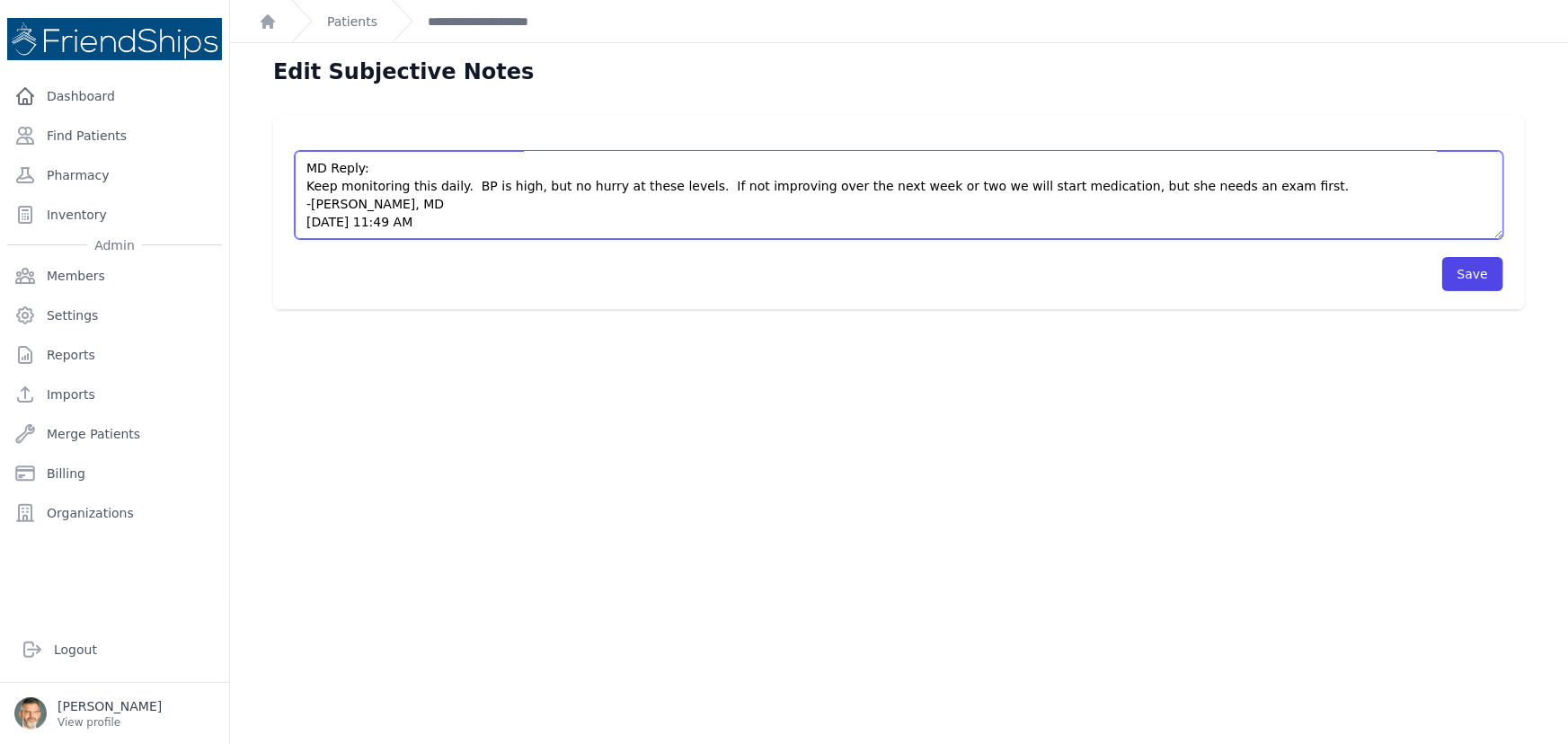
click at [1240, 180] on textarea "Pt had a repeat BP at the clinic [DATE]. BP: 152/85 P: 72 BP was taken at appro…" at bounding box center [898, 195] width 1208 height 88
type textarea "Pt had a repeat BP at the clinic [DATE]. BP: 152/85 P: 72 BP was taken at appro…"
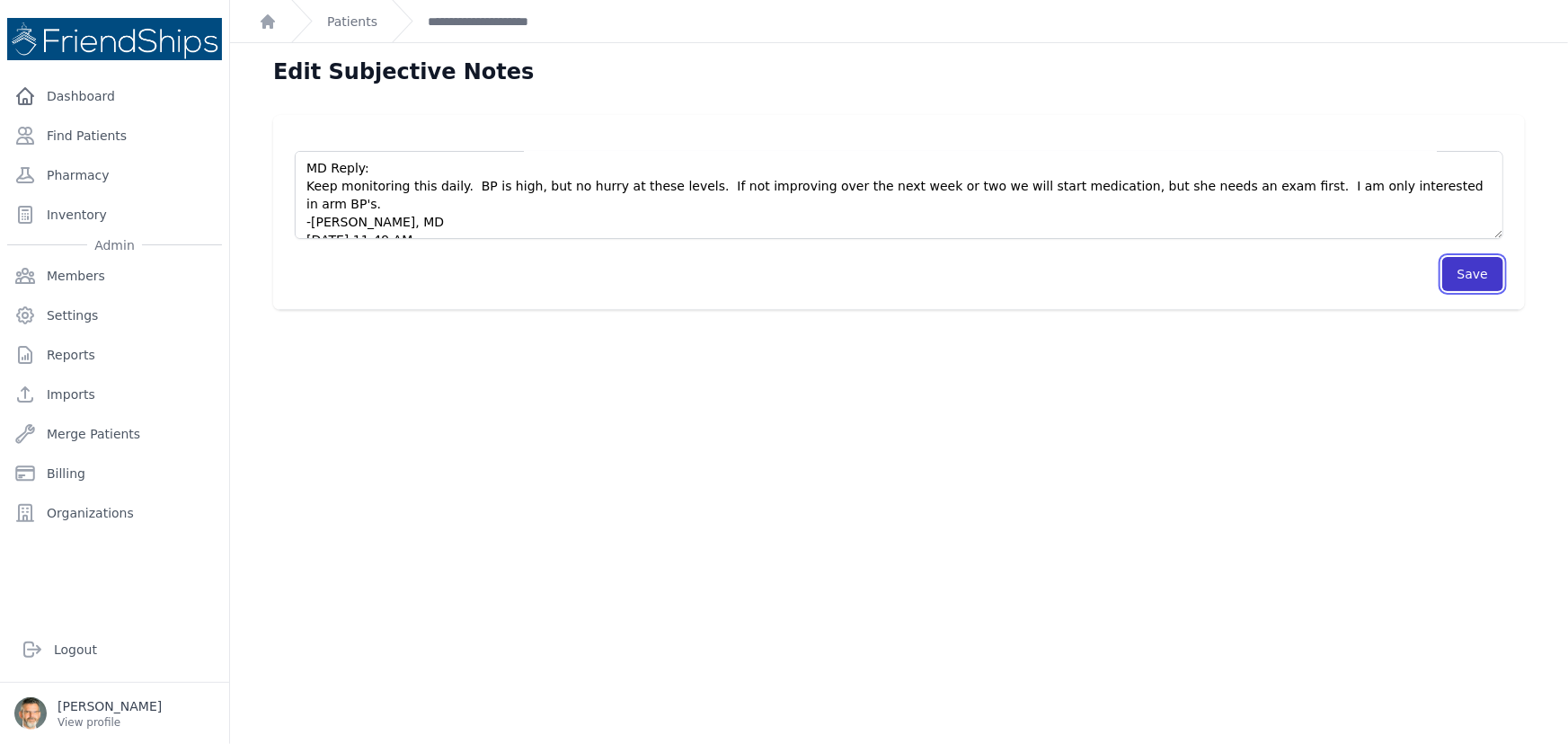
click at [1464, 277] on button "Save" at bounding box center [1472, 275] width 61 height 34
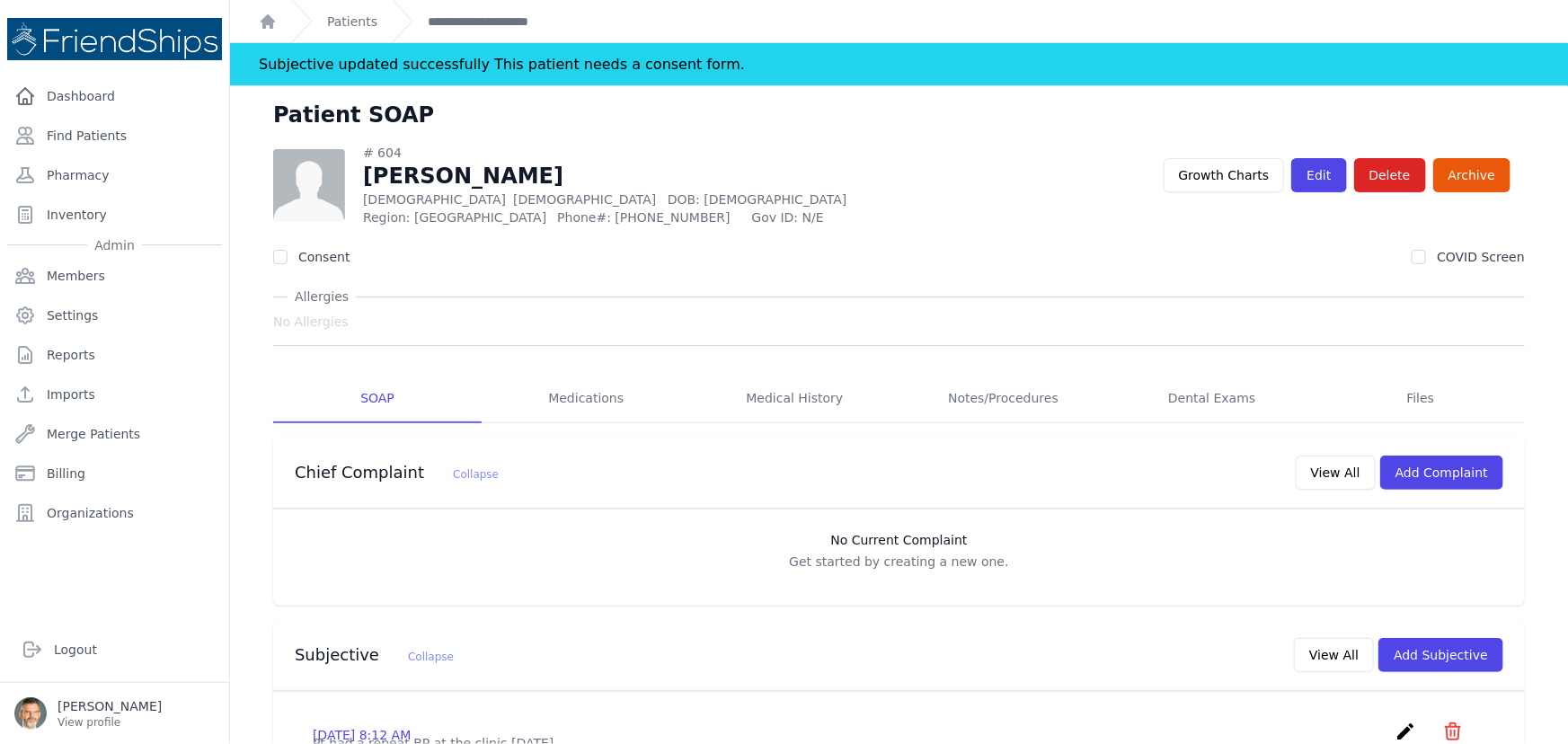
click at [342, 30] on div "Patients" at bounding box center [334, 21] width 86 height 42
click at [338, 17] on link "Patients" at bounding box center [351, 21] width 50 height 18
